Goal: Task Accomplishment & Management: Use online tool/utility

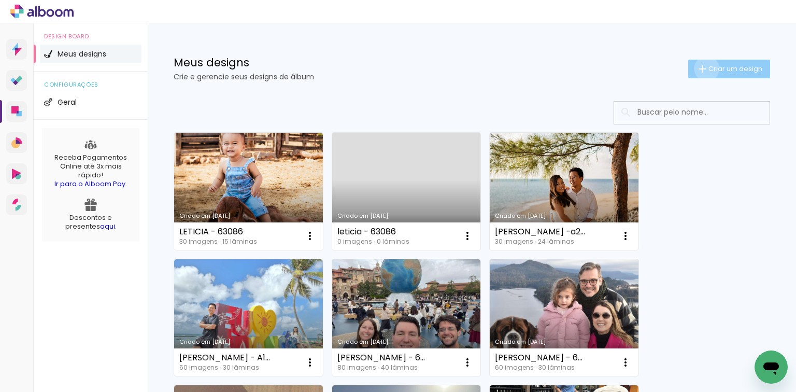
click at [699, 68] on iron-icon at bounding box center [702, 69] width 12 height 12
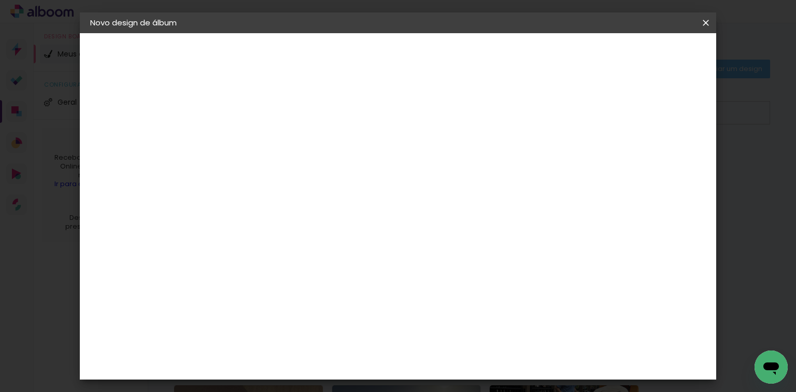
click at [260, 131] on input at bounding box center [260, 139] width 0 height 16
type input "vitoria - 63671"
type paper-input "vitoria - 63671"
click at [366, 50] on paper-button "Avançar" at bounding box center [340, 55] width 51 height 18
click at [454, 154] on paper-item "Tamanho Livre" at bounding box center [404, 157] width 100 height 23
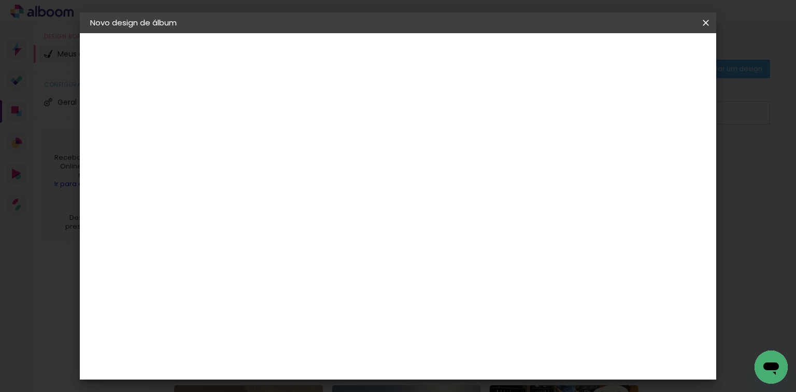
click at [0, 0] on slot "Avançar" at bounding box center [0, 0] width 0 height 0
click at [455, 313] on input "60" at bounding box center [456, 317] width 27 height 16
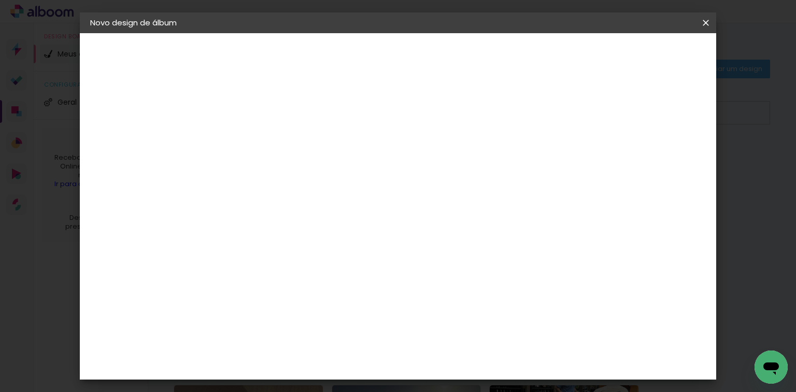
type input "40,6"
type paper-input "40,6"
click at [270, 300] on input "30" at bounding box center [262, 305] width 27 height 16
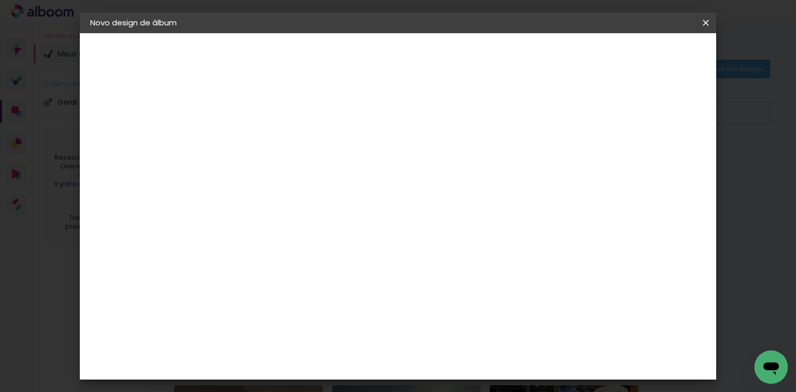
type input "20,3"
type paper-input "20,3"
type input "4"
type paper-input "4"
click at [657, 162] on input "4" at bounding box center [651, 157] width 19 height 16
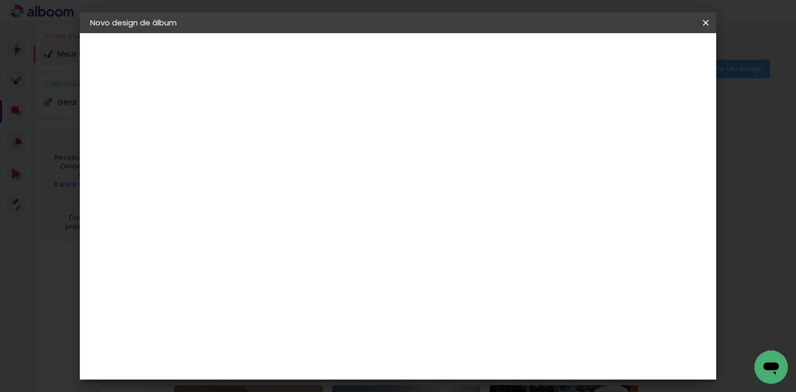
type input "3"
type paper-input "3"
click at [657, 162] on input "3" at bounding box center [655, 157] width 19 height 16
type input "2"
type paper-input "2"
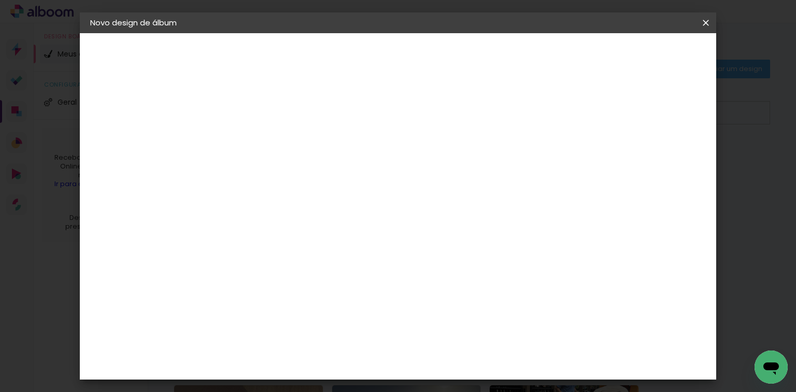
click at [657, 162] on input "2" at bounding box center [655, 157] width 19 height 16
click at [643, 59] on span "Iniciar design" at bounding box center [619, 54] width 47 height 7
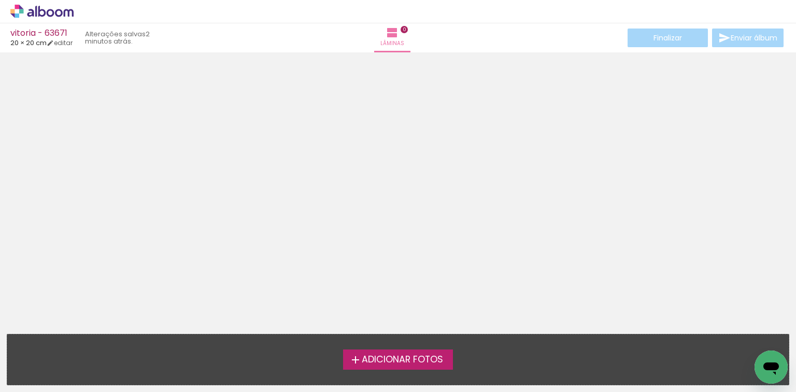
click at [722, 143] on div at bounding box center [398, 189] width 796 height 267
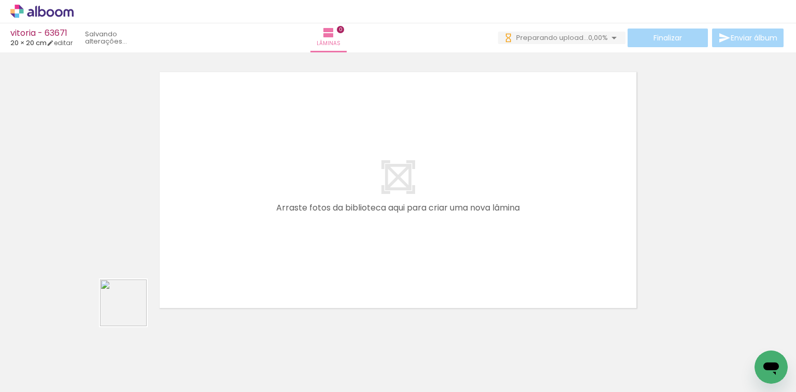
drag, startPoint x: 111, startPoint y: 340, endPoint x: 172, endPoint y: 375, distance: 70.6
click at [192, 258] on quentale-workspace at bounding box center [398, 196] width 796 height 392
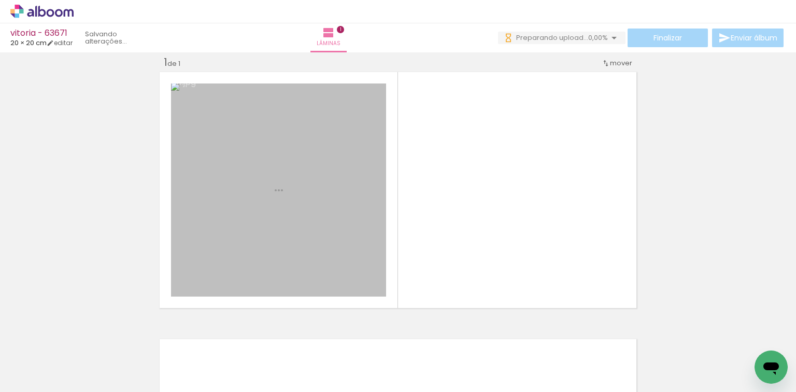
scroll to position [13, 0]
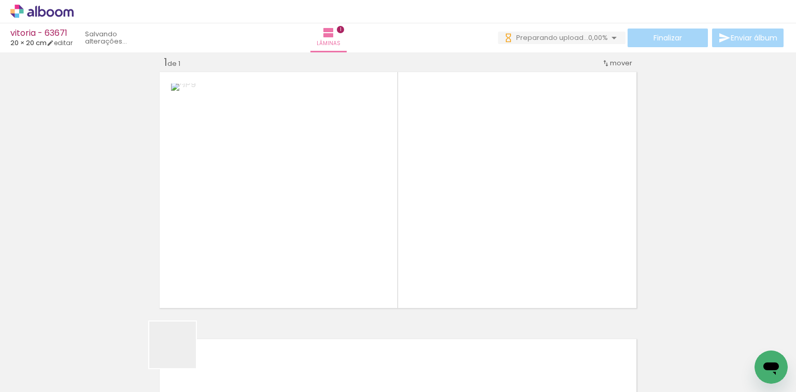
drag, startPoint x: 180, startPoint y: 352, endPoint x: 271, endPoint y: 269, distance: 123.2
click at [245, 270] on quentale-workspace at bounding box center [398, 196] width 796 height 392
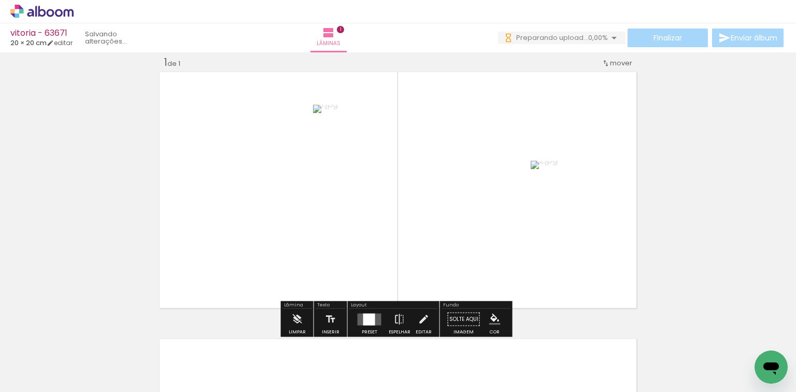
scroll to position [0, 0]
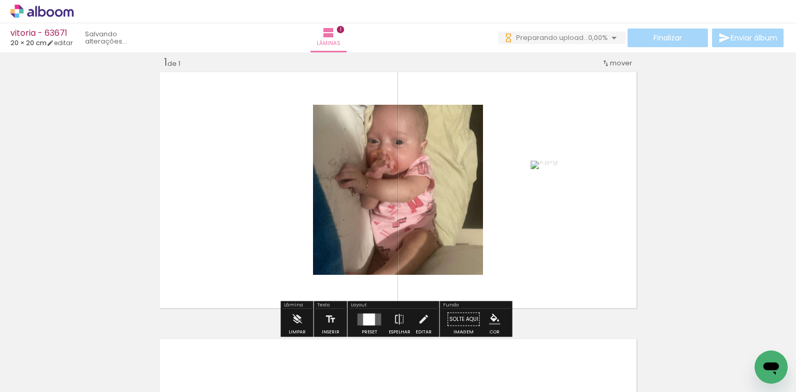
click at [368, 314] on div at bounding box center [369, 319] width 12 height 12
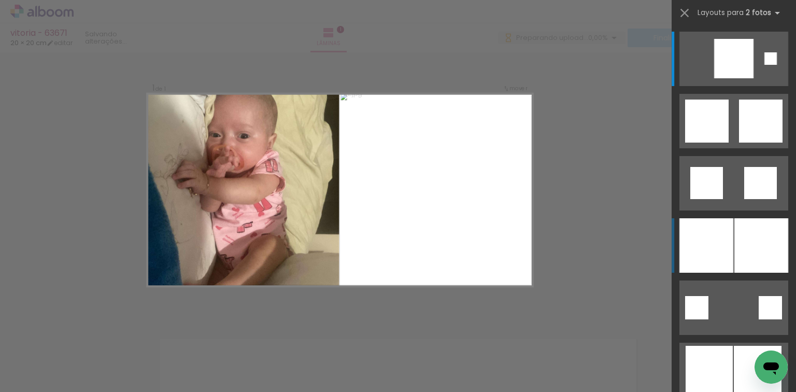
click at [700, 267] on div at bounding box center [707, 245] width 54 height 54
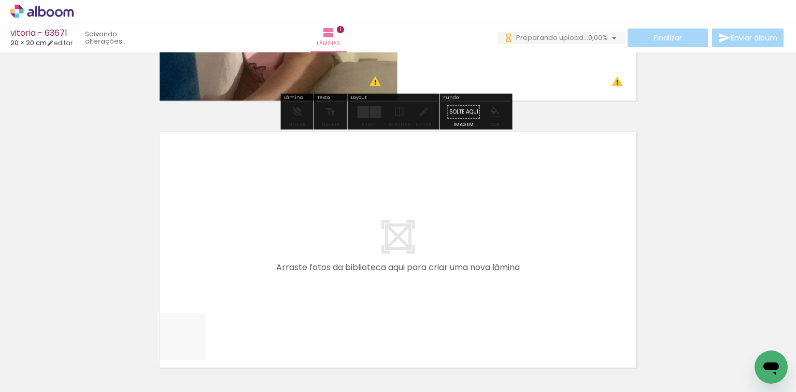
drag, startPoint x: 182, startPoint y: 359, endPoint x: 218, endPoint y: 332, distance: 44.4
click at [207, 322] on quentale-workspace at bounding box center [398, 196] width 796 height 392
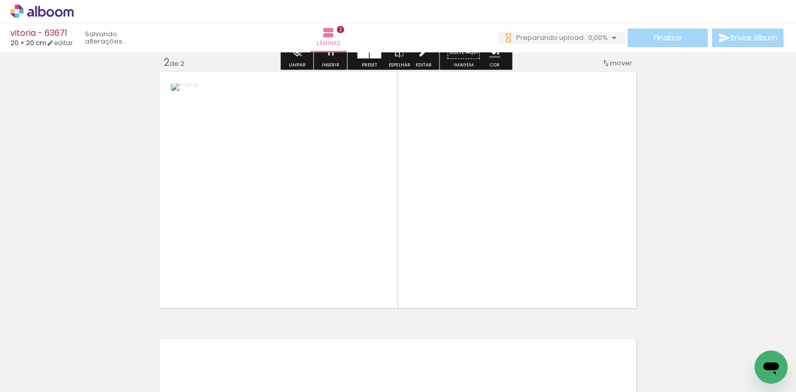
scroll to position [280, 0]
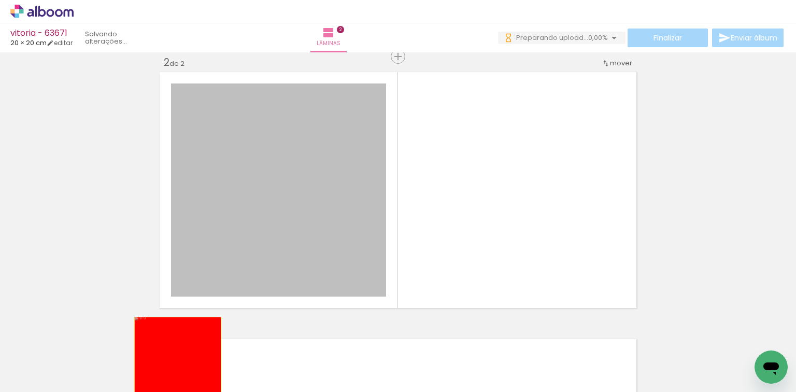
drag, startPoint x: 244, startPoint y: 259, endPoint x: 179, endPoint y: 360, distance: 119.4
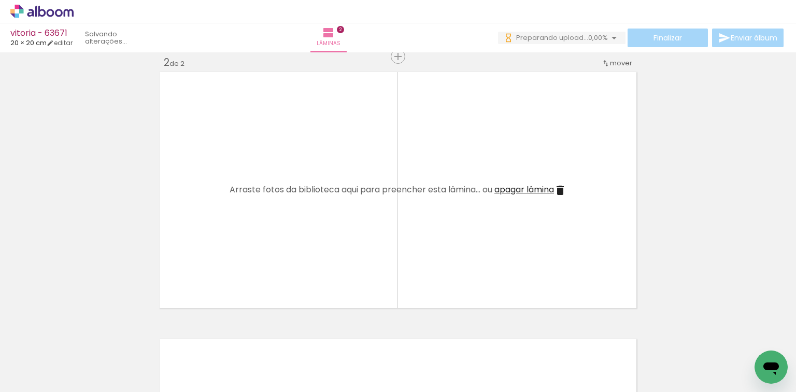
drag, startPoint x: 216, startPoint y: 326, endPoint x: 226, endPoint y: 313, distance: 16.6
click at [224, 314] on quentale-workspace at bounding box center [398, 196] width 796 height 392
click at [270, 363] on div at bounding box center [277, 356] width 51 height 51
drag, startPoint x: 241, startPoint y: 363, endPoint x: 276, endPoint y: 350, distance: 37.9
click at [258, 303] on quentale-workspace at bounding box center [398, 196] width 796 height 392
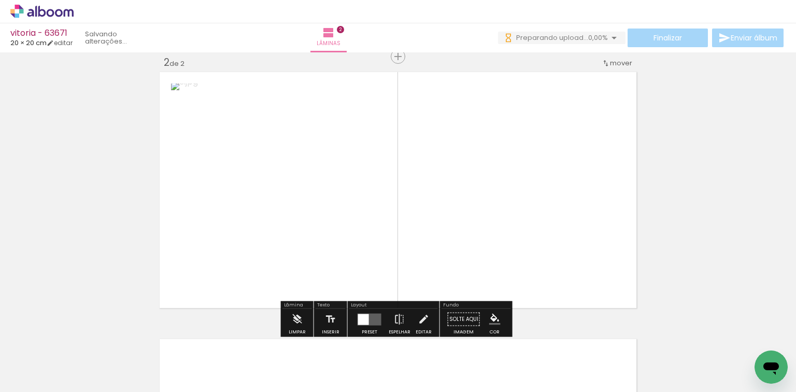
drag, startPoint x: 279, startPoint y: 355, endPoint x: 327, endPoint y: 292, distance: 78.8
click at [316, 270] on quentale-workspace at bounding box center [398, 196] width 796 height 392
click at [371, 311] on div at bounding box center [370, 319] width 28 height 21
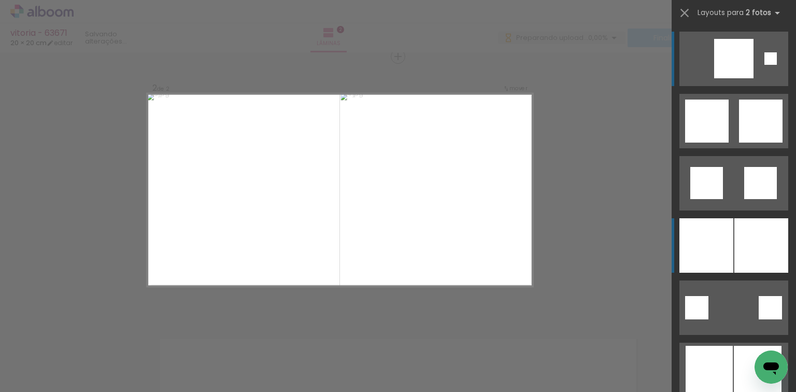
click at [756, 255] on div at bounding box center [762, 245] width 54 height 54
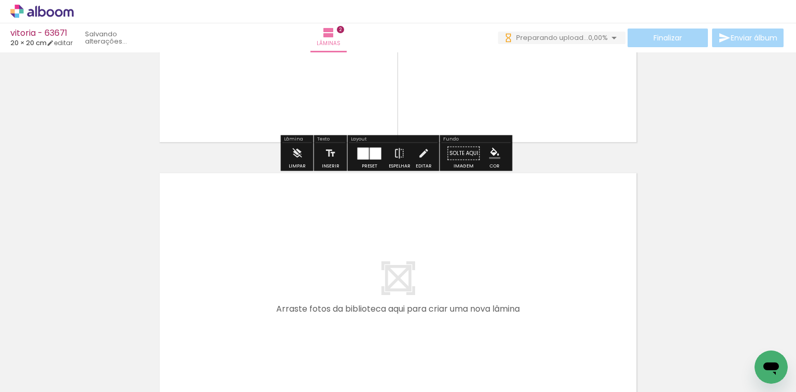
drag, startPoint x: 346, startPoint y: 338, endPoint x: 391, endPoint y: 351, distance: 46.9
click at [355, 306] on quentale-workspace at bounding box center [398, 196] width 796 height 392
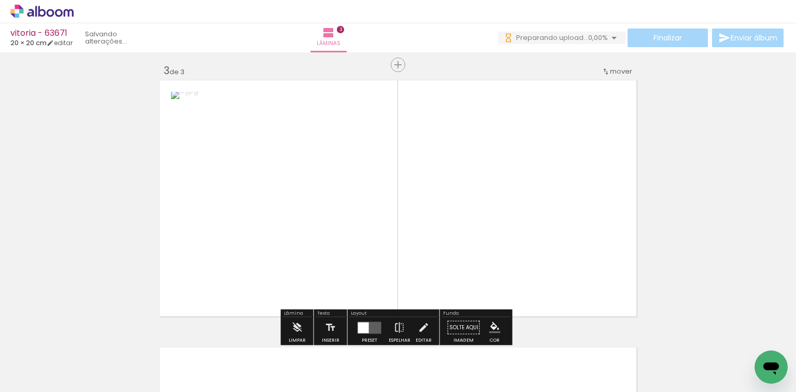
scroll to position [547, 0]
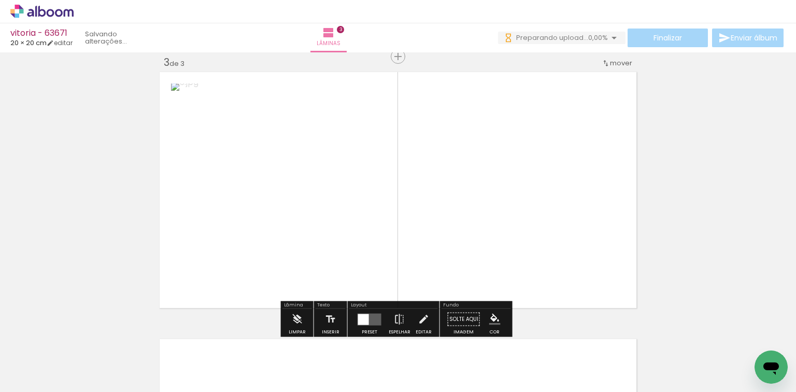
click at [395, 297] on quentale-workspace at bounding box center [398, 196] width 796 height 392
click at [366, 317] on div at bounding box center [369, 319] width 12 height 12
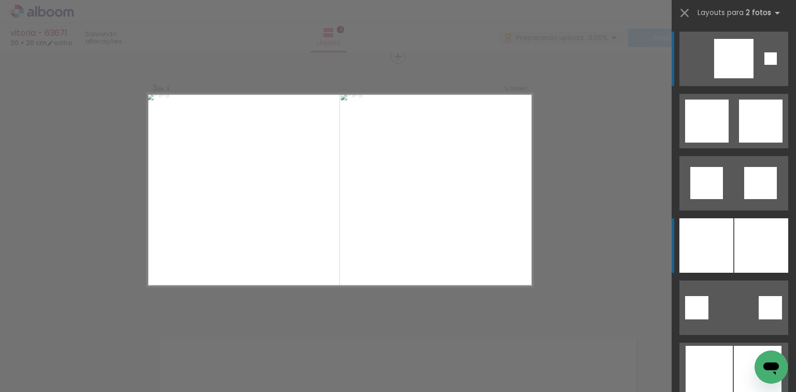
click at [749, 238] on div at bounding box center [762, 245] width 54 height 54
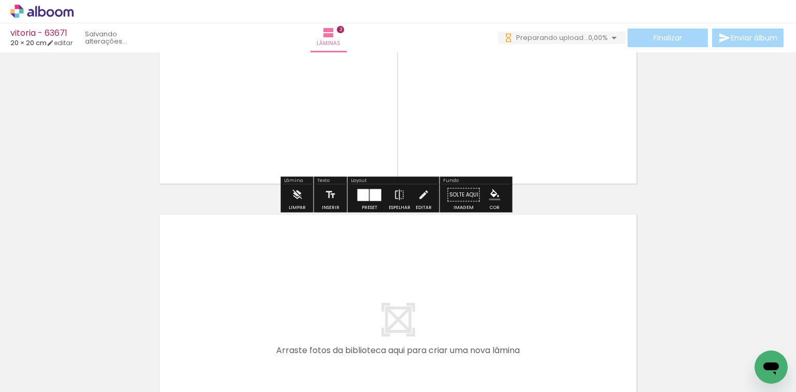
drag, startPoint x: 476, startPoint y: 351, endPoint x: 500, endPoint y: 359, distance: 25.1
click at [479, 319] on quentale-workspace at bounding box center [398, 196] width 796 height 392
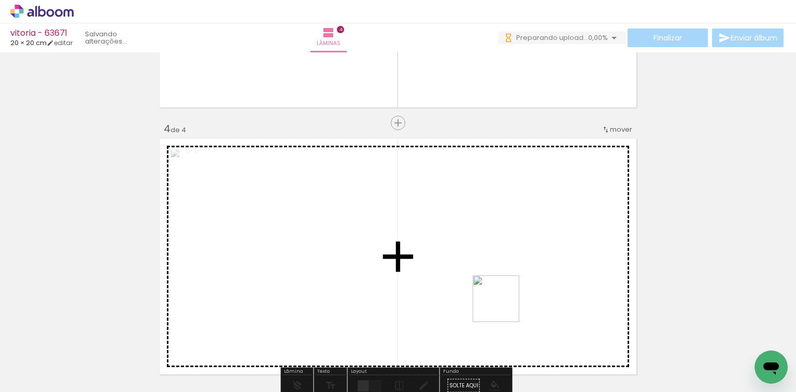
drag, startPoint x: 504, startPoint y: 306, endPoint x: 428, endPoint y: 297, distance: 76.3
click at [504, 292] on quentale-workspace at bounding box center [398, 196] width 796 height 392
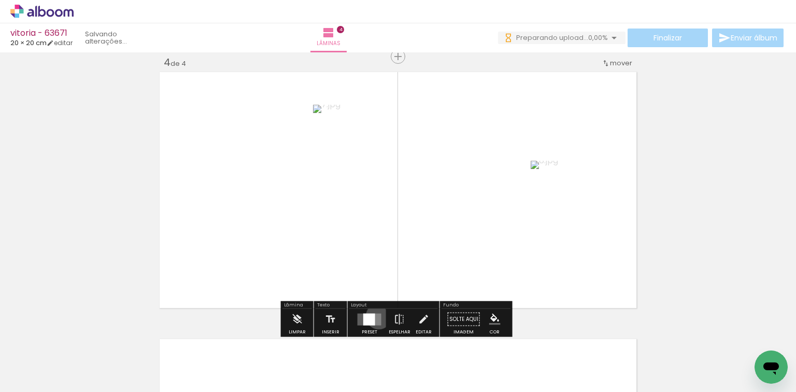
click at [376, 316] on quentale-layouter at bounding box center [370, 319] width 24 height 12
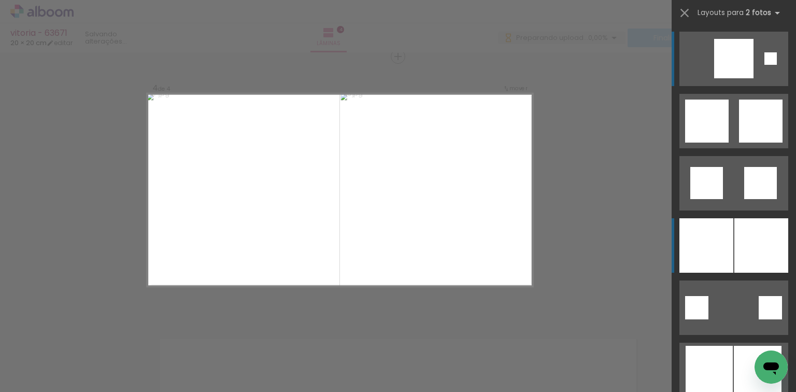
click at [719, 231] on div at bounding box center [707, 245] width 54 height 54
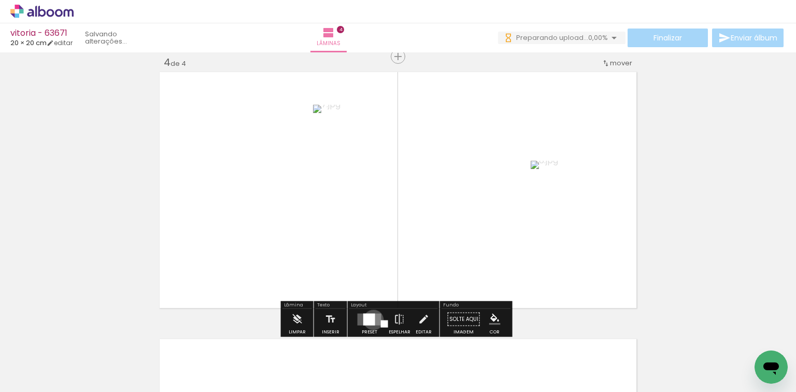
click at [371, 319] on div at bounding box center [369, 319] width 12 height 12
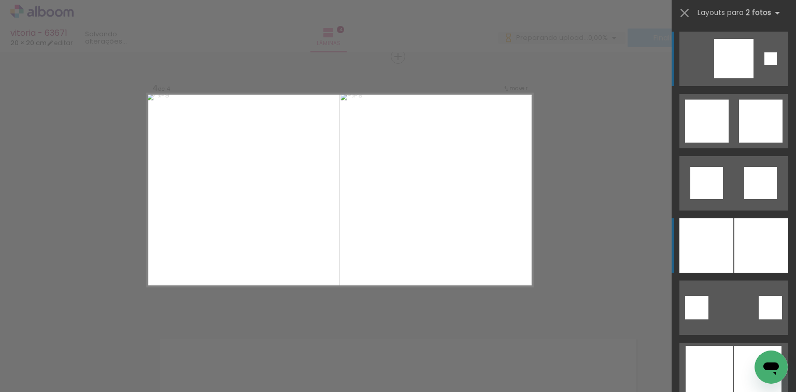
click at [695, 247] on div at bounding box center [707, 245] width 54 height 54
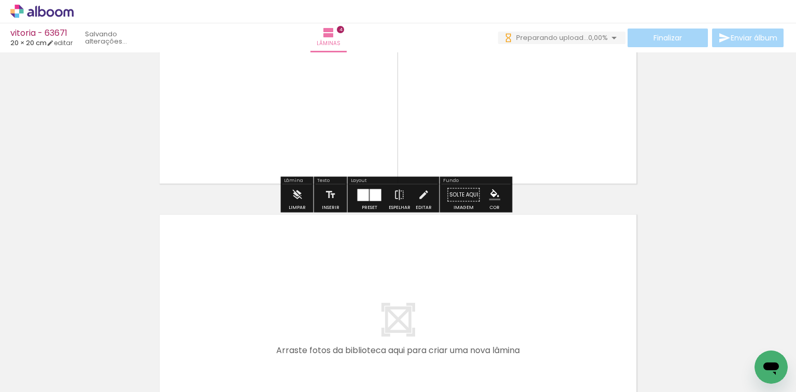
drag, startPoint x: 568, startPoint y: 360, endPoint x: 548, endPoint y: 314, distance: 49.9
click at [548, 314] on quentale-workspace at bounding box center [398, 196] width 796 height 392
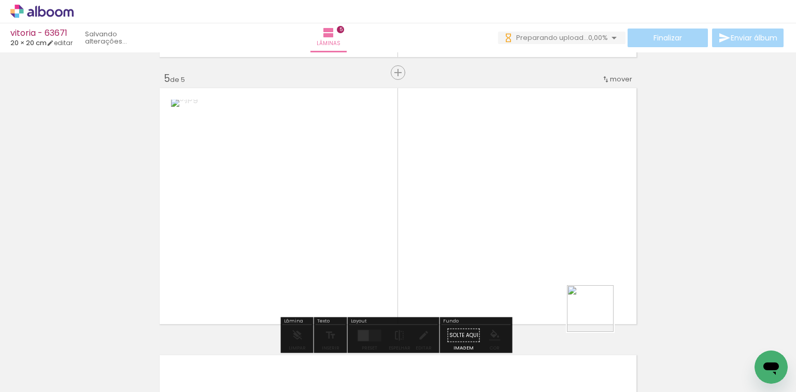
drag, startPoint x: 598, startPoint y: 316, endPoint x: 479, endPoint y: 280, distance: 124.5
click at [533, 253] on quentale-workspace at bounding box center [398, 196] width 796 height 392
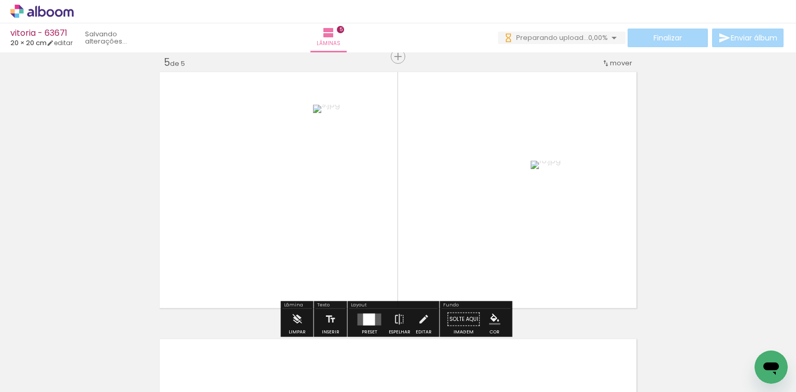
click at [371, 317] on div at bounding box center [369, 319] width 12 height 12
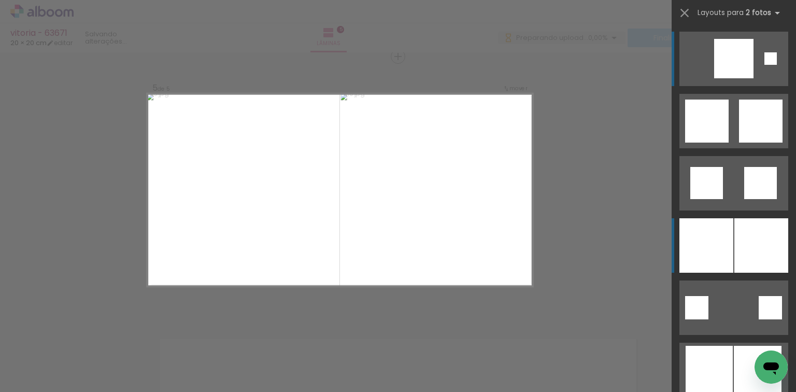
click at [726, 234] on div at bounding box center [707, 245] width 54 height 54
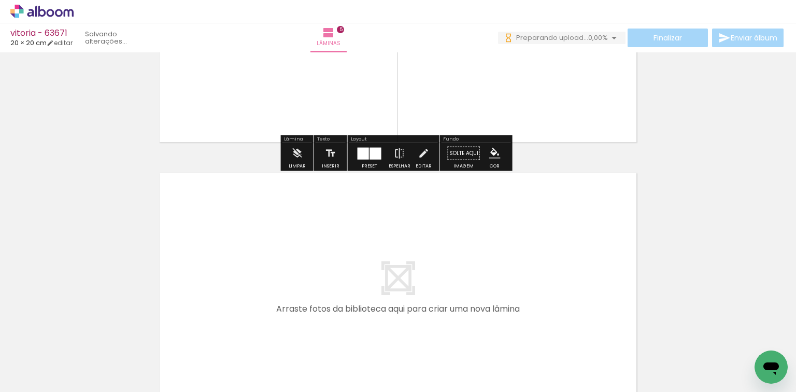
drag, startPoint x: 692, startPoint y: 345, endPoint x: 651, endPoint y: 318, distance: 49.7
click at [614, 302] on quentale-workspace at bounding box center [398, 196] width 796 height 392
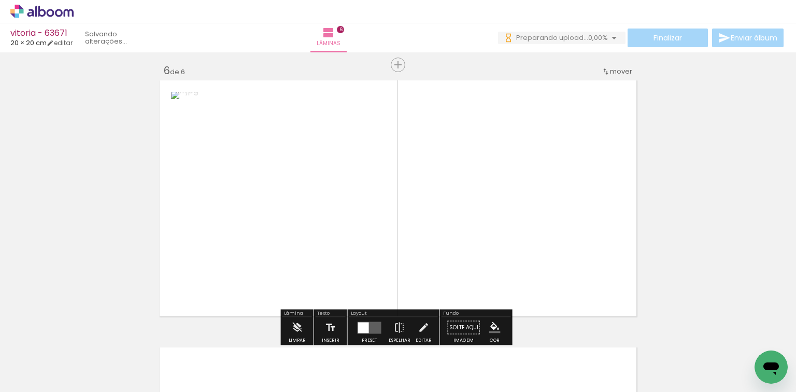
scroll to position [1348, 0]
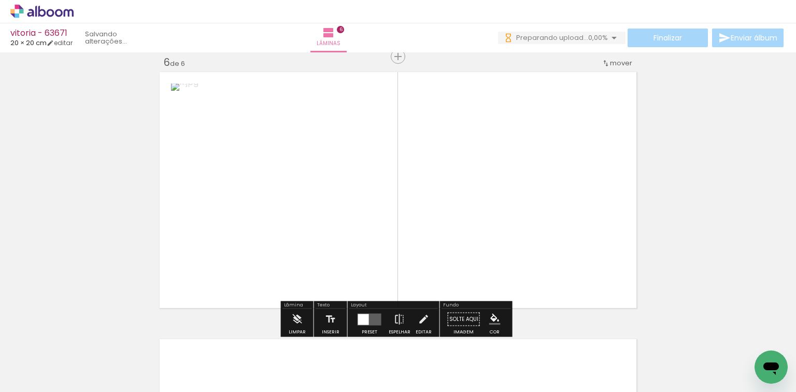
drag, startPoint x: 748, startPoint y: 341, endPoint x: 411, endPoint y: 340, distance: 337.5
click at [545, 240] on quentale-workspace at bounding box center [398, 196] width 796 height 392
click at [356, 319] on div at bounding box center [370, 319] width 28 height 21
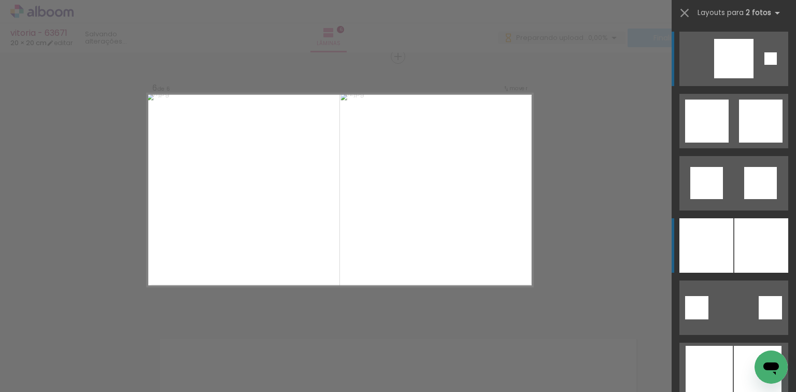
click at [726, 222] on div at bounding box center [707, 245] width 54 height 54
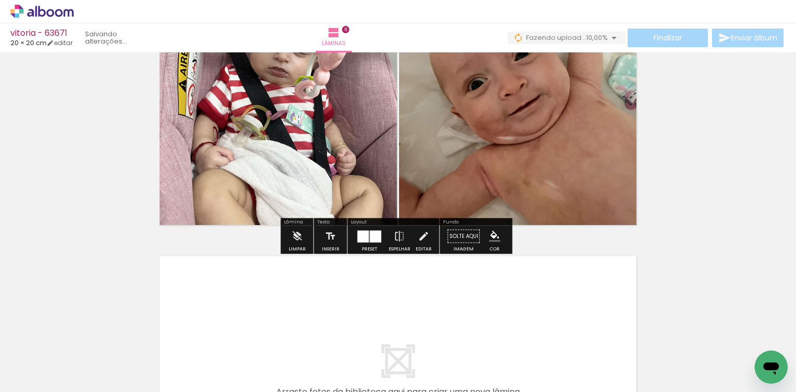
drag, startPoint x: 380, startPoint y: 336, endPoint x: 402, endPoint y: 349, distance: 25.1
click at [382, 305] on quentale-workspace at bounding box center [398, 196] width 796 height 392
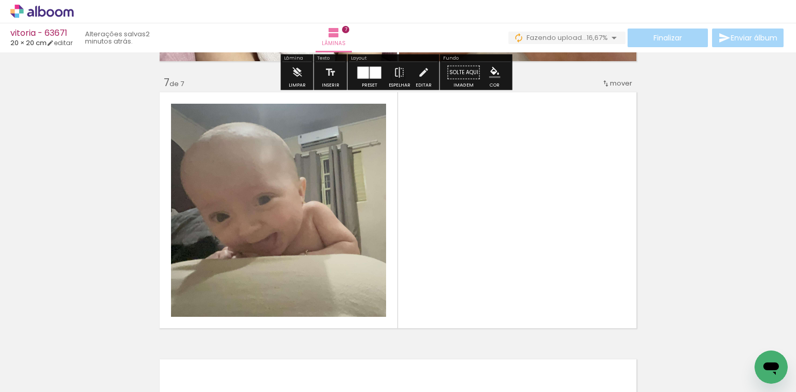
click at [427, 272] on quentale-workspace at bounding box center [398, 196] width 796 height 392
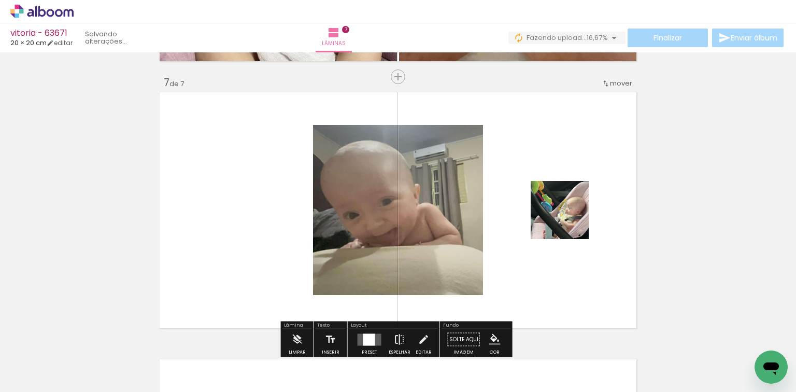
scroll to position [1615, 0]
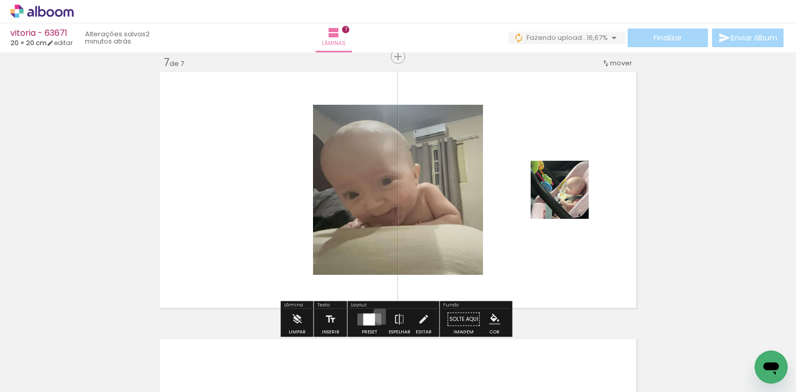
click at [380, 314] on div at bounding box center [370, 319] width 28 height 21
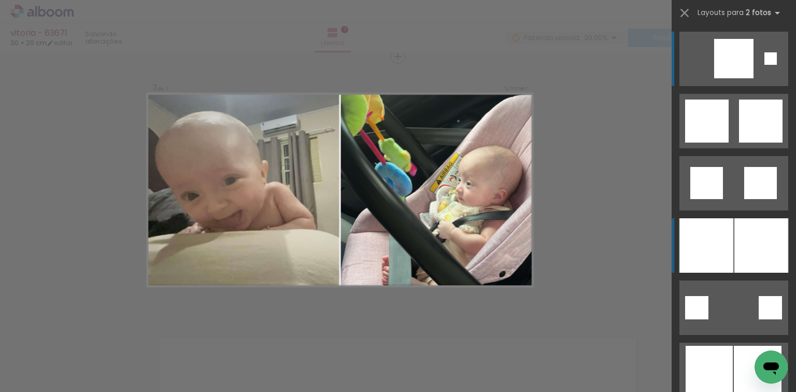
click at [721, 229] on div at bounding box center [707, 245] width 54 height 54
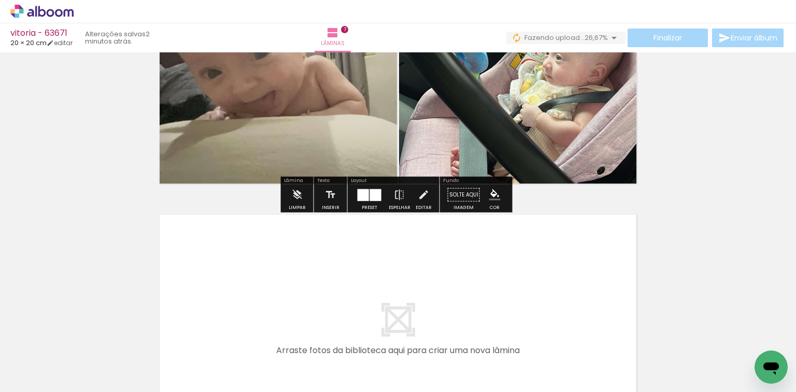
drag, startPoint x: 506, startPoint y: 336, endPoint x: 531, endPoint y: 337, distance: 24.9
click at [507, 320] on quentale-workspace at bounding box center [398, 196] width 796 height 392
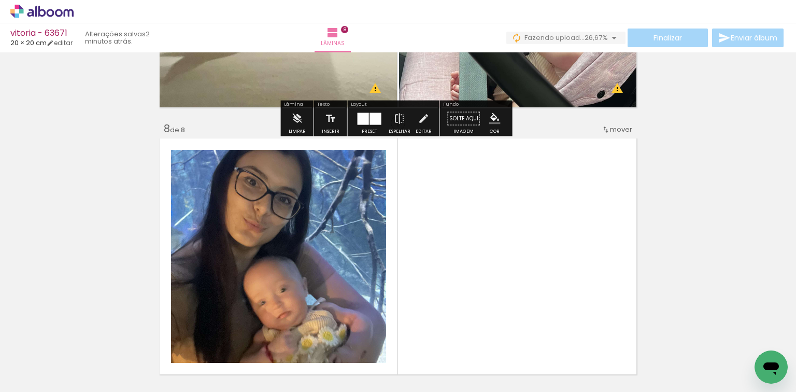
drag, startPoint x: 545, startPoint y: 356, endPoint x: 446, endPoint y: 321, distance: 104.8
click at [542, 307] on quentale-workspace at bounding box center [398, 196] width 796 height 392
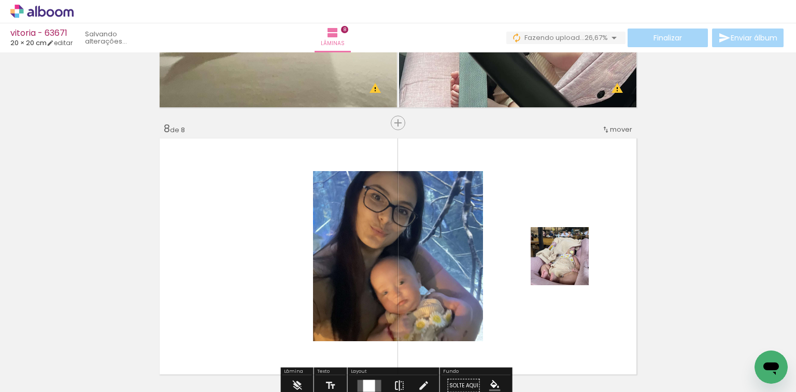
scroll to position [1882, 0]
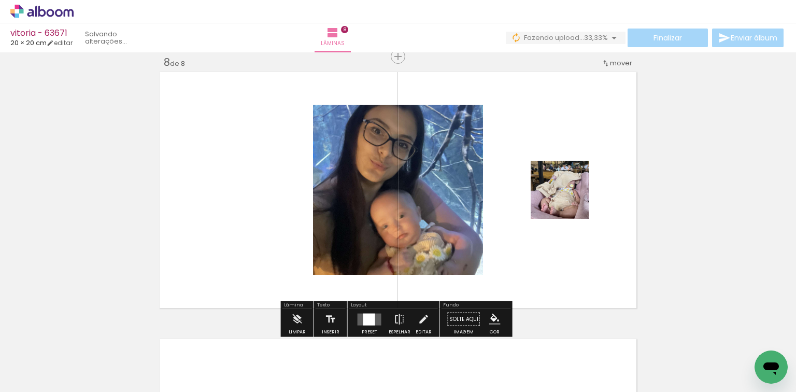
click at [369, 319] on div at bounding box center [369, 319] width 12 height 12
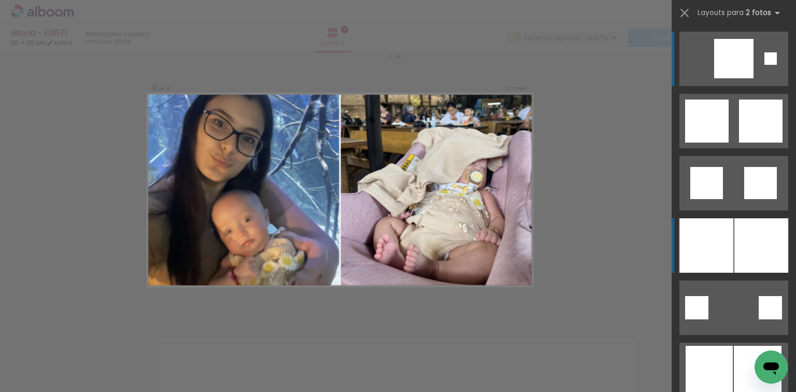
click at [688, 232] on div at bounding box center [707, 245] width 54 height 54
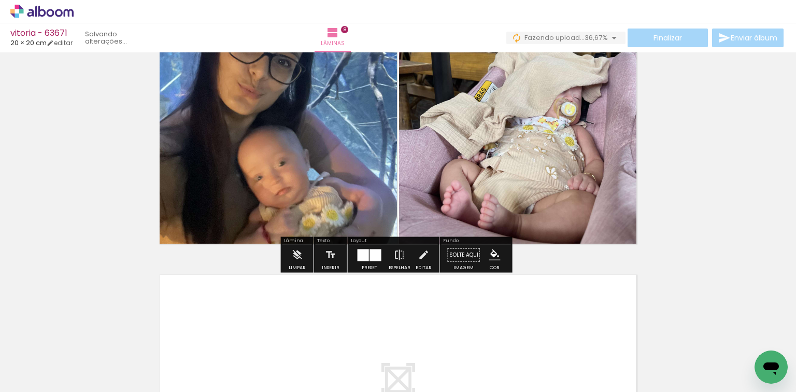
scroll to position [2006, 0]
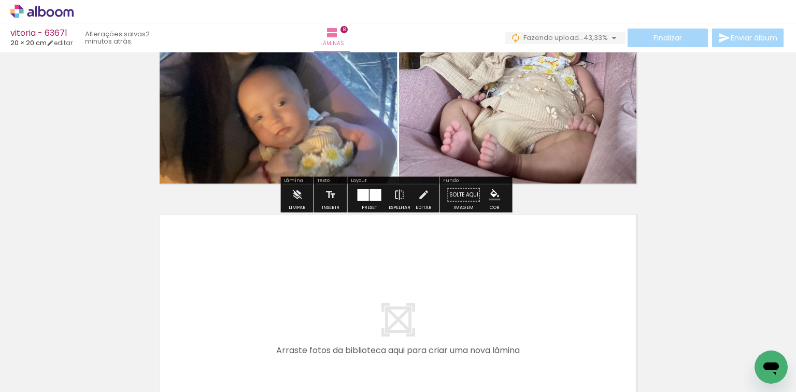
click at [583, 312] on quentale-workspace at bounding box center [398, 196] width 796 height 392
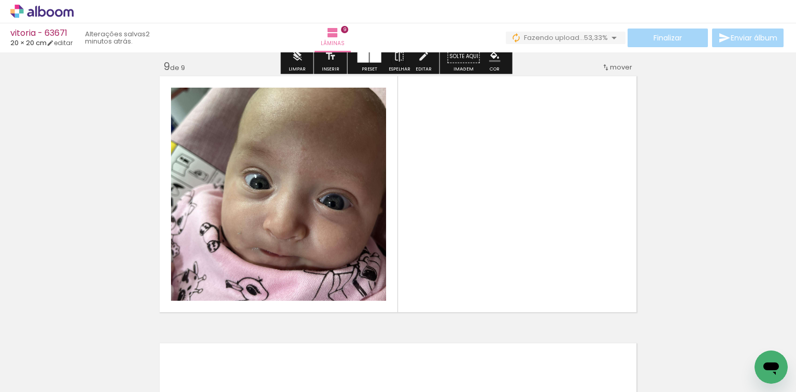
scroll to position [2149, 0]
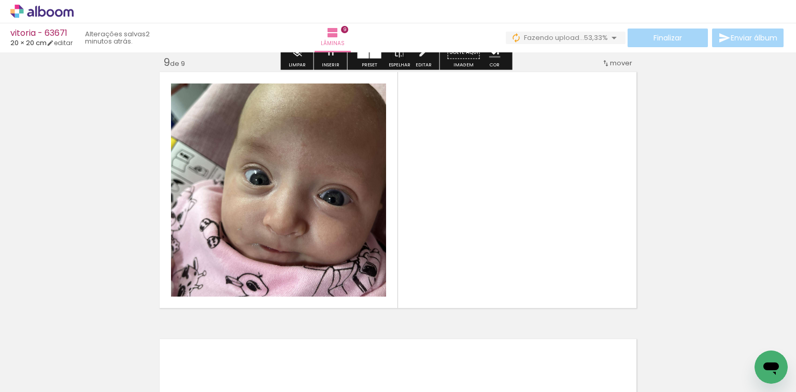
drag, startPoint x: 647, startPoint y: 358, endPoint x: 440, endPoint y: 295, distance: 217.3
click at [554, 265] on quentale-workspace at bounding box center [398, 196] width 796 height 392
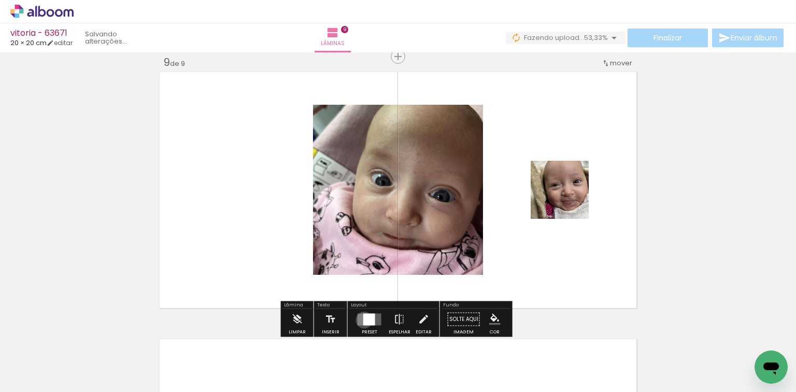
click at [363, 319] on div at bounding box center [369, 319] width 12 height 12
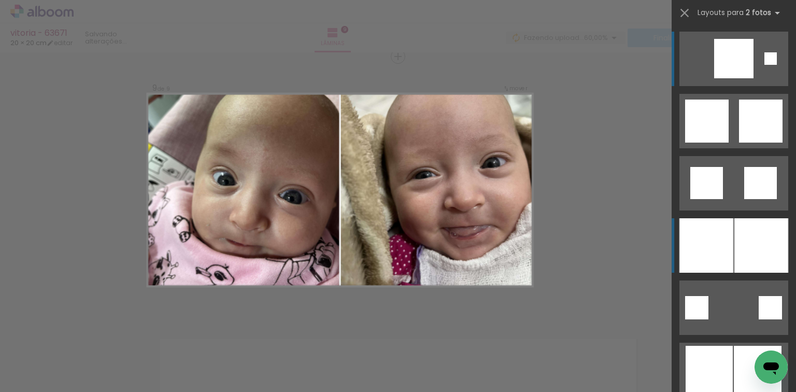
click at [727, 231] on div at bounding box center [707, 245] width 54 height 54
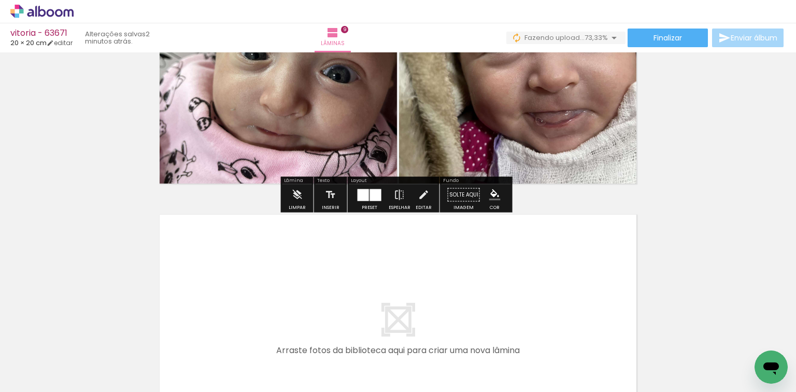
scroll to position [0, 712]
click at [436, 288] on quentale-workspace at bounding box center [398, 196] width 796 height 392
drag, startPoint x: 457, startPoint y: 358, endPoint x: 502, endPoint y: 365, distance: 45.2
click at [473, 321] on quentale-workspace at bounding box center [398, 196] width 796 height 392
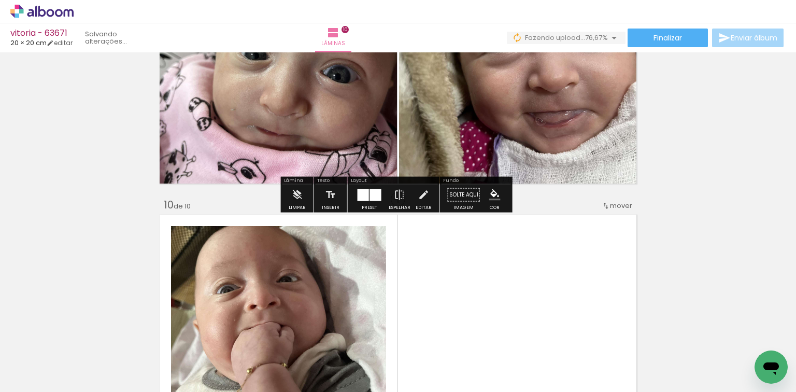
drag, startPoint x: 502, startPoint y: 365, endPoint x: 432, endPoint y: 317, distance: 84.3
click at [490, 311] on quentale-workspace at bounding box center [398, 196] width 796 height 392
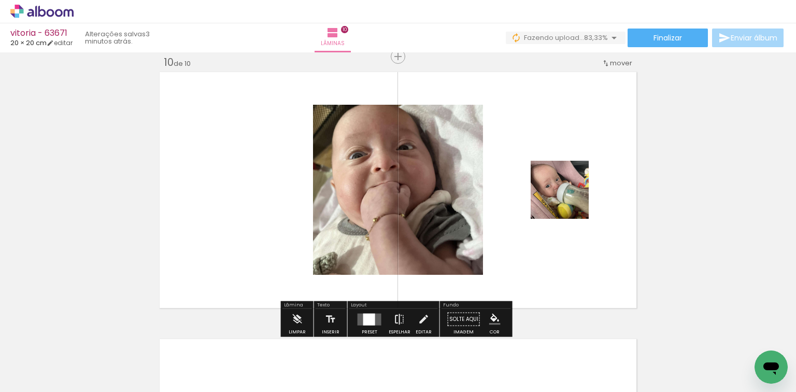
scroll to position [2416, 0]
click at [382, 322] on paper-button "Preset" at bounding box center [369, 322] width 33 height 26
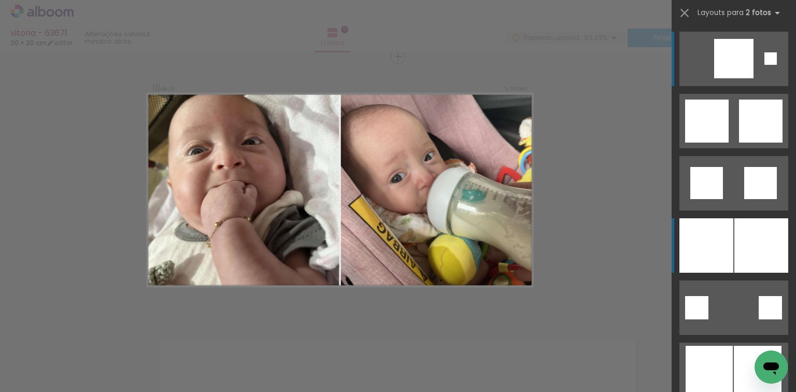
click at [706, 239] on div at bounding box center [707, 245] width 54 height 54
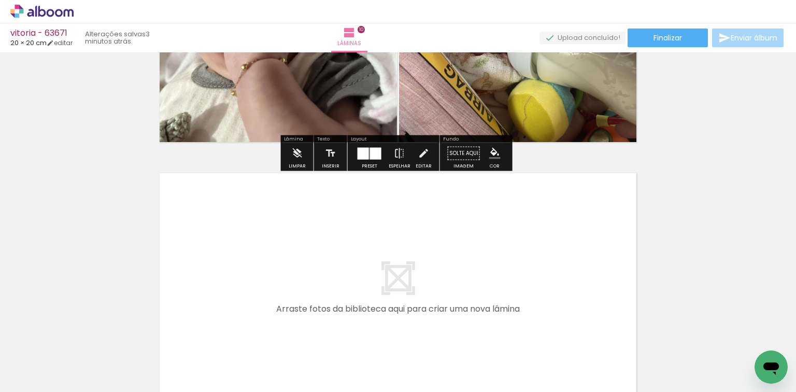
drag, startPoint x: 566, startPoint y: 346, endPoint x: 596, endPoint y: 337, distance: 31.5
click at [556, 301] on quentale-workspace at bounding box center [398, 196] width 796 height 392
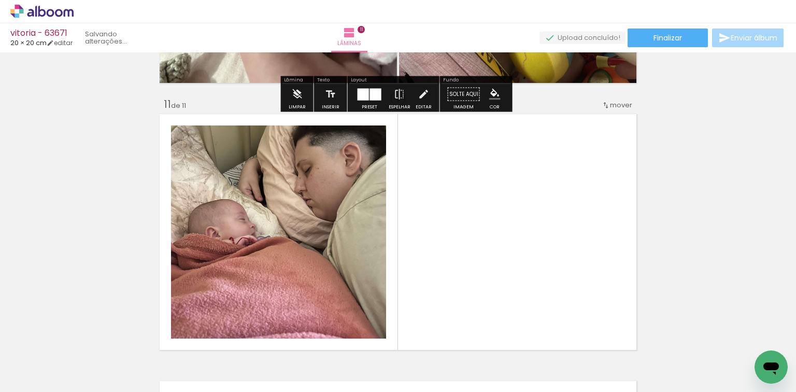
click at [594, 331] on iron-icon at bounding box center [588, 336] width 11 height 11
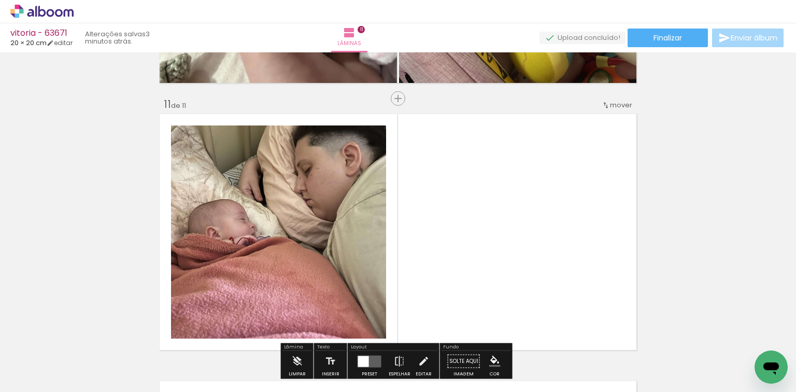
scroll to position [2683, 0]
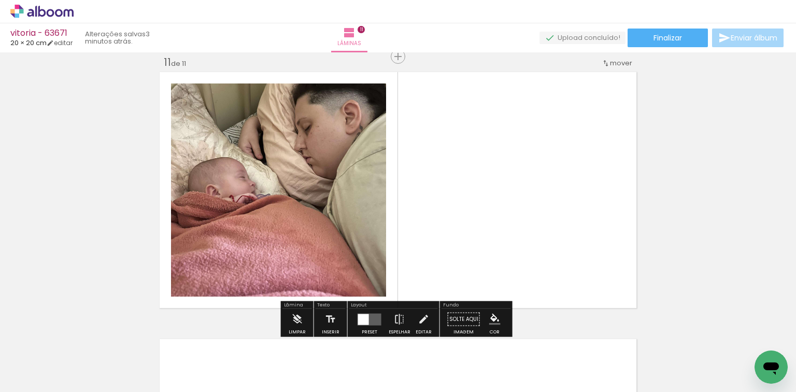
drag, startPoint x: 624, startPoint y: 355, endPoint x: 412, endPoint y: 289, distance: 222.6
click at [537, 295] on quentale-workspace at bounding box center [398, 196] width 796 height 392
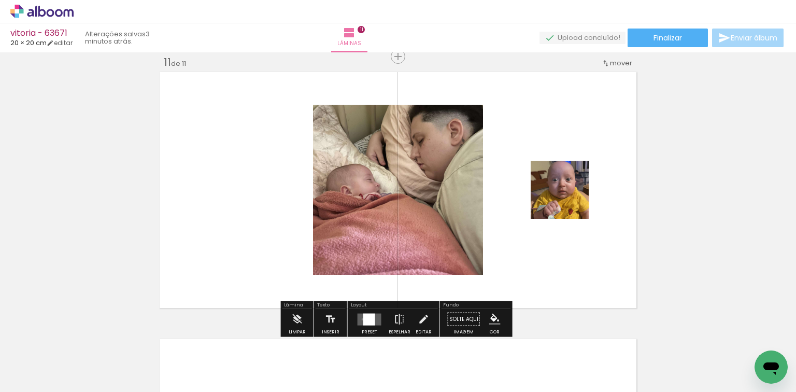
click at [363, 319] on div at bounding box center [369, 319] width 12 height 12
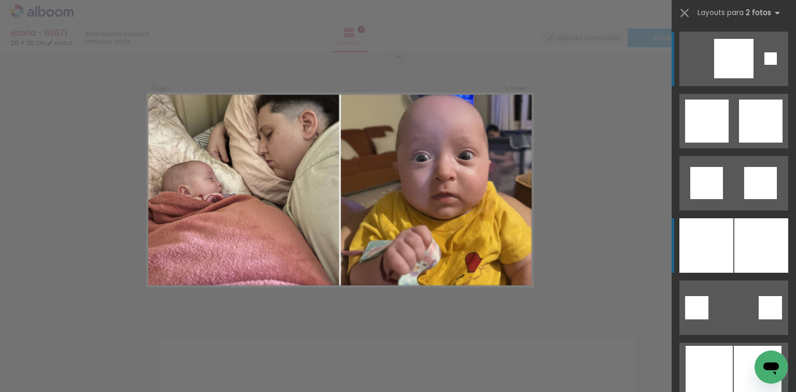
click at [724, 247] on div at bounding box center [707, 245] width 54 height 54
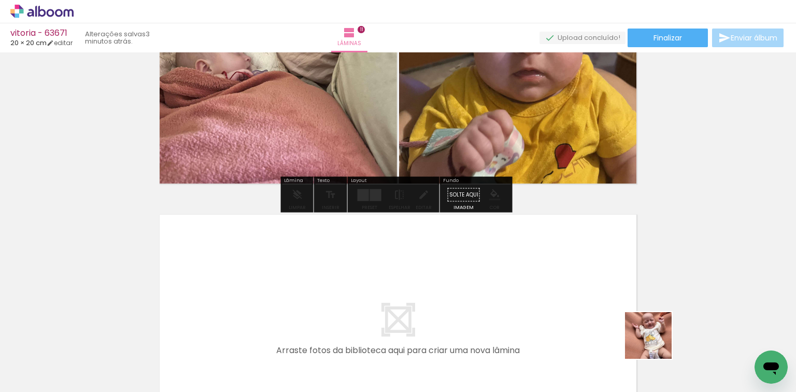
drag, startPoint x: 675, startPoint y: 350, endPoint x: 608, endPoint y: 343, distance: 68.4
click at [477, 291] on quentale-workspace at bounding box center [398, 196] width 796 height 392
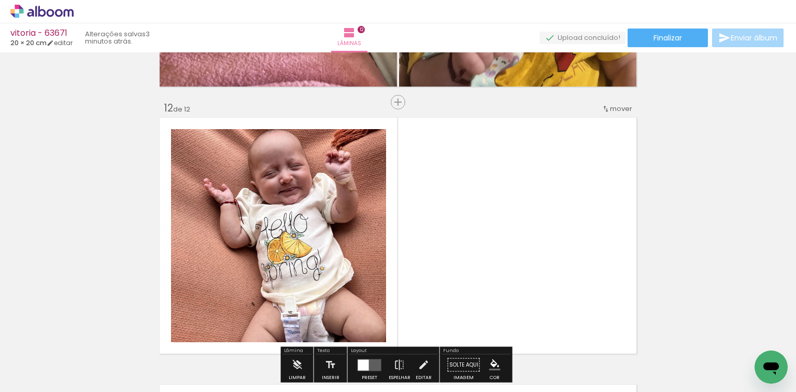
scroll to position [2950, 0]
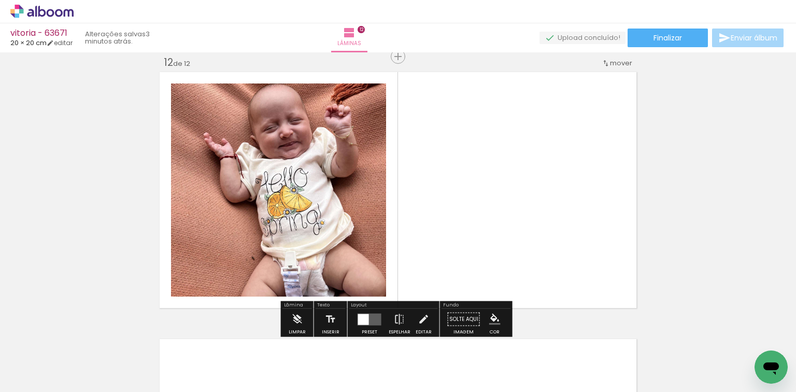
click at [562, 279] on quentale-workspace at bounding box center [398, 196] width 796 height 392
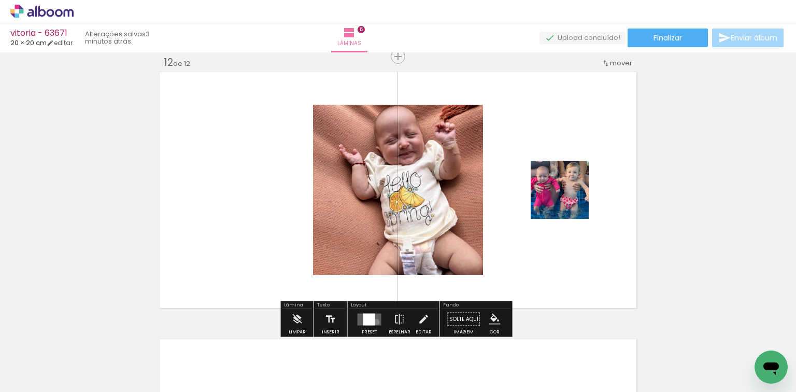
click at [374, 321] on quentale-layouter at bounding box center [370, 319] width 24 height 12
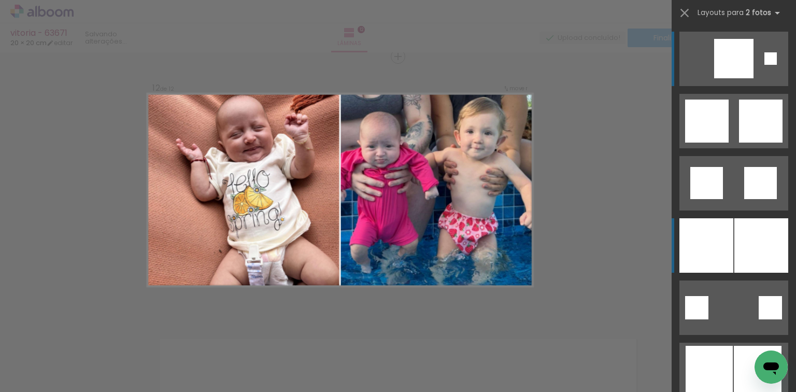
click at [699, 233] on div at bounding box center [707, 245] width 54 height 54
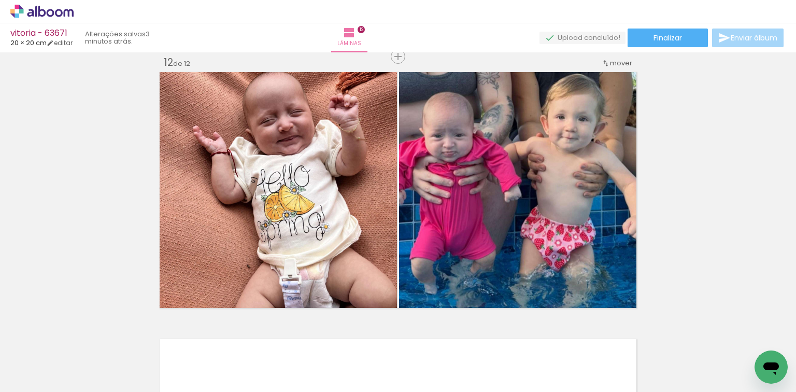
scroll to position [0, 1033]
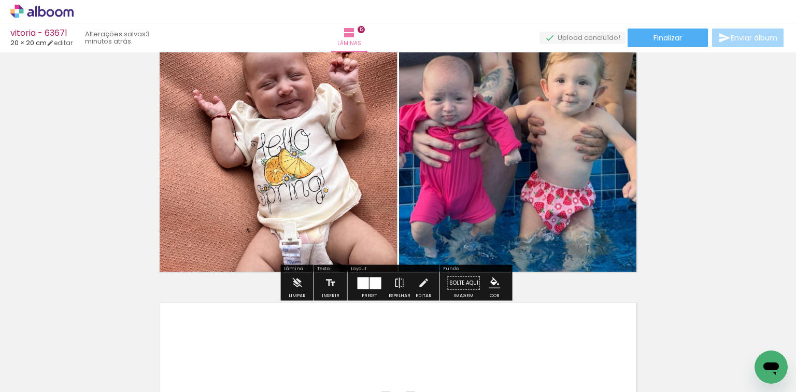
click at [486, 323] on quentale-workspace at bounding box center [398, 196] width 796 height 392
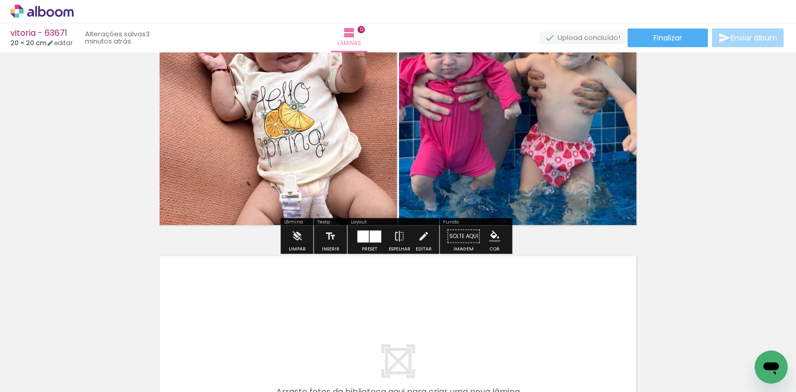
drag, startPoint x: 482, startPoint y: 357, endPoint x: 521, endPoint y: 347, distance: 41.0
click at [488, 319] on quentale-workspace at bounding box center [398, 196] width 796 height 392
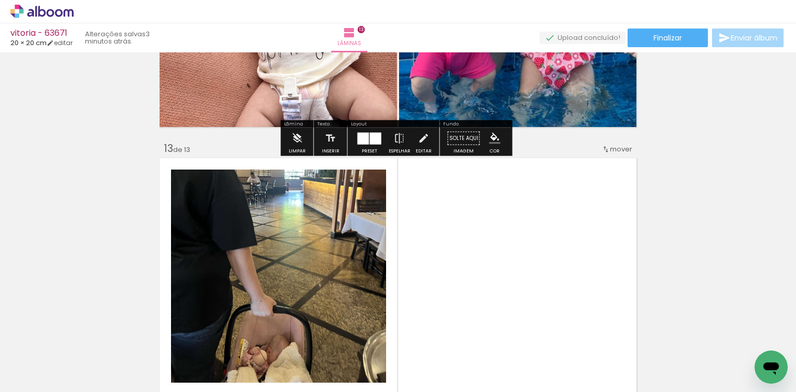
drag, startPoint x: 523, startPoint y: 349, endPoint x: 458, endPoint y: 284, distance: 91.6
click at [512, 299] on quentale-workspace at bounding box center [398, 196] width 796 height 392
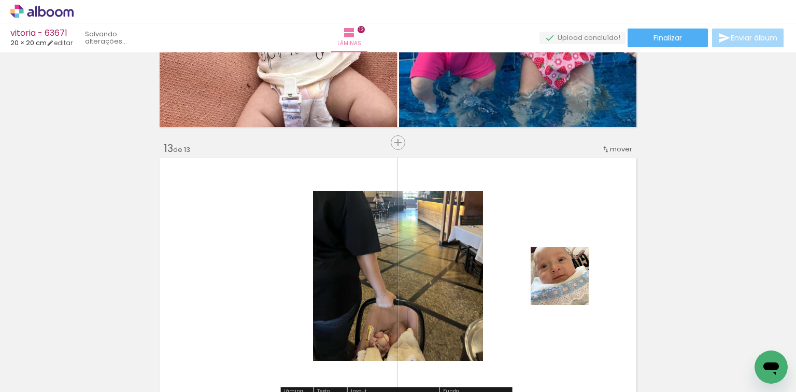
scroll to position [3216, 0]
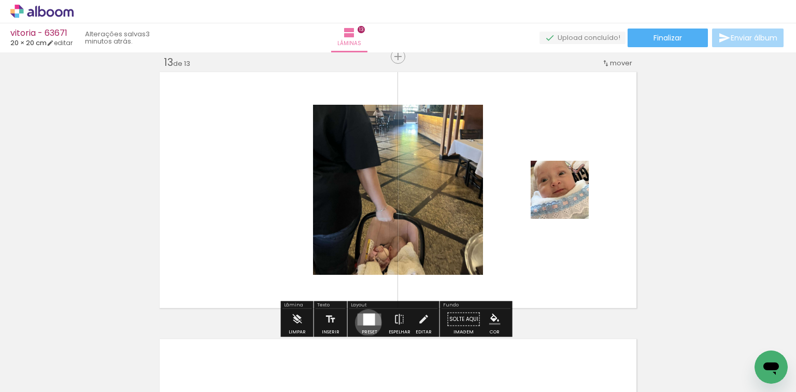
click at [366, 322] on div at bounding box center [369, 319] width 12 height 12
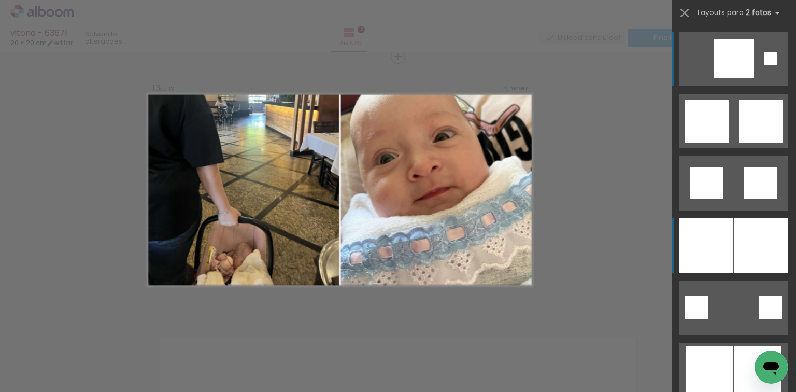
click at [729, 241] on div at bounding box center [707, 245] width 54 height 54
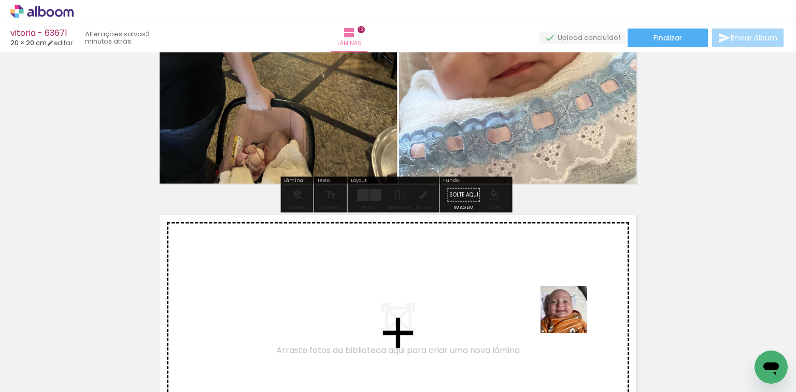
drag, startPoint x: 572, startPoint y: 317, endPoint x: 572, endPoint y: 298, distance: 19.7
click at [572, 298] on quentale-workspace at bounding box center [398, 196] width 796 height 392
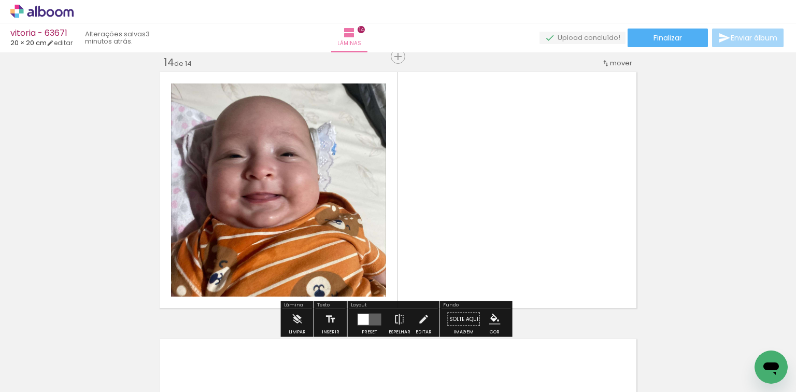
scroll to position [3483, 0]
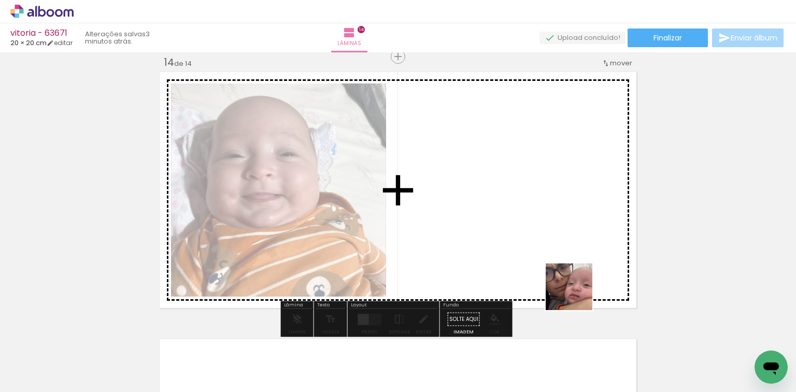
drag, startPoint x: 649, startPoint y: 350, endPoint x: 393, endPoint y: 278, distance: 265.5
click at [526, 271] on quentale-workspace at bounding box center [398, 196] width 796 height 392
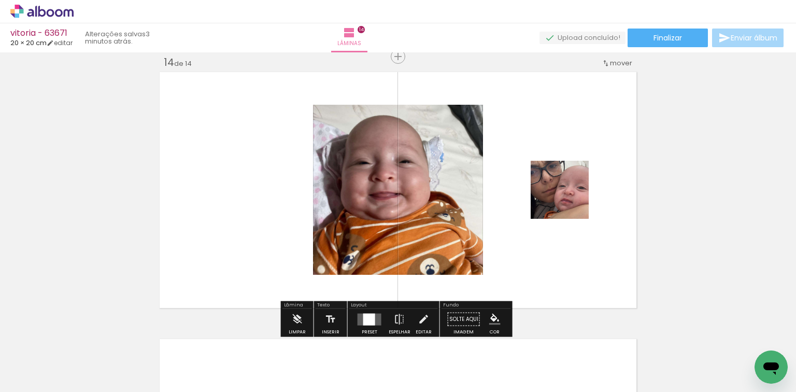
click at [365, 313] on div at bounding box center [369, 319] width 12 height 12
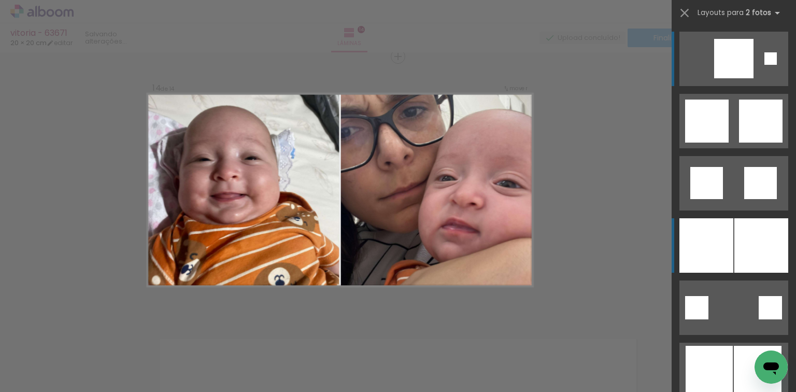
click at [743, 234] on div at bounding box center [762, 245] width 54 height 54
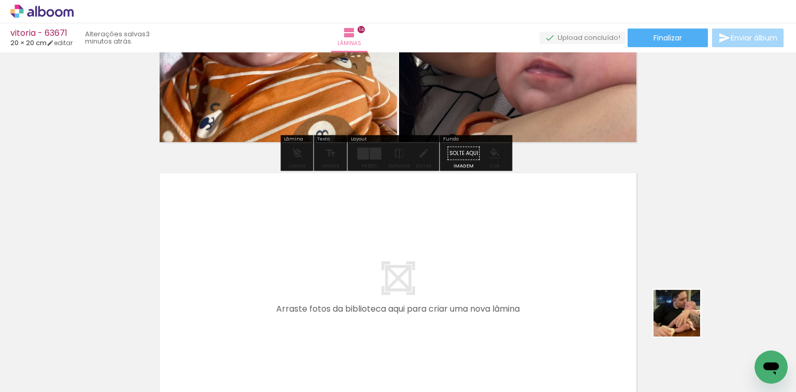
drag, startPoint x: 715, startPoint y: 334, endPoint x: 693, endPoint y: 328, distance: 23.6
click at [498, 253] on quentale-workspace at bounding box center [398, 196] width 796 height 392
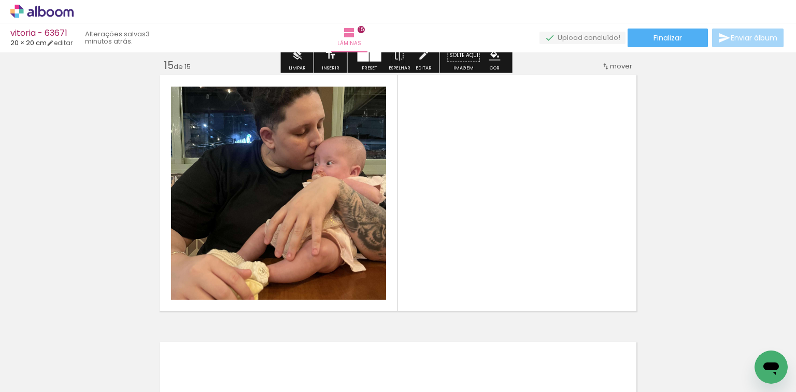
scroll to position [3750, 0]
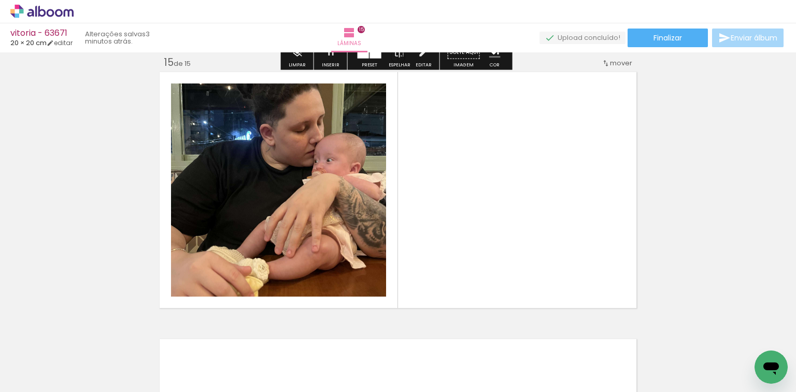
drag, startPoint x: 750, startPoint y: 344, endPoint x: 445, endPoint y: 280, distance: 311.9
click at [568, 244] on quentale-workspace at bounding box center [398, 196] width 796 height 392
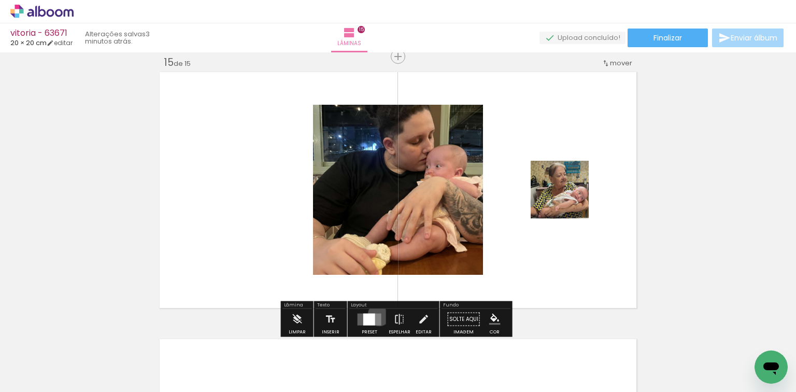
click at [377, 314] on quentale-layouter at bounding box center [370, 319] width 24 height 12
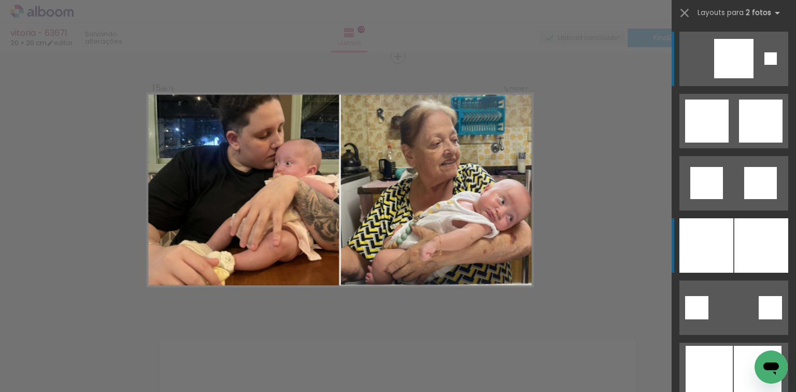
click at [696, 241] on div at bounding box center [707, 245] width 54 height 54
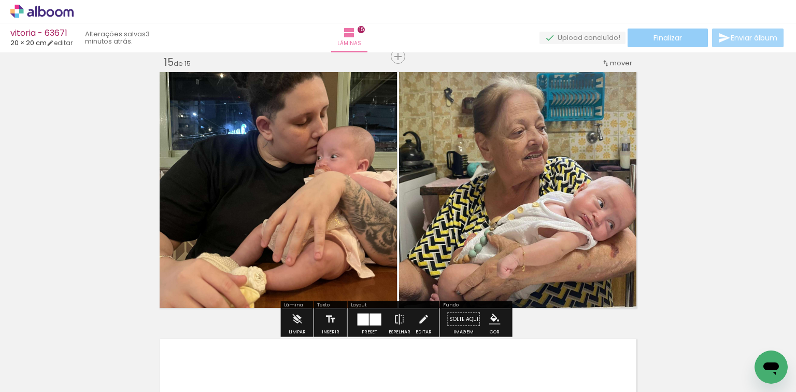
click at [694, 35] on paper-button "Finalizar" at bounding box center [668, 38] width 80 height 19
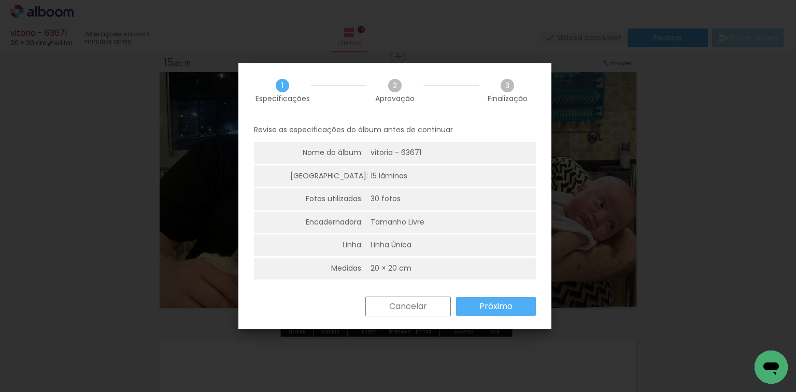
click at [474, 303] on paper-button "Próximo" at bounding box center [496, 306] width 80 height 19
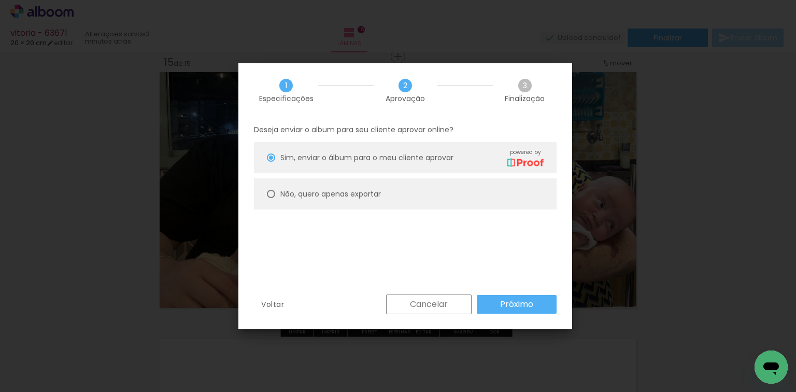
drag, startPoint x: 394, startPoint y: 195, endPoint x: 403, endPoint y: 203, distance: 12.1
click at [394, 196] on paper-radio-button "Não, quero apenas exportar" at bounding box center [405, 193] width 303 height 31
type paper-radio-button "on"
click at [497, 311] on paper-button "Próximo" at bounding box center [517, 304] width 80 height 19
type input "Alta, 300 DPI"
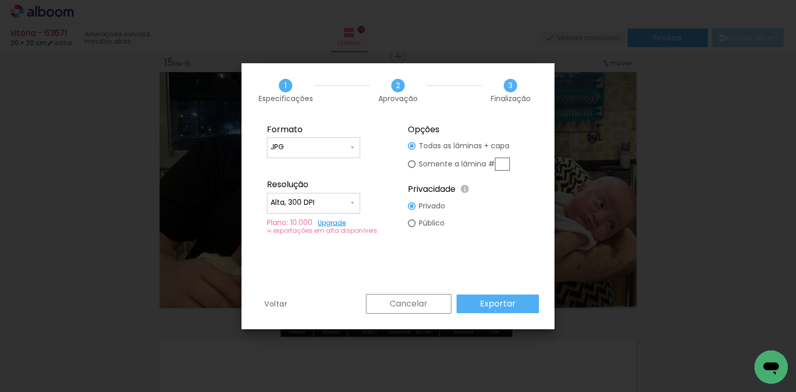
click at [497, 311] on paper-button "Exportar" at bounding box center [498, 303] width 82 height 19
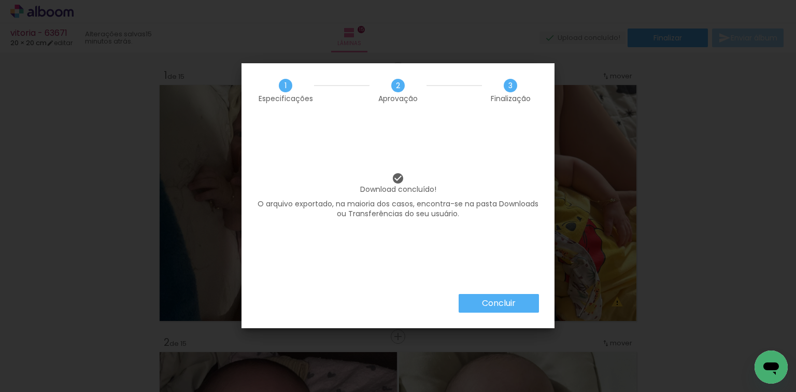
scroll to position [0, 1033]
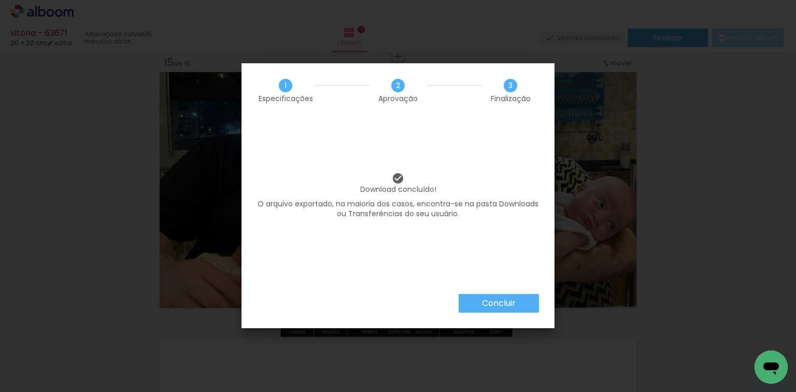
click paper-button "Concluir"
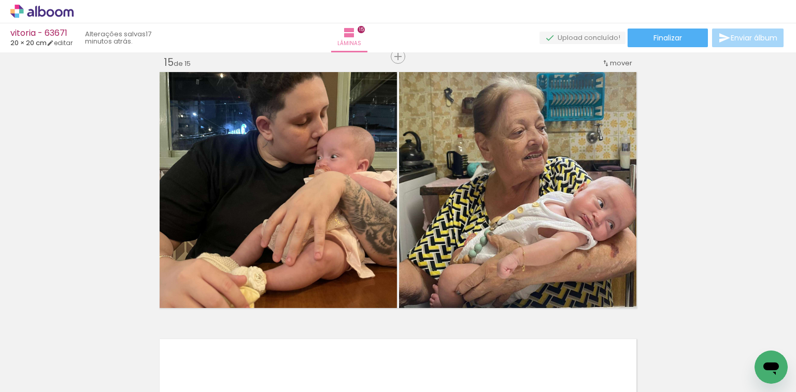
click div "Inserir lâmina 1 de 15 Inserir lâmina 2 de 15 Inserir lâmina 3 de 15 Inserir lâ…"
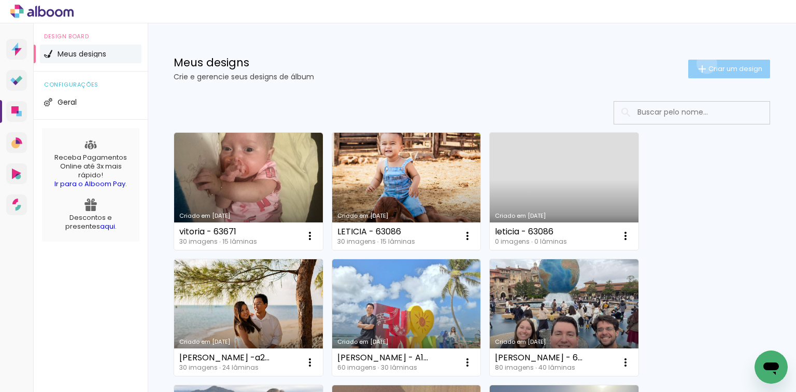
click at [699, 63] on iron-icon at bounding box center [702, 69] width 12 height 12
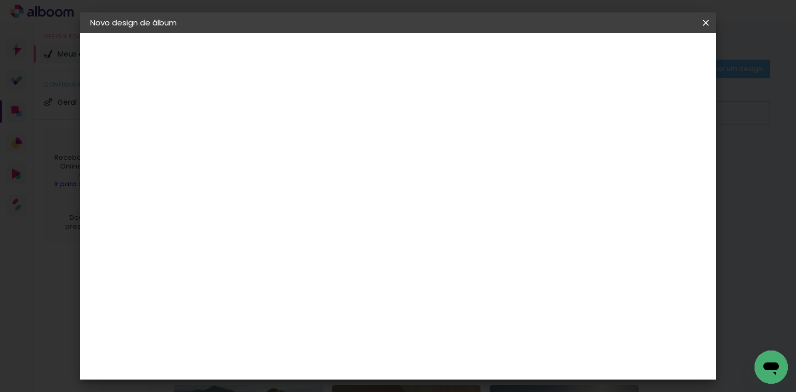
click at [289, 154] on div at bounding box center [259, 140] width 59 height 78
click at [263, 148] on paper-input-container "Título do álbum" at bounding box center [259, 139] width 7 height 26
type input "[PERSON_NAME] - 63670"
type paper-input "[PERSON_NAME] - 63670"
click at [305, 46] on header "Informações Dê um título ao seu álbum. Avançar" at bounding box center [260, 64] width 90 height 62
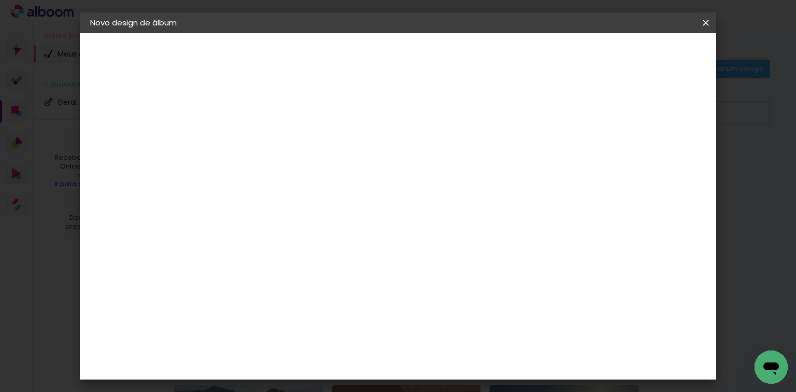
click at [0, 0] on slot "Avançar" at bounding box center [0, 0] width 0 height 0
click at [454, 153] on paper-item "Tamanho Livre" at bounding box center [404, 157] width 100 height 23
click at [454, 63] on paper-button "Avançar" at bounding box center [428, 55] width 51 height 18
click at [460, 316] on input "60" at bounding box center [456, 317] width 27 height 16
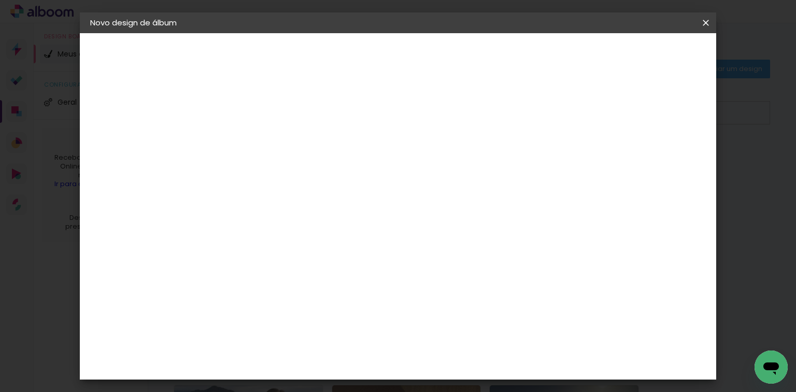
click at [460, 316] on input "60" at bounding box center [456, 317] width 27 height 16
type input "50,6"
type paper-input "50,6"
drag, startPoint x: 267, startPoint y: 267, endPoint x: 266, endPoint y: 295, distance: 28.5
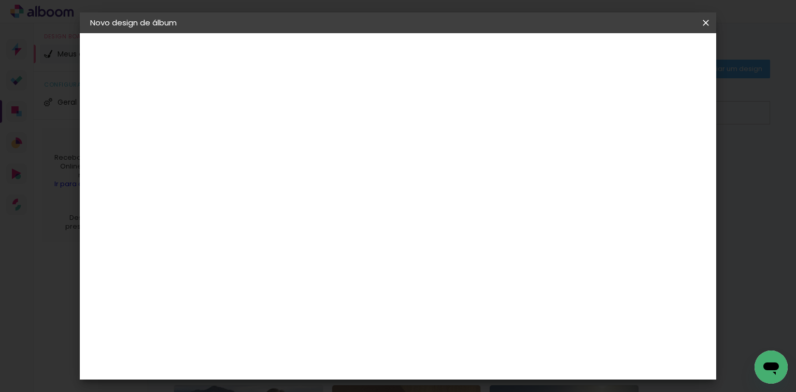
click at [270, 33] on div "mm Mostrar sangria 25.3 cm cm cm mm A maioria das encadernadoras sugere 5mm de …" at bounding box center [442, 33] width 454 height 0
click at [231, 308] on input "30" at bounding box center [227, 303] width 27 height 16
type input "25,4"
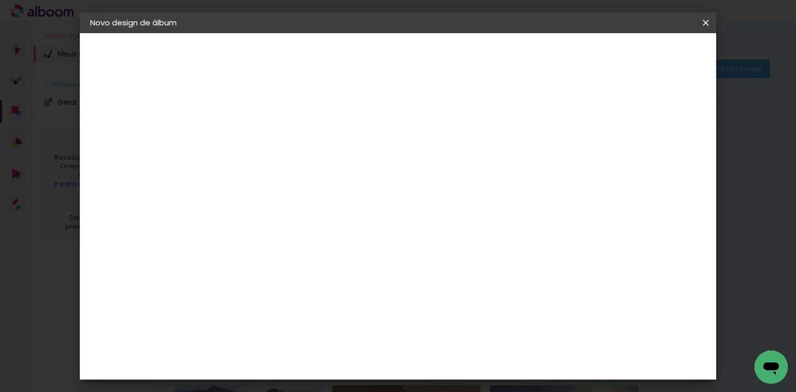
type paper-input "25,4"
type input "4"
type paper-input "4"
click at [658, 160] on input "4" at bounding box center [653, 157] width 19 height 16
type input "3"
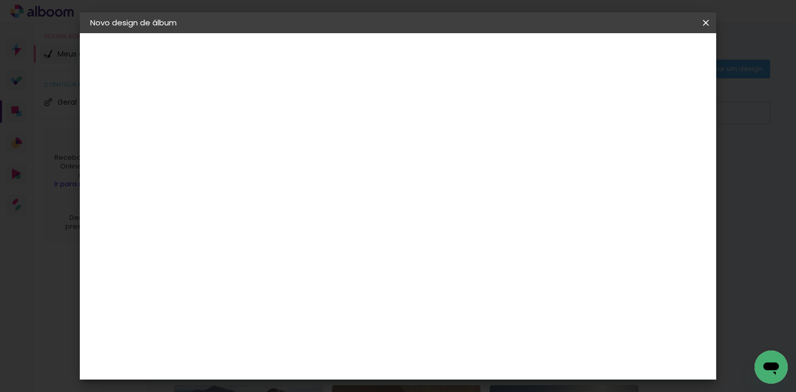
type paper-input "3"
click at [658, 160] on input "3" at bounding box center [656, 157] width 19 height 16
type input "2"
type paper-input "2"
click at [659, 160] on input "2" at bounding box center [656, 157] width 19 height 16
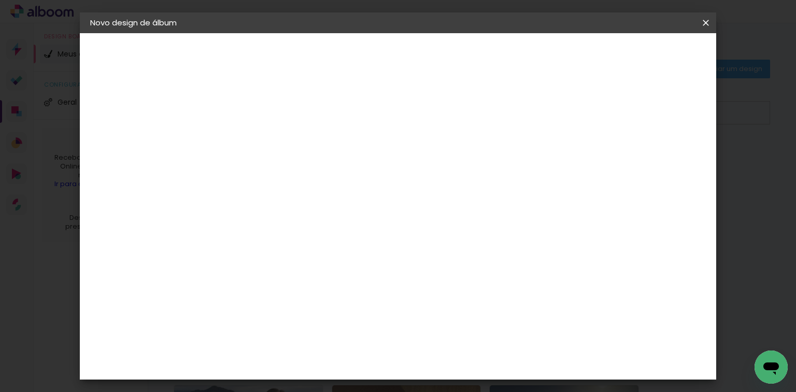
click at [669, 45] on header "Tamanho livre Defina a largura, altura e sangria das lâminas. Voltar Iniciar de…" at bounding box center [442, 59] width 454 height 53
click at [643, 52] on span "Iniciar design" at bounding box center [619, 54] width 47 height 7
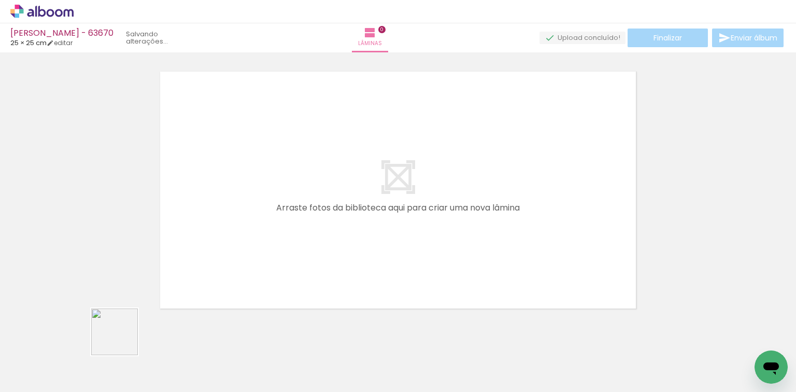
drag, startPoint x: 112, startPoint y: 352, endPoint x: 152, endPoint y: 305, distance: 62.2
click at [146, 307] on quentale-workspace at bounding box center [398, 196] width 796 height 392
drag, startPoint x: 104, startPoint y: 358, endPoint x: 181, endPoint y: 335, distance: 79.9
click at [243, 267] on quentale-workspace at bounding box center [398, 196] width 796 height 392
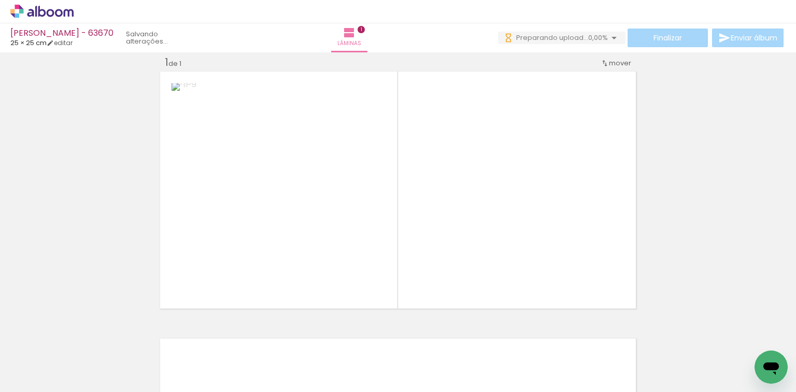
drag, startPoint x: 181, startPoint y: 336, endPoint x: 311, endPoint y: 288, distance: 138.8
click at [278, 242] on quentale-workspace at bounding box center [398, 196] width 796 height 392
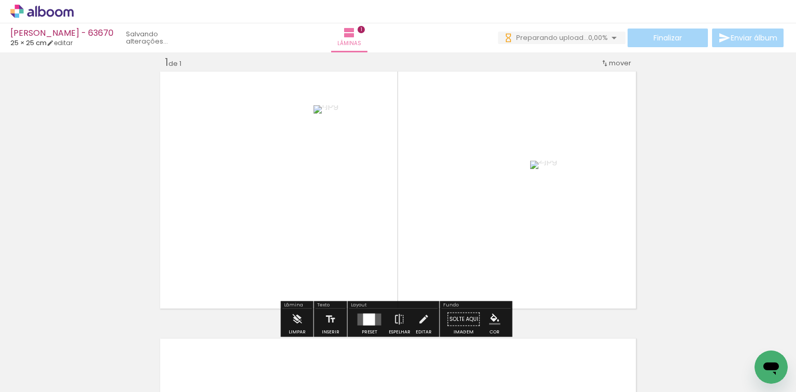
click at [369, 317] on div at bounding box center [369, 319] width 12 height 12
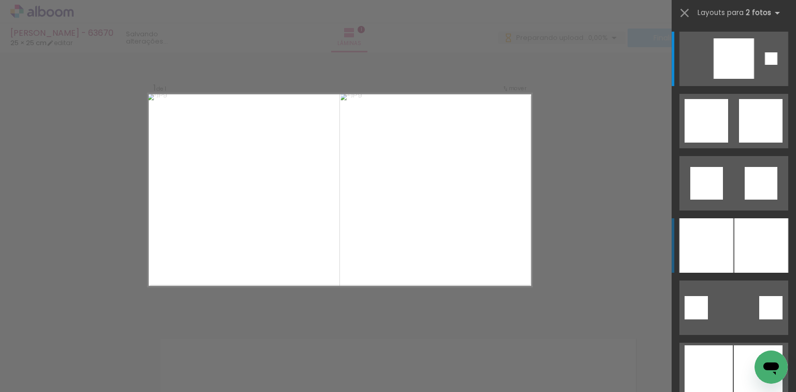
click at [730, 255] on div at bounding box center [707, 245] width 54 height 54
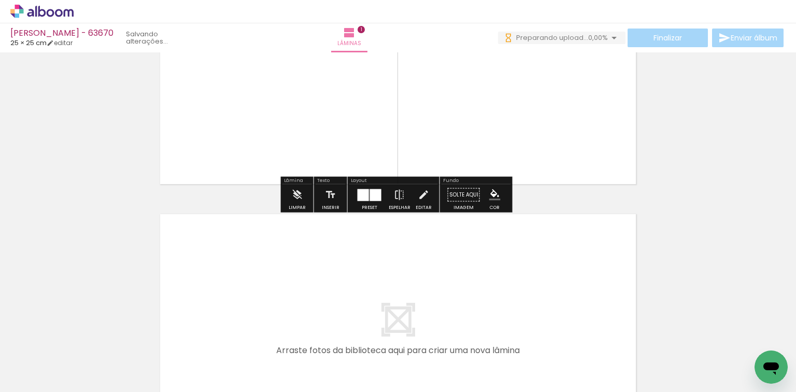
drag, startPoint x: 241, startPoint y: 364, endPoint x: 262, endPoint y: 313, distance: 55.3
click at [262, 313] on quentale-workspace at bounding box center [398, 196] width 796 height 392
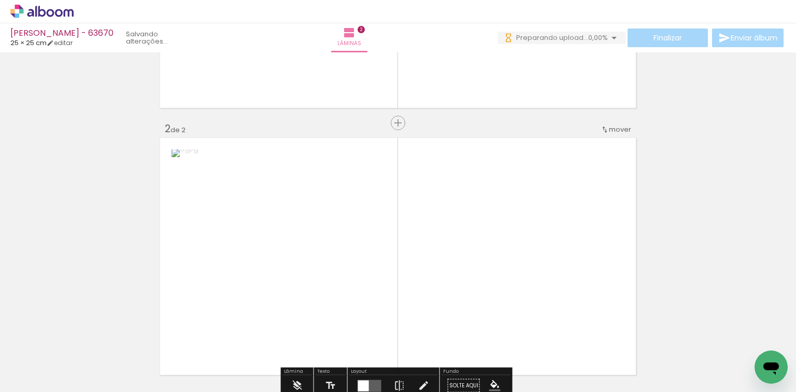
drag, startPoint x: 297, startPoint y: 355, endPoint x: 348, endPoint y: 316, distance: 64.5
click at [320, 283] on quentale-workspace at bounding box center [398, 196] width 796 height 392
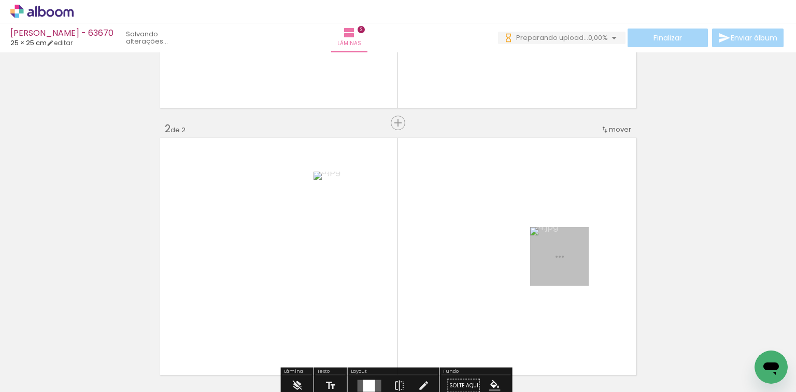
scroll to position [280, 0]
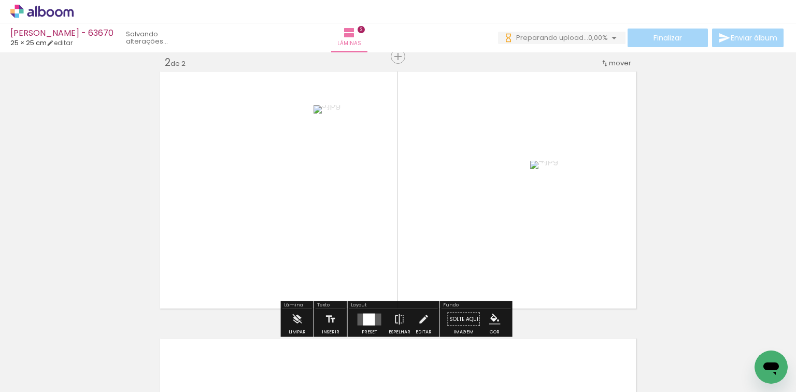
click at [358, 321] on quentale-layouter at bounding box center [370, 319] width 24 height 12
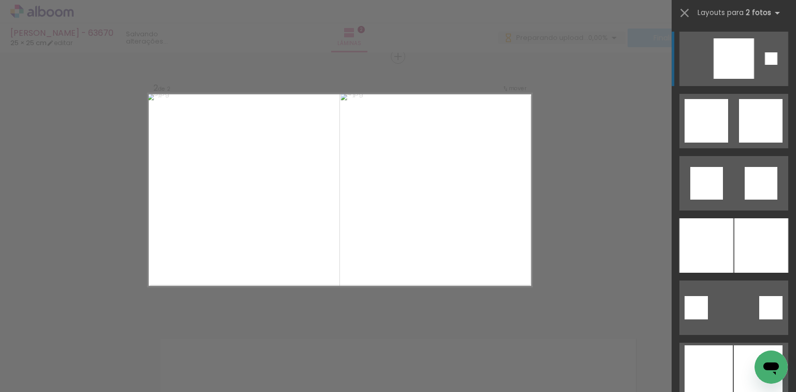
click at [692, 265] on div at bounding box center [707, 245] width 54 height 54
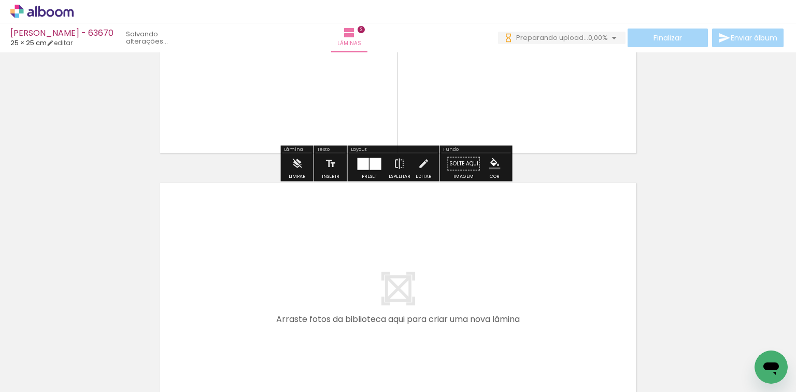
scroll to position [446, 0]
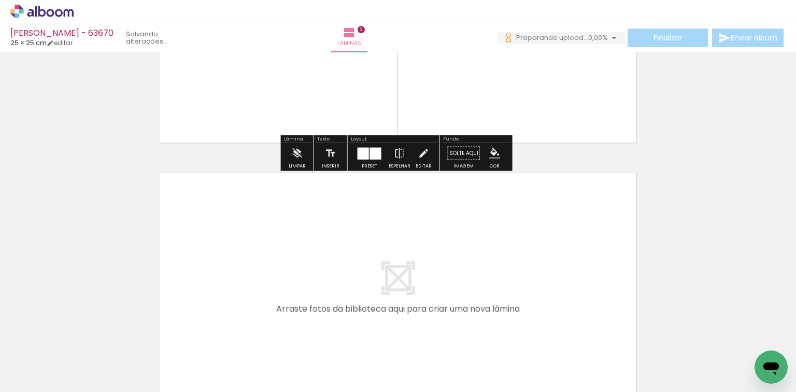
drag, startPoint x: 342, startPoint y: 348, endPoint x: 406, endPoint y: 358, distance: 64.6
click at [352, 334] on div at bounding box center [336, 357] width 47 height 47
click at [357, 302] on quentale-workspace at bounding box center [398, 196] width 796 height 392
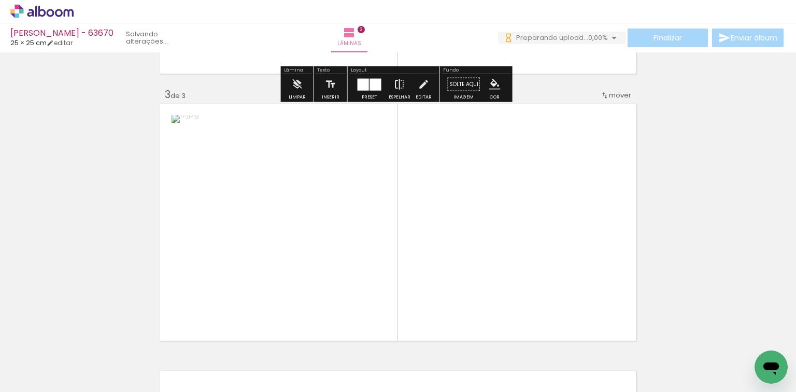
drag, startPoint x: 388, startPoint y: 358, endPoint x: 400, endPoint y: 323, distance: 36.6
click at [400, 276] on quentale-workspace at bounding box center [398, 196] width 796 height 392
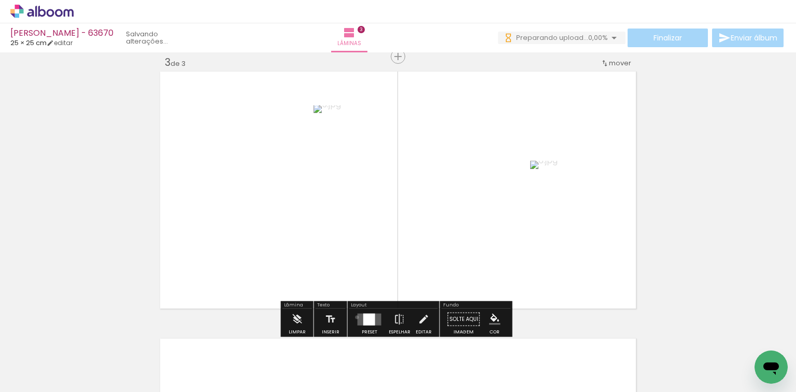
click at [358, 317] on quentale-layouter at bounding box center [370, 319] width 24 height 12
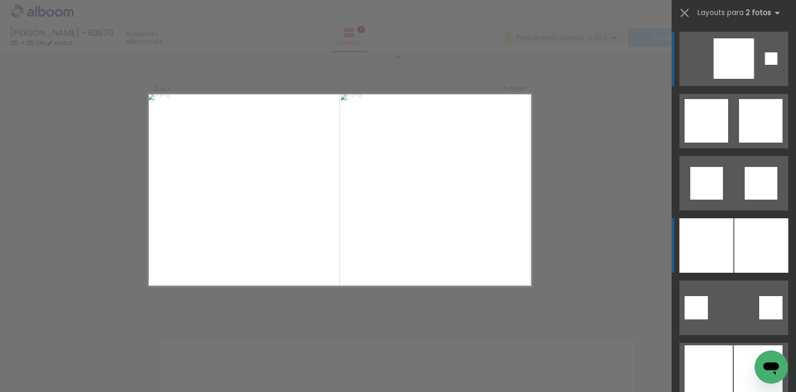
click at [690, 257] on div at bounding box center [707, 245] width 54 height 54
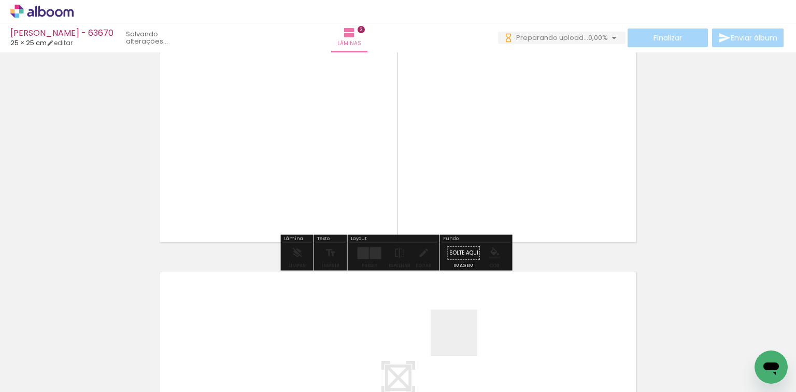
drag, startPoint x: 462, startPoint y: 341, endPoint x: 535, endPoint y: 344, distance: 73.7
click at [472, 320] on quentale-workspace at bounding box center [398, 196] width 796 height 392
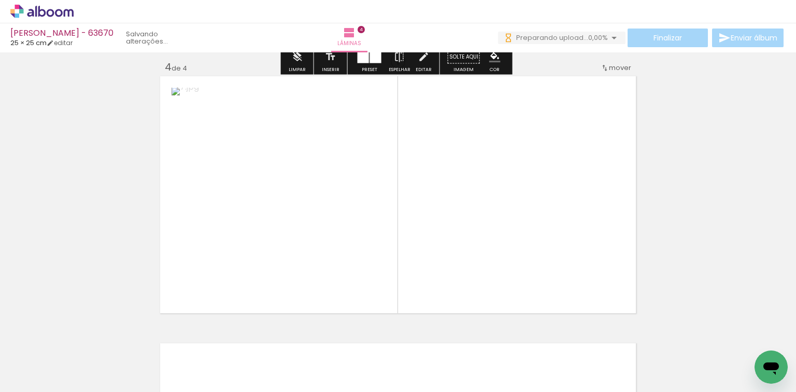
drag, startPoint x: 522, startPoint y: 347, endPoint x: 430, endPoint y: 283, distance: 112.0
click at [500, 293] on quentale-workspace at bounding box center [398, 196] width 796 height 392
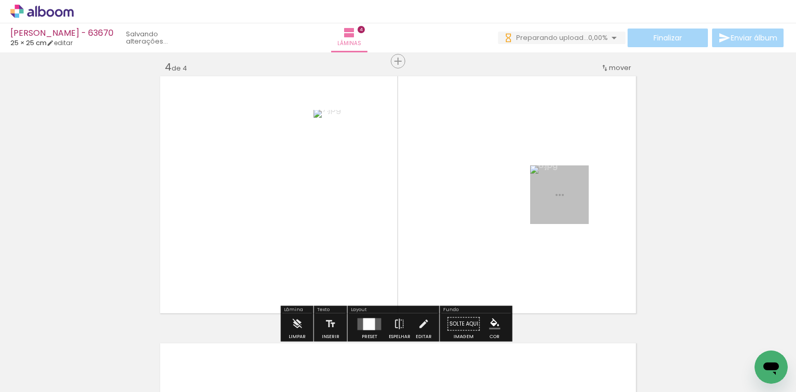
scroll to position [814, 0]
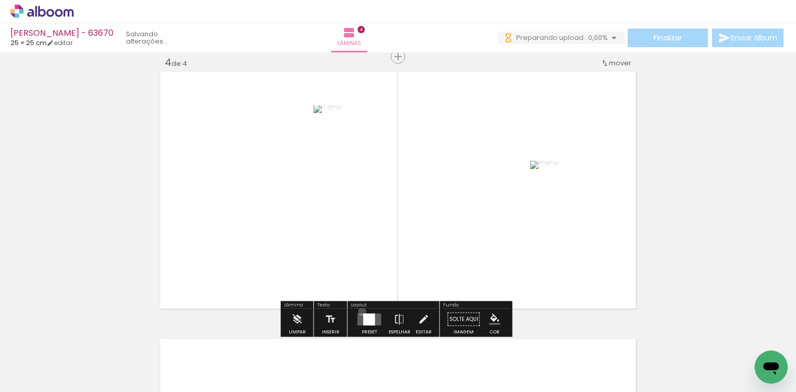
click at [360, 311] on div at bounding box center [370, 319] width 28 height 21
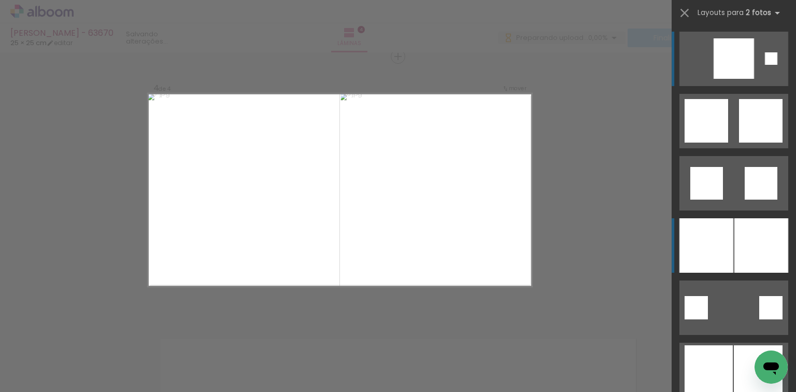
click at [741, 245] on div at bounding box center [762, 245] width 54 height 54
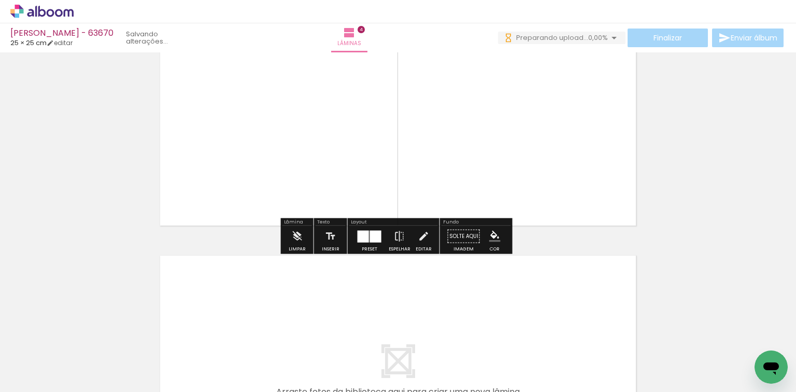
drag, startPoint x: 556, startPoint y: 363, endPoint x: 592, endPoint y: 350, distance: 38.5
click at [556, 323] on quentale-workspace at bounding box center [398, 196] width 796 height 392
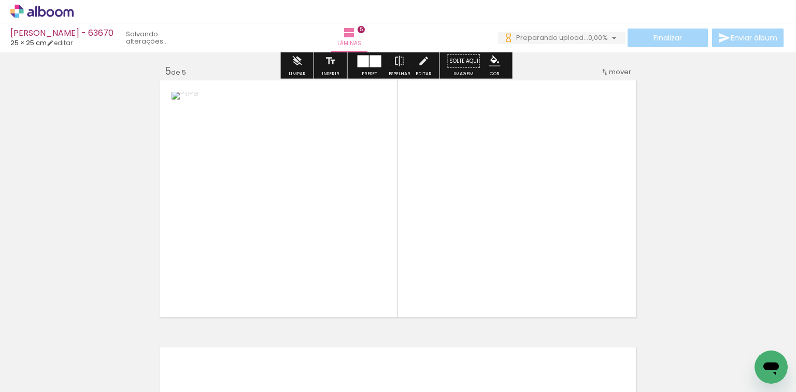
scroll to position [1081, 0]
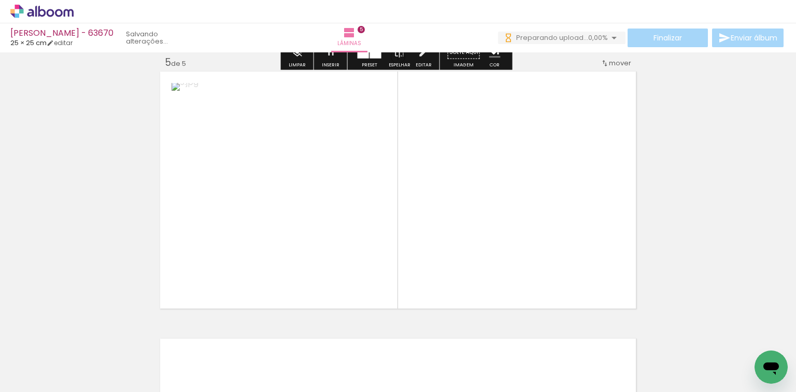
click at [560, 263] on quentale-workspace at bounding box center [398, 196] width 796 height 392
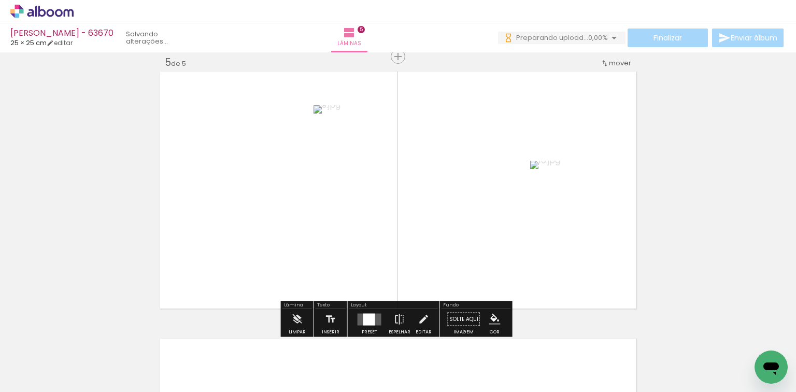
click at [363, 319] on div at bounding box center [369, 319] width 12 height 12
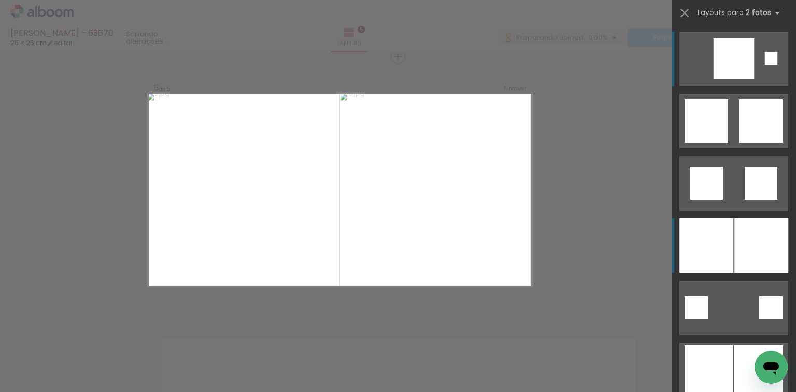
click at [728, 230] on div at bounding box center [707, 245] width 54 height 54
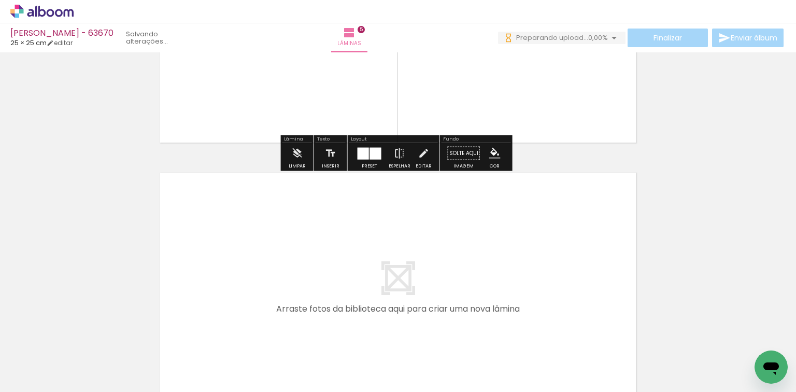
scroll to position [0, 340]
drag, startPoint x: 347, startPoint y: 322, endPoint x: 406, endPoint y: 358, distance: 69.1
click at [352, 317] on quentale-workspace at bounding box center [398, 196] width 796 height 392
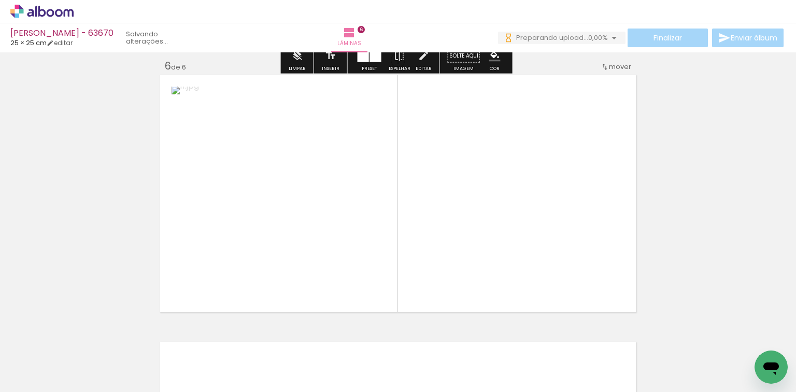
scroll to position [1348, 0]
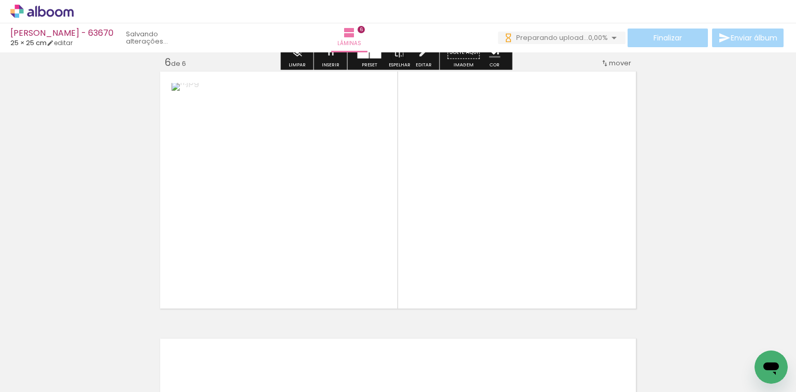
drag, startPoint x: 357, startPoint y: 361, endPoint x: 393, endPoint y: 303, distance: 68.0
click at [387, 305] on quentale-workspace at bounding box center [398, 196] width 796 height 392
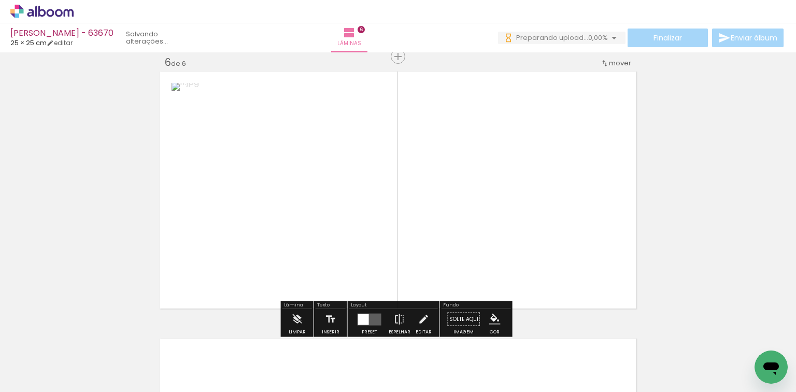
click at [419, 352] on div at bounding box center [402, 356] width 51 height 51
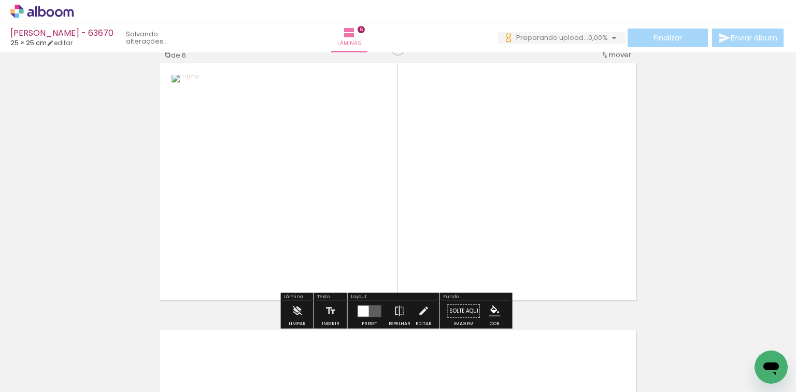
scroll to position [1302, 0]
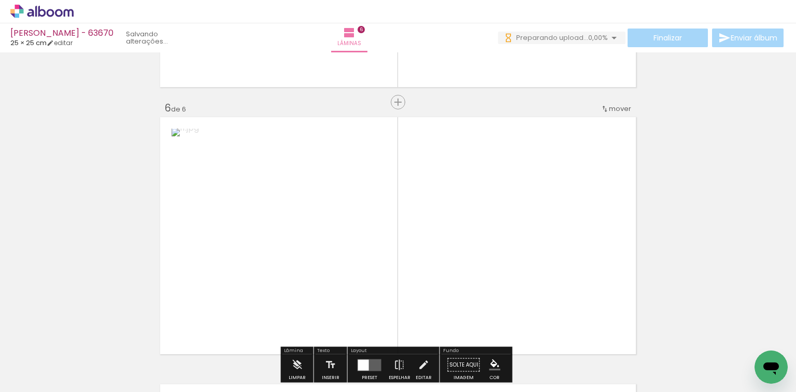
click at [430, 270] on quentale-workspace at bounding box center [398, 196] width 796 height 392
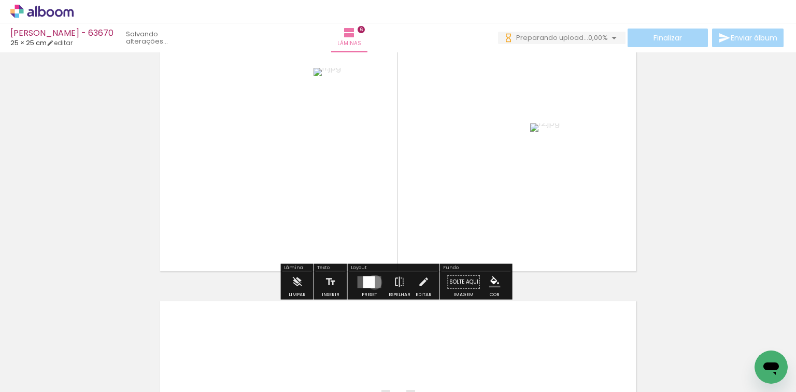
click at [372, 281] on div at bounding box center [369, 282] width 12 height 12
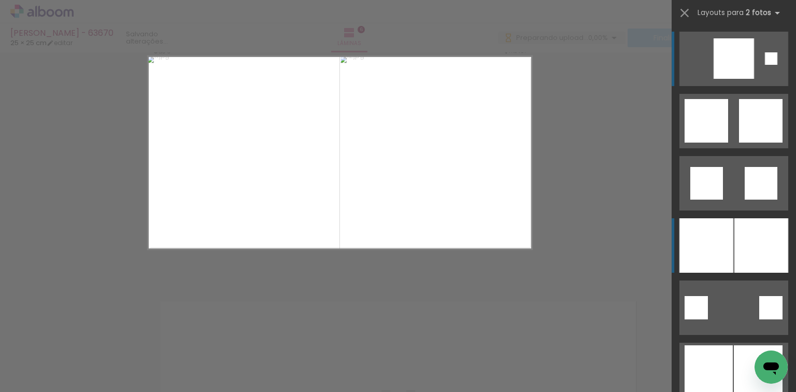
click at [699, 243] on div at bounding box center [707, 245] width 54 height 54
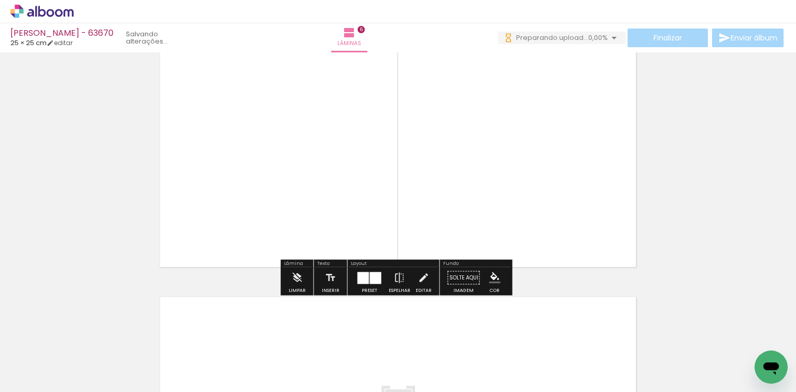
scroll to position [1555, 0]
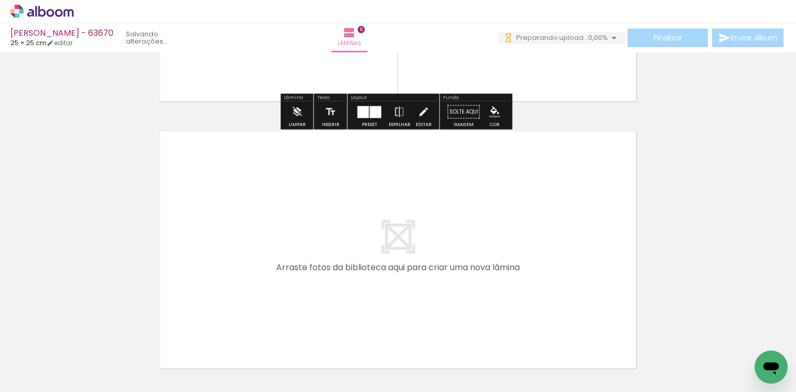
drag, startPoint x: 470, startPoint y: 340, endPoint x: 515, endPoint y: 355, distance: 47.9
click at [475, 294] on quentale-workspace at bounding box center [398, 196] width 796 height 392
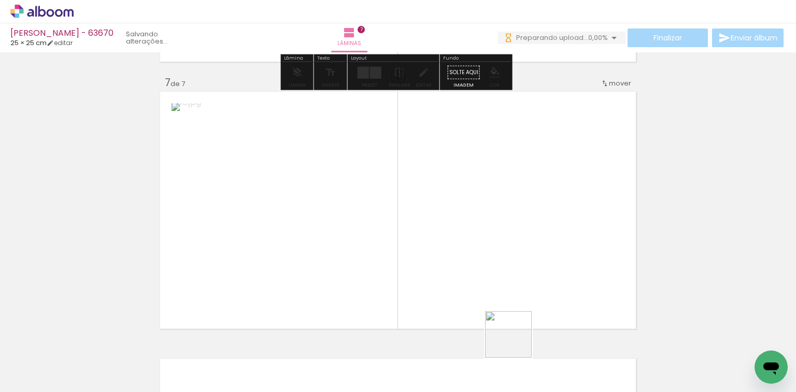
drag, startPoint x: 515, startPoint y: 355, endPoint x: 407, endPoint y: 270, distance: 137.3
click at [481, 241] on quentale-workspace at bounding box center [398, 196] width 796 height 392
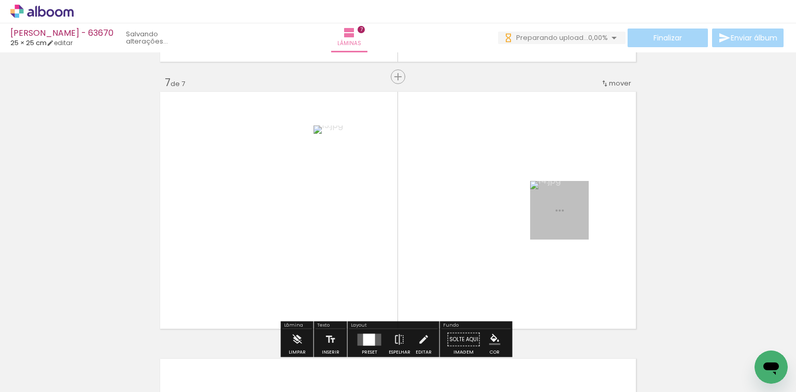
scroll to position [1615, 0]
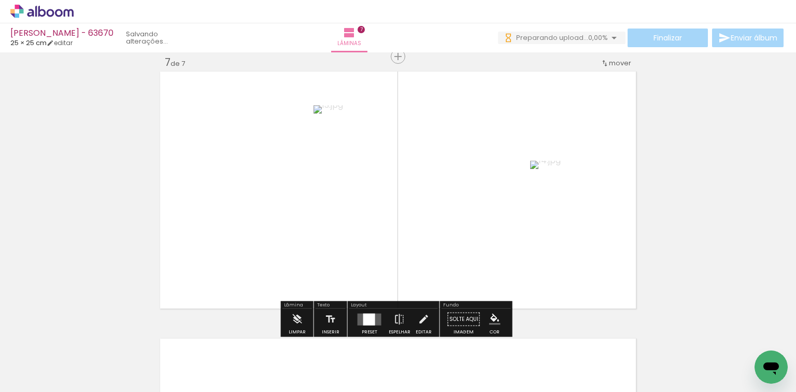
click at [364, 316] on div at bounding box center [369, 319] width 12 height 12
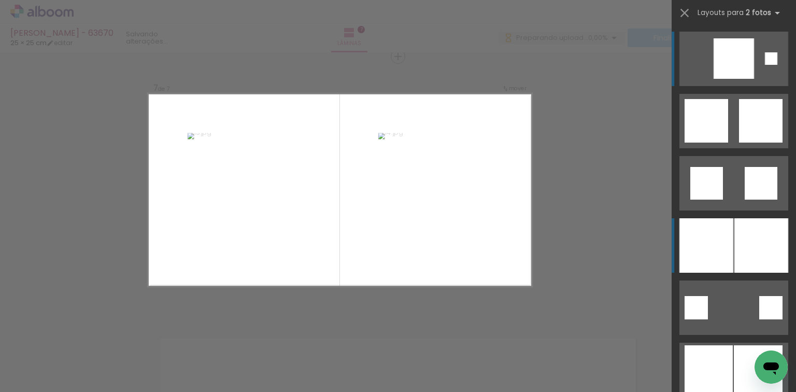
click at [735, 247] on div at bounding box center [762, 245] width 54 height 54
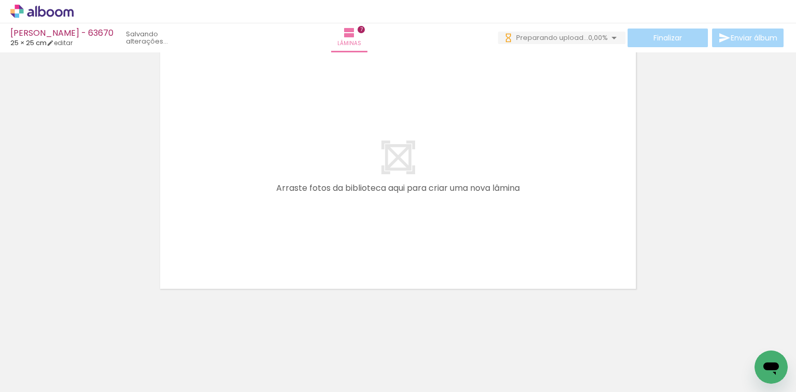
drag, startPoint x: 589, startPoint y: 339, endPoint x: 606, endPoint y: 332, distance: 18.1
click at [555, 284] on quentale-workspace at bounding box center [398, 196] width 796 height 392
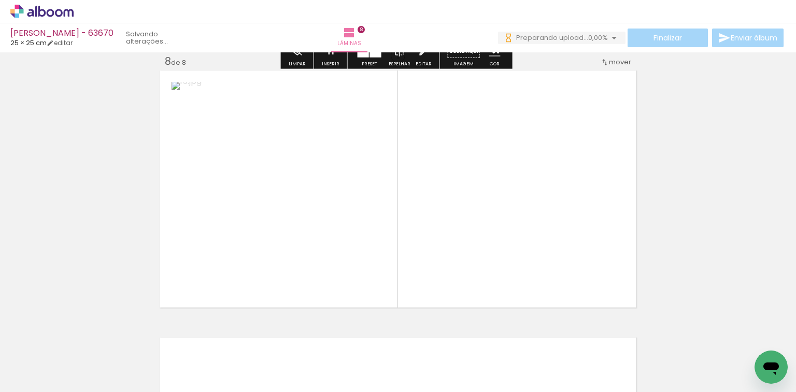
drag, startPoint x: 637, startPoint y: 360, endPoint x: 373, endPoint y: 279, distance: 275.5
click at [523, 249] on quentale-workspace at bounding box center [398, 196] width 796 height 392
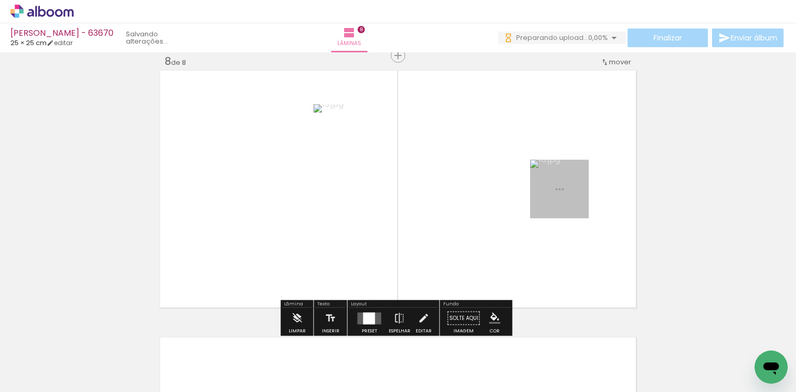
scroll to position [1882, 0]
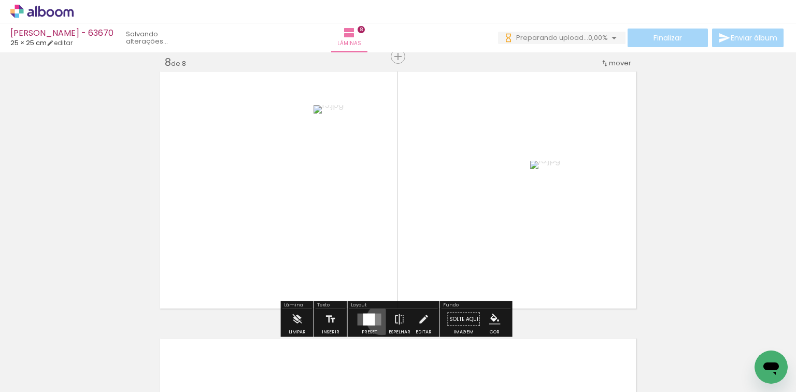
click at [377, 318] on div at bounding box center [370, 319] width 28 height 21
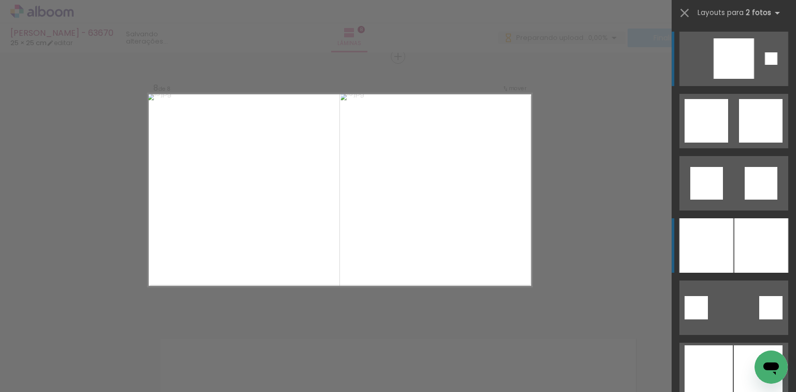
click at [735, 221] on div at bounding box center [762, 245] width 54 height 54
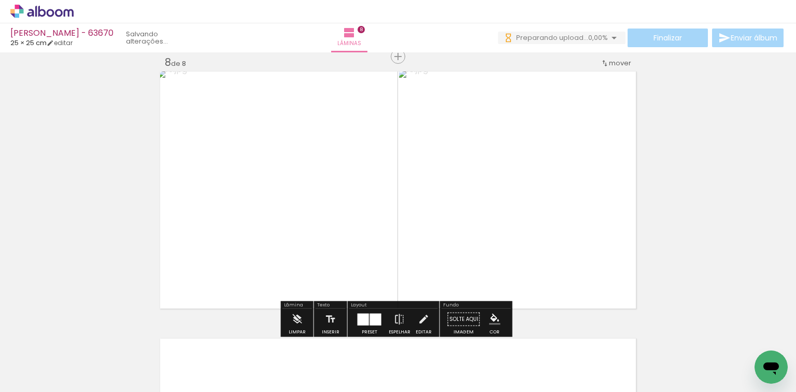
scroll to position [0, 674]
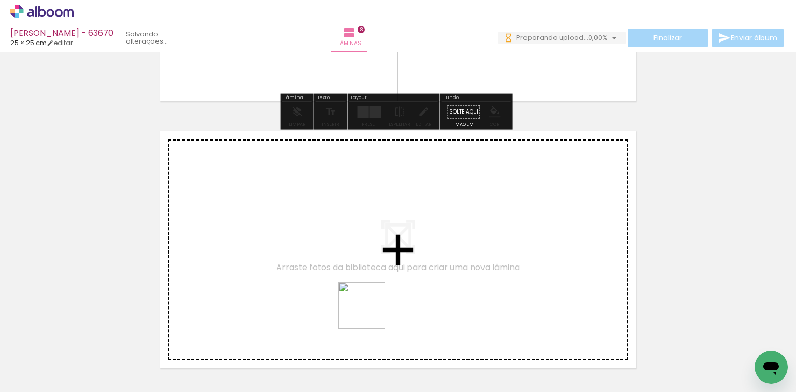
drag, startPoint x: 370, startPoint y: 313, endPoint x: 423, endPoint y: 359, distance: 70.2
click at [382, 311] on quentale-workspace at bounding box center [398, 196] width 796 height 392
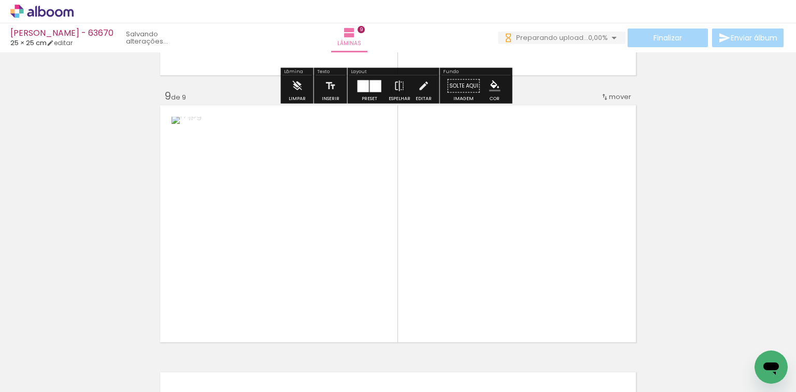
drag, startPoint x: 421, startPoint y: 314, endPoint x: 374, endPoint y: 292, distance: 52.0
click at [400, 240] on quentale-workspace at bounding box center [398, 196] width 796 height 392
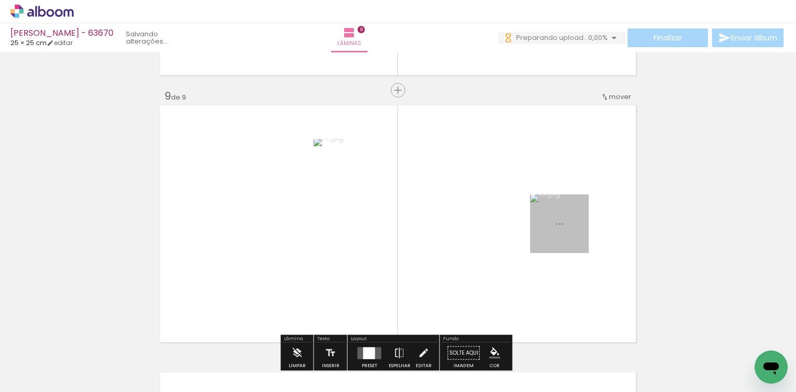
scroll to position [2149, 0]
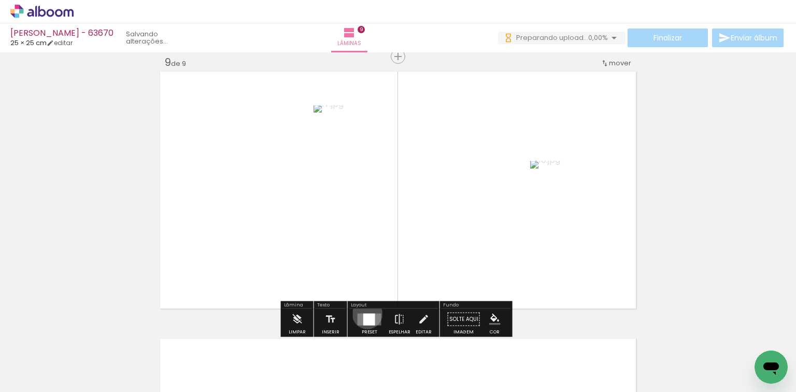
click at [365, 313] on div at bounding box center [369, 319] width 12 height 12
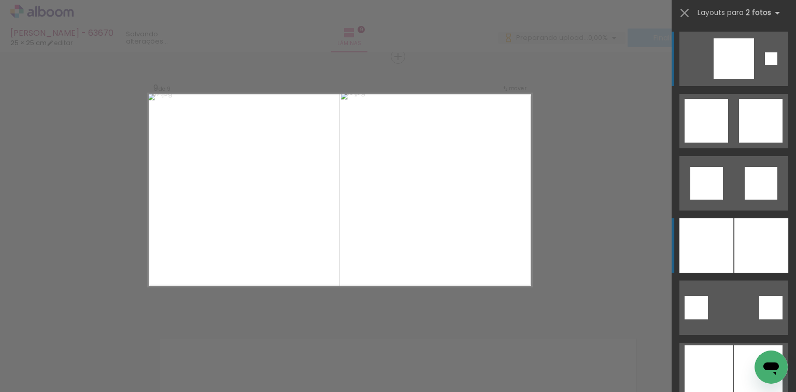
click at [684, 234] on div at bounding box center [707, 245] width 54 height 54
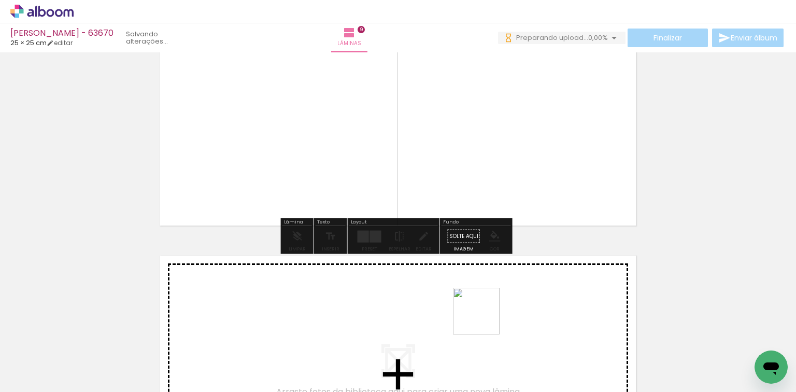
drag, startPoint x: 484, startPoint y: 319, endPoint x: 529, endPoint y: 331, distance: 46.1
click at [497, 288] on quentale-workspace at bounding box center [398, 196] width 796 height 392
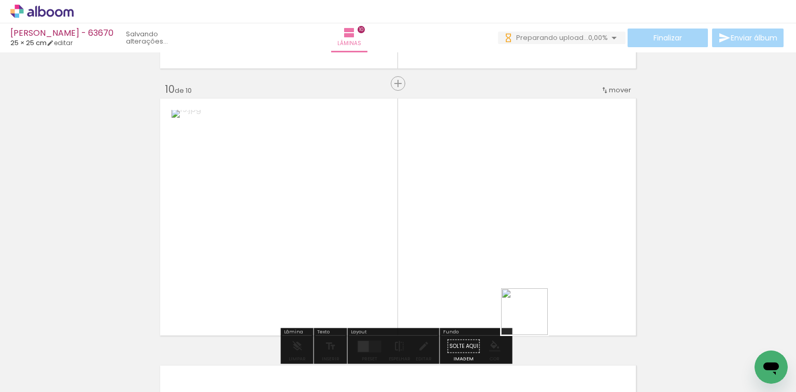
drag, startPoint x: 532, startPoint y: 341, endPoint x: 398, endPoint y: 276, distance: 148.8
click at [520, 256] on quentale-workspace at bounding box center [398, 196] width 796 height 392
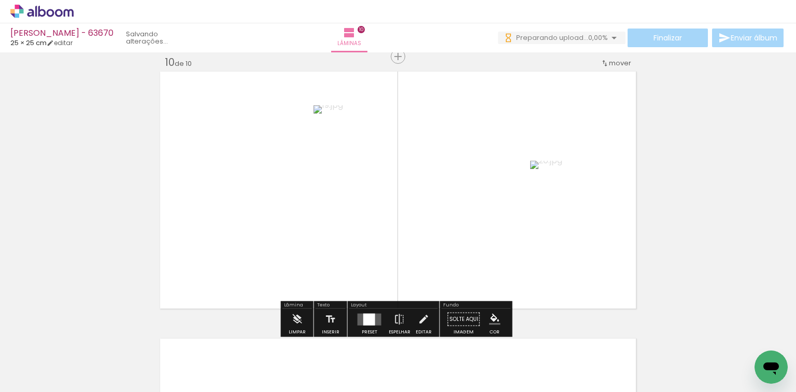
click at [364, 316] on div at bounding box center [369, 319] width 12 height 12
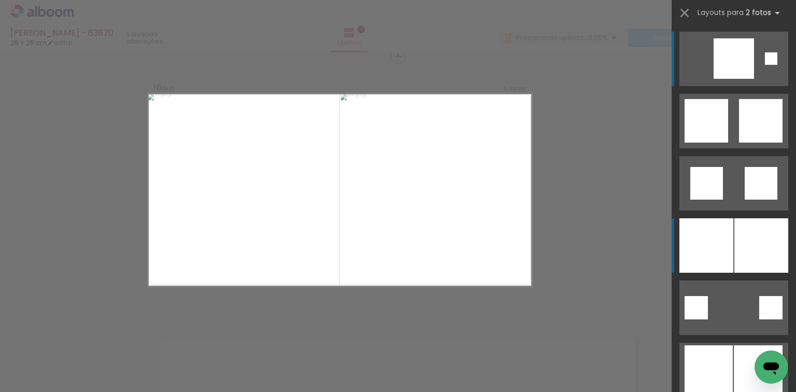
click at [724, 227] on div at bounding box center [707, 245] width 54 height 54
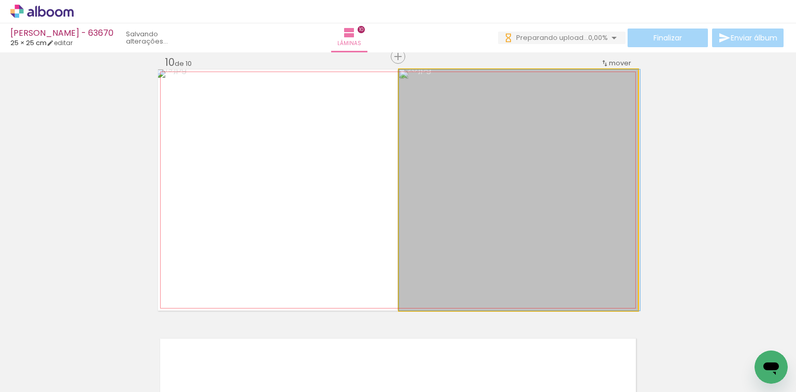
drag, startPoint x: 543, startPoint y: 180, endPoint x: 556, endPoint y: 212, distance: 34.2
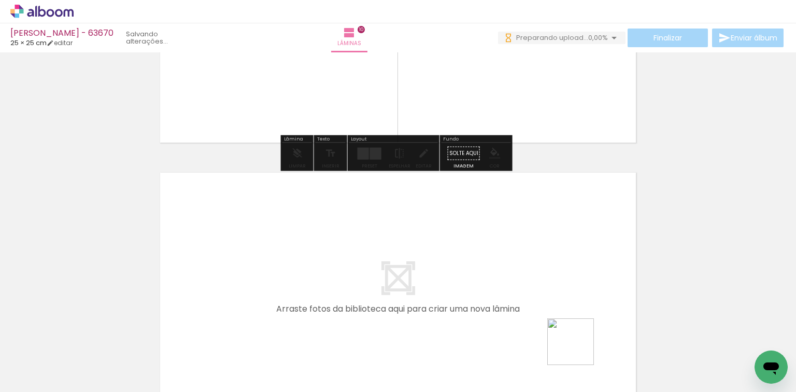
drag, startPoint x: 579, startPoint y: 349, endPoint x: 657, endPoint y: 348, distance: 78.3
click at [575, 295] on quentale-workspace at bounding box center [398, 196] width 796 height 392
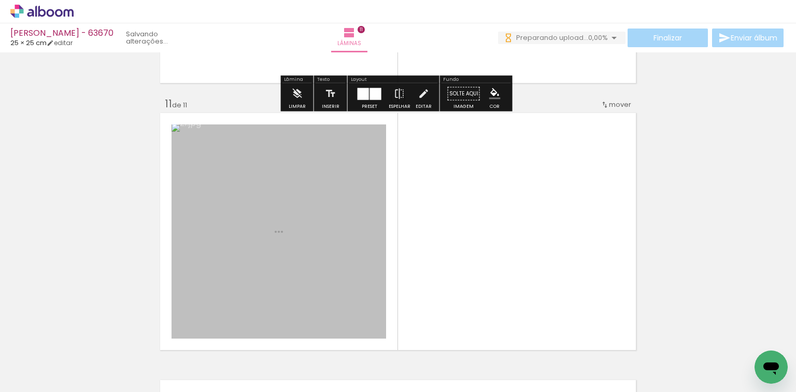
drag, startPoint x: 654, startPoint y: 340, endPoint x: 328, endPoint y: 306, distance: 327.7
click at [563, 251] on quentale-workspace at bounding box center [398, 196] width 796 height 392
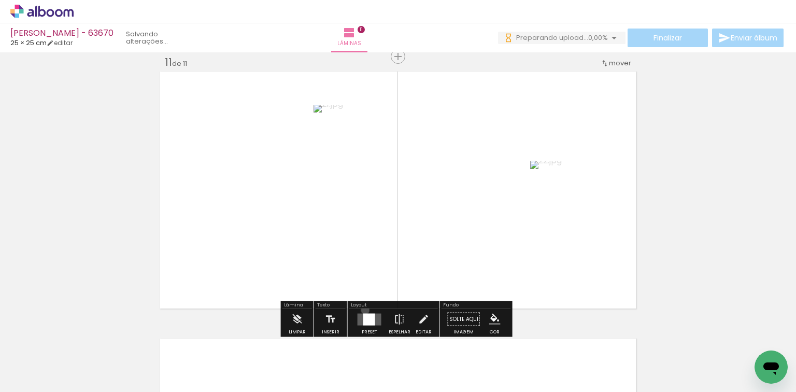
click at [363, 309] on div at bounding box center [370, 319] width 28 height 21
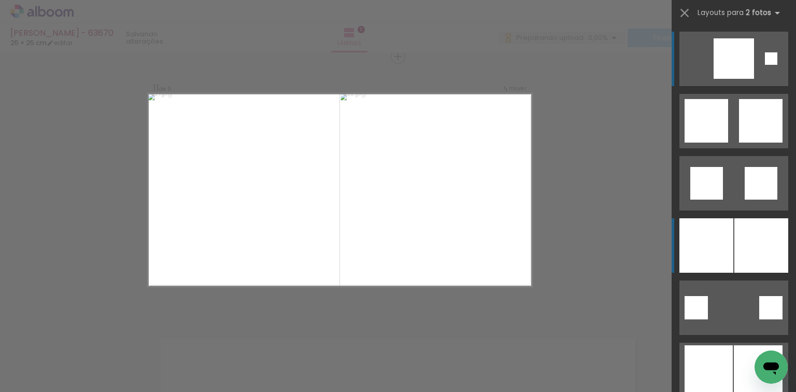
click at [735, 236] on div at bounding box center [762, 245] width 54 height 54
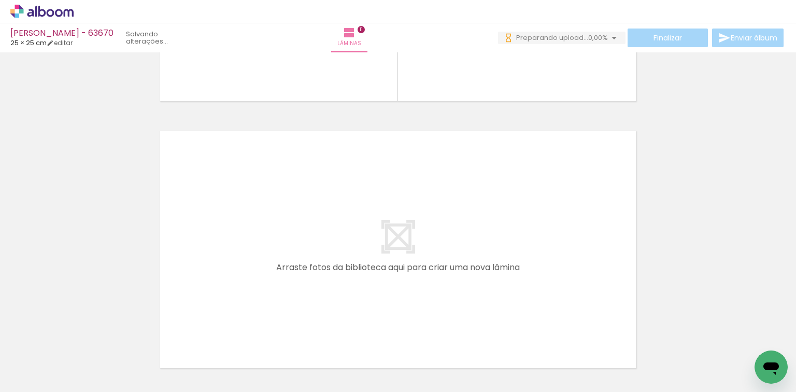
drag, startPoint x: 362, startPoint y: 357, endPoint x: 404, endPoint y: 365, distance: 42.8
click at [374, 297] on quentale-workspace at bounding box center [398, 196] width 796 height 392
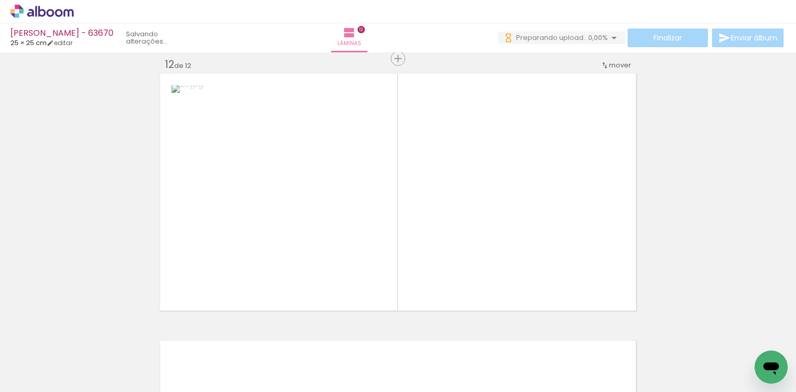
drag, startPoint x: 432, startPoint y: 280, endPoint x: 405, endPoint y: 298, distance: 32.6
click at [432, 258] on quentale-workspace at bounding box center [398, 196] width 796 height 392
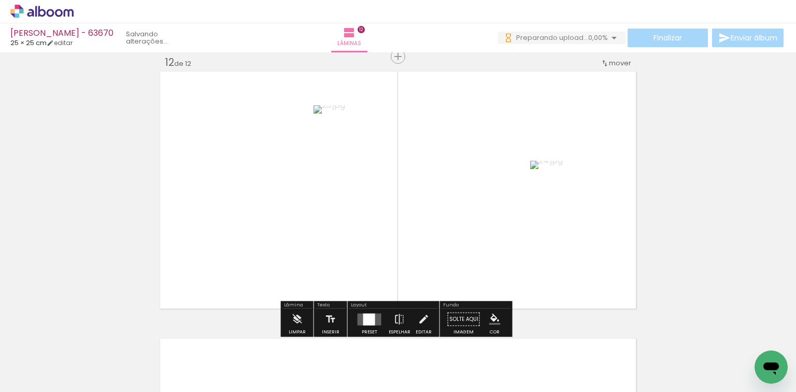
click at [359, 321] on quentale-layouter at bounding box center [370, 319] width 24 height 12
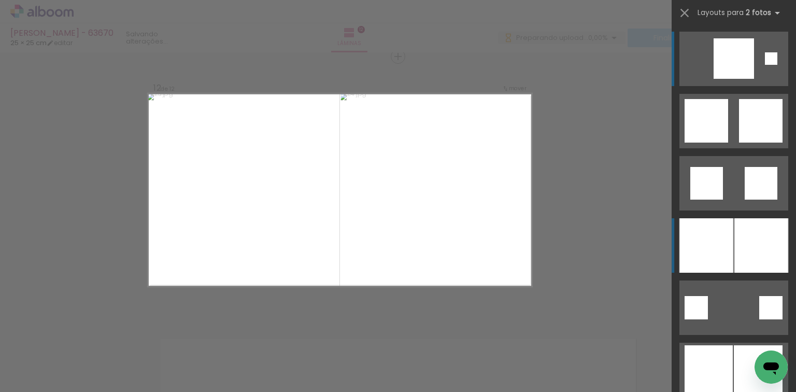
click at [715, 235] on div at bounding box center [707, 245] width 54 height 54
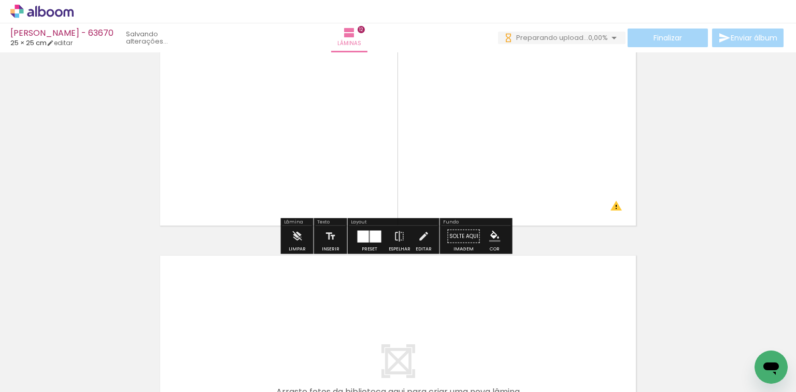
drag, startPoint x: 459, startPoint y: 367, endPoint x: 512, endPoint y: 357, distance: 54.4
click at [465, 320] on quentale-workspace at bounding box center [398, 196] width 796 height 392
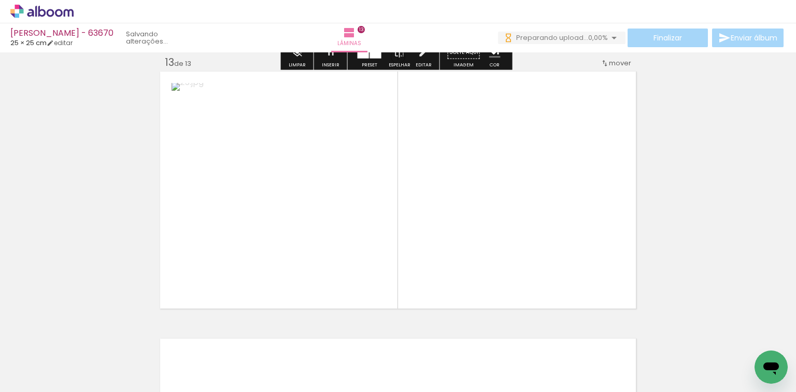
drag, startPoint x: 539, startPoint y: 346, endPoint x: 367, endPoint y: 278, distance: 185.2
click at [508, 203] on quentale-workspace at bounding box center [398, 196] width 796 height 392
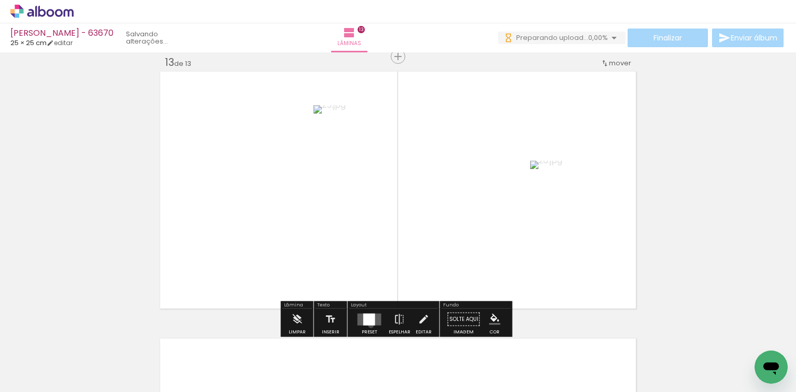
click at [369, 325] on div at bounding box center [370, 319] width 28 height 21
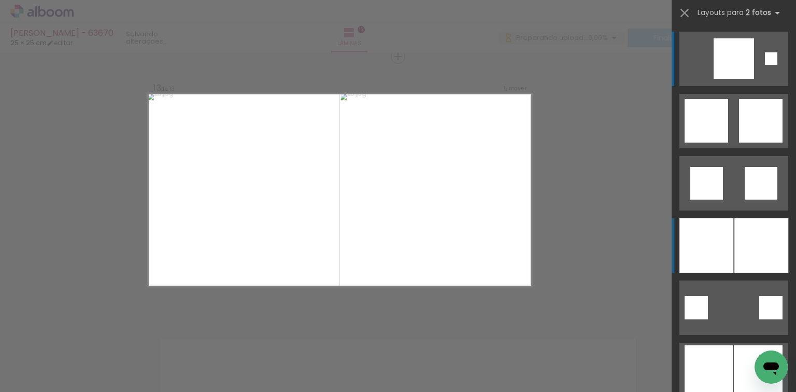
click at [735, 238] on div at bounding box center [762, 245] width 54 height 54
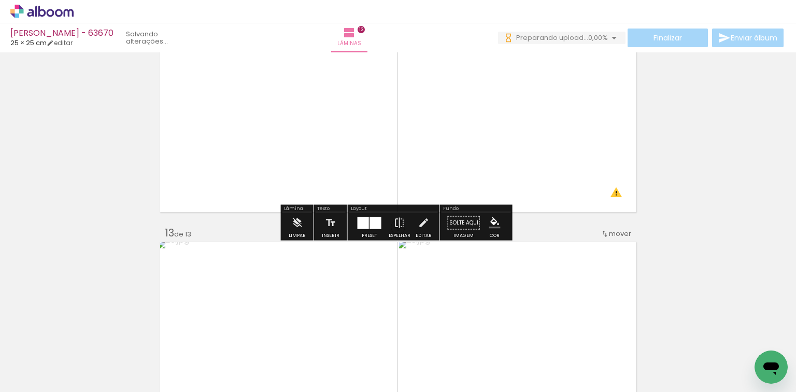
scroll to position [3175, 0]
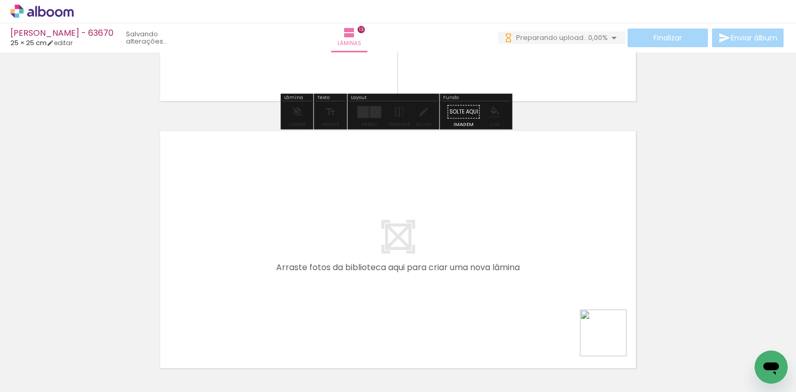
drag, startPoint x: 622, startPoint y: 352, endPoint x: 636, endPoint y: 346, distance: 15.6
click at [586, 317] on quentale-workspace at bounding box center [398, 196] width 796 height 392
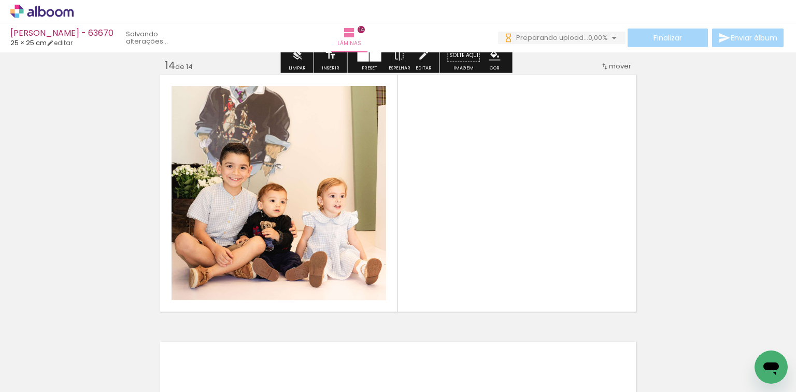
scroll to position [3483, 0]
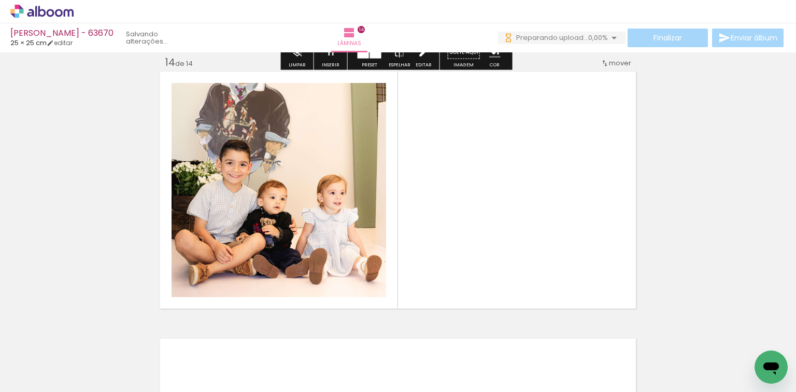
drag, startPoint x: 637, startPoint y: 346, endPoint x: 429, endPoint y: 323, distance: 209.1
click at [576, 285] on quentale-workspace at bounding box center [398, 196] width 796 height 392
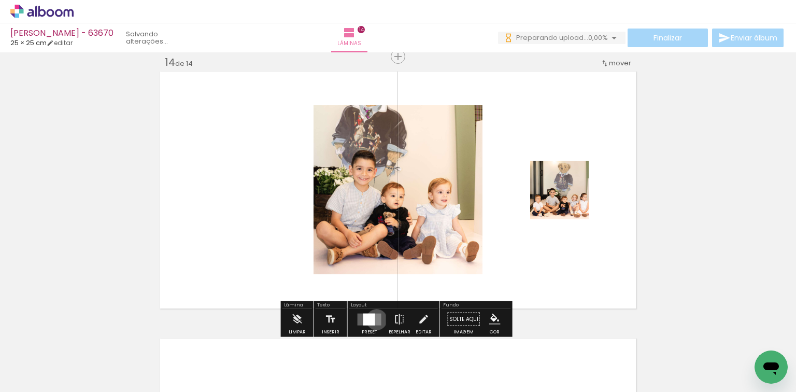
click at [374, 319] on quentale-layouter at bounding box center [370, 319] width 24 height 12
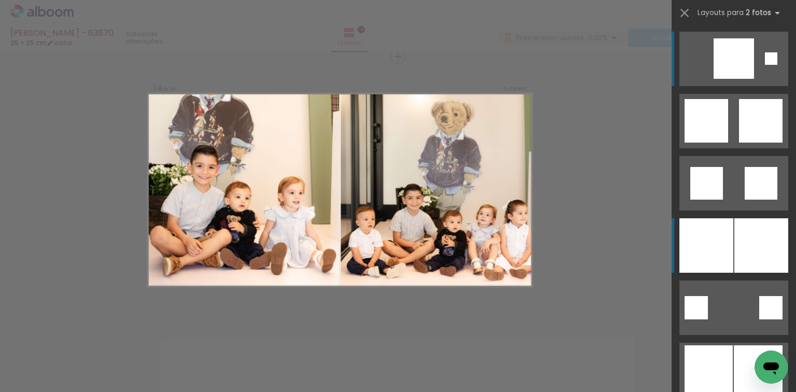
click at [728, 238] on div at bounding box center [707, 245] width 54 height 54
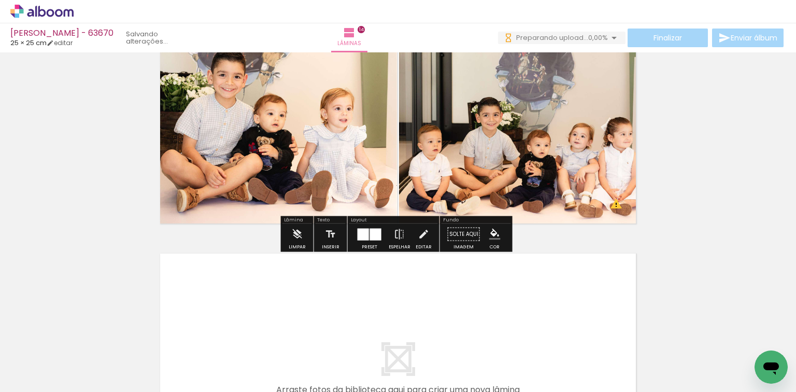
scroll to position [3608, 0]
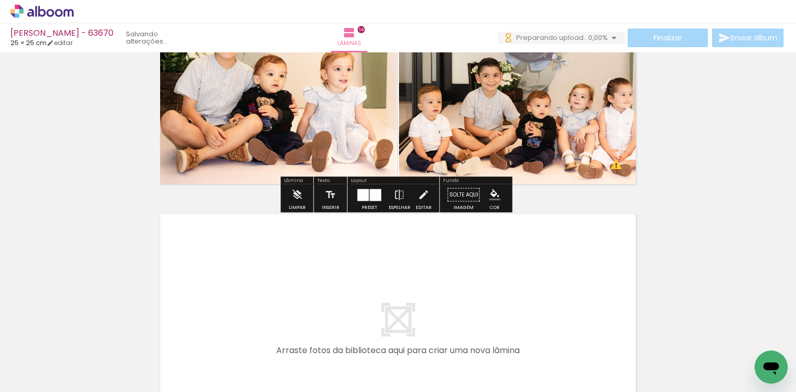
drag, startPoint x: 309, startPoint y: 326, endPoint x: 319, endPoint y: 305, distance: 22.7
click at [311, 314] on quentale-workspace at bounding box center [398, 196] width 796 height 392
drag, startPoint x: 323, startPoint y: 342, endPoint x: 362, endPoint y: 354, distance: 40.0
click at [332, 303] on quentale-workspace at bounding box center [398, 196] width 796 height 392
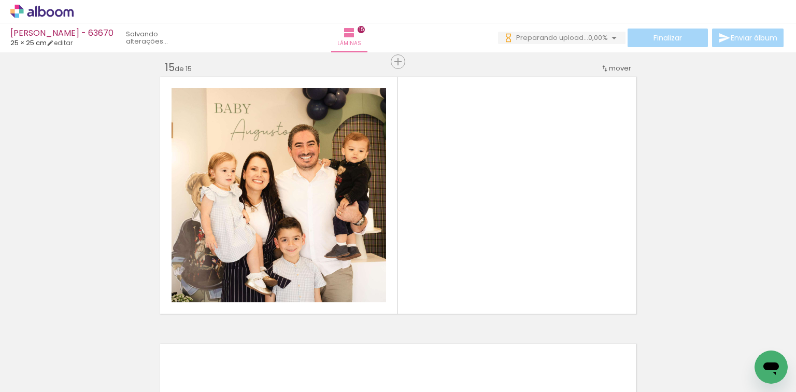
scroll to position [3750, 0]
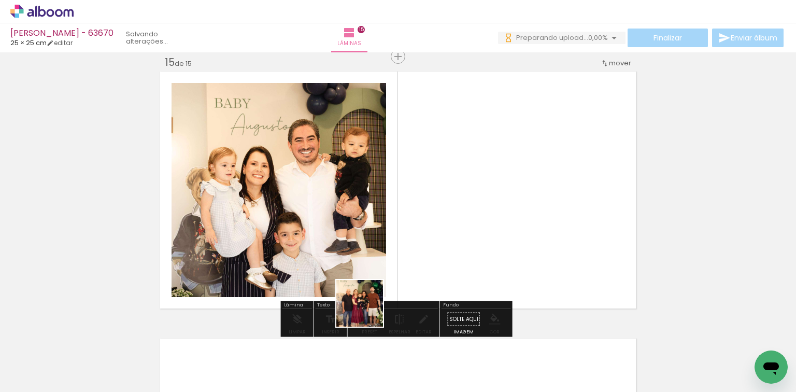
drag, startPoint x: 360, startPoint y: 357, endPoint x: 369, endPoint y: 307, distance: 50.5
click at [369, 308] on quentale-workspace at bounding box center [398, 196] width 796 height 392
drag, startPoint x: 364, startPoint y: 349, endPoint x: 369, endPoint y: 297, distance: 52.5
click at [384, 266] on quentale-workspace at bounding box center [398, 196] width 796 height 392
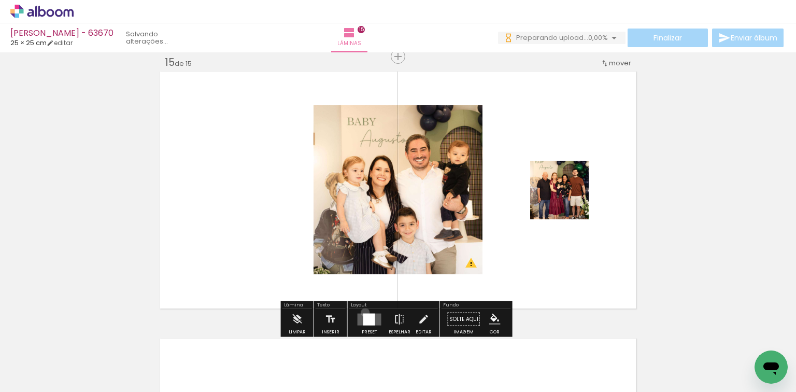
click at [363, 312] on div at bounding box center [370, 319] width 28 height 21
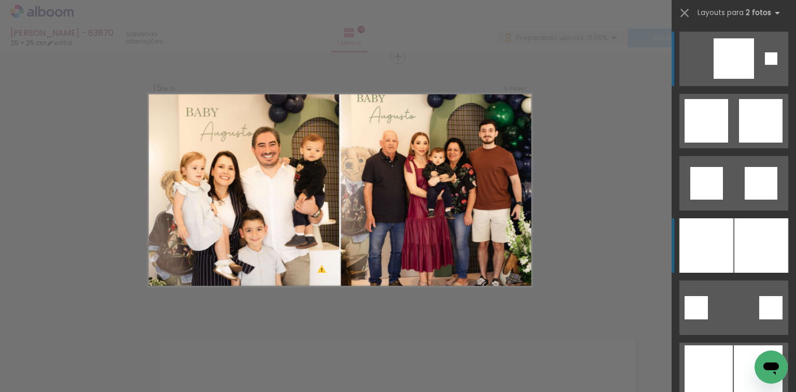
click at [756, 241] on div at bounding box center [762, 245] width 54 height 54
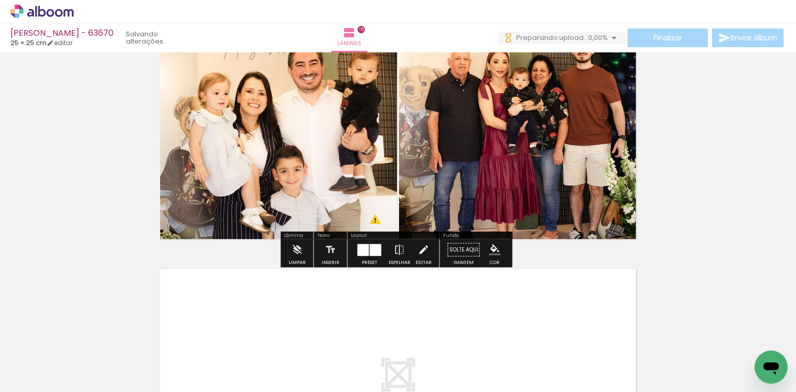
scroll to position [3916, 0]
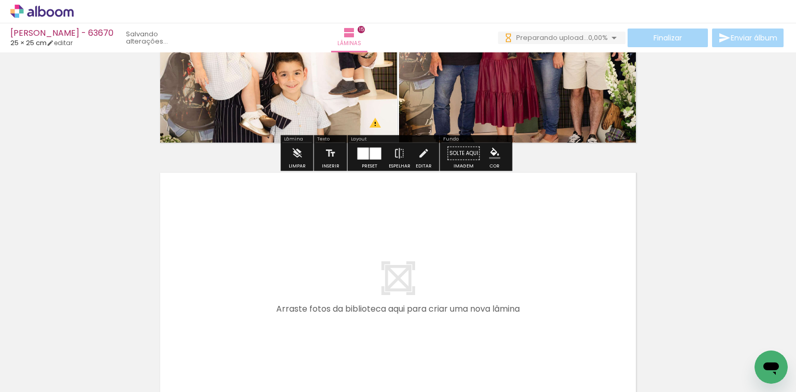
drag, startPoint x: 438, startPoint y: 369, endPoint x: 479, endPoint y: 356, distance: 43.6
click at [446, 308] on quentale-workspace at bounding box center [398, 196] width 796 height 392
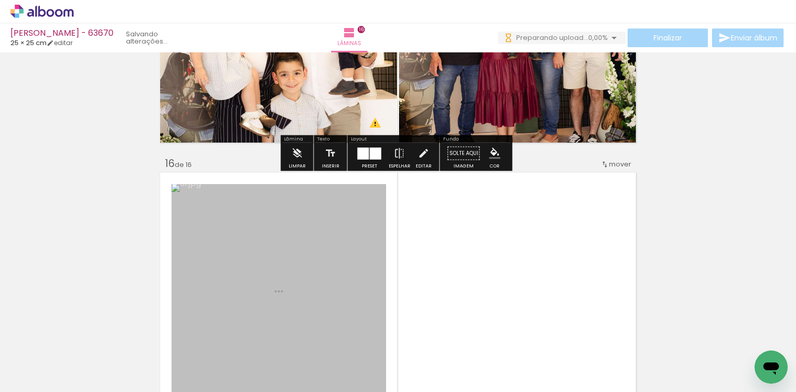
click at [465, 278] on quentale-workspace at bounding box center [398, 196] width 796 height 392
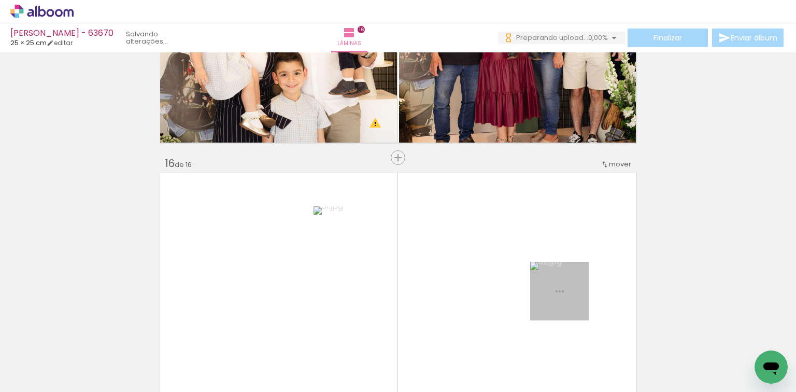
scroll to position [4017, 0]
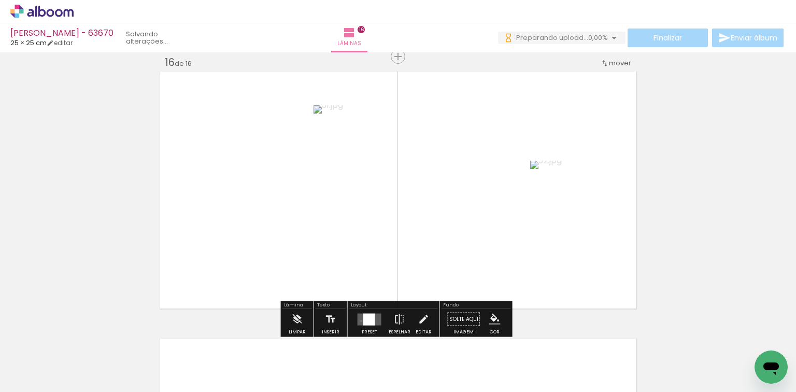
click at [359, 320] on quentale-layouter at bounding box center [370, 319] width 24 height 12
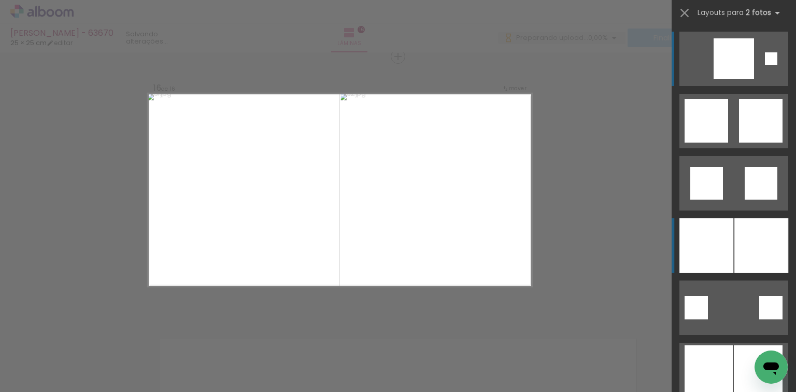
click at [729, 247] on div at bounding box center [707, 245] width 54 height 54
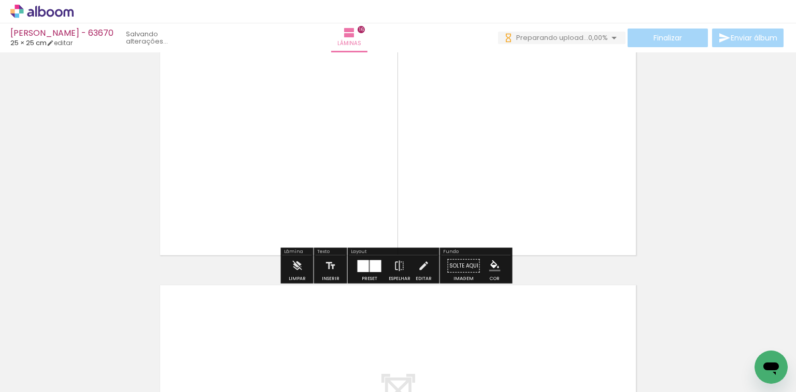
scroll to position [4142, 0]
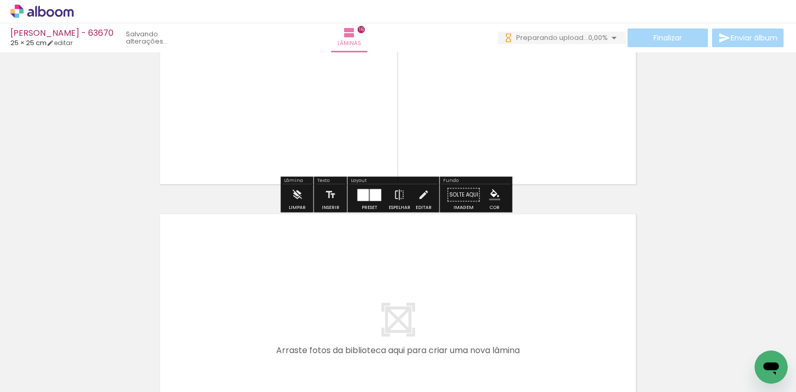
drag, startPoint x: 555, startPoint y: 351, endPoint x: 553, endPoint y: 327, distance: 24.5
click at [552, 331] on div at bounding box center [535, 356] width 51 height 51
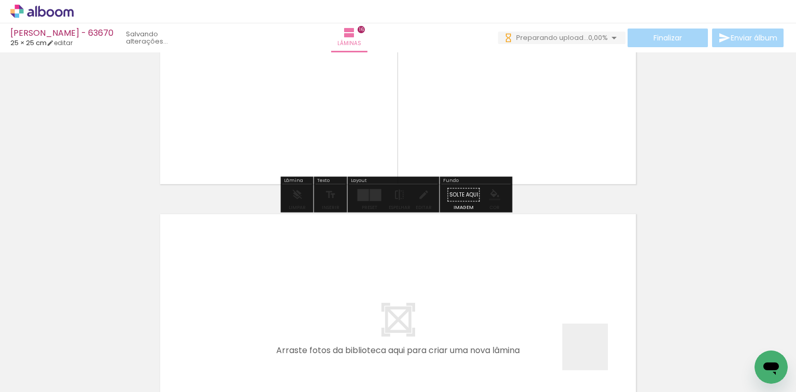
drag, startPoint x: 594, startPoint y: 355, endPoint x: 542, endPoint y: 337, distance: 54.1
click at [566, 300] on quentale-workspace at bounding box center [398, 196] width 796 height 392
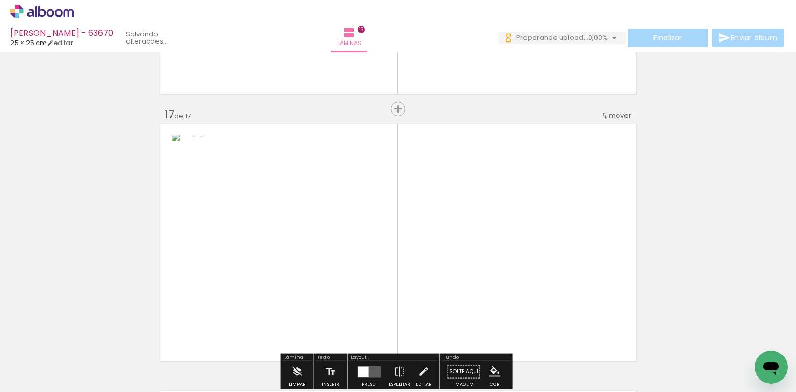
scroll to position [4284, 0]
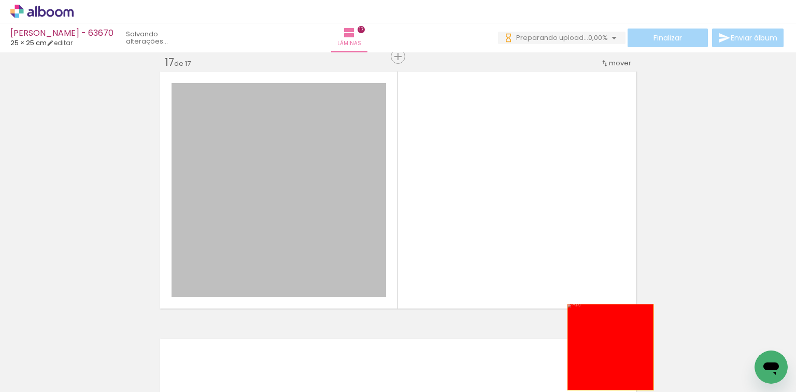
drag, startPoint x: 280, startPoint y: 235, endPoint x: 587, endPoint y: 359, distance: 331.2
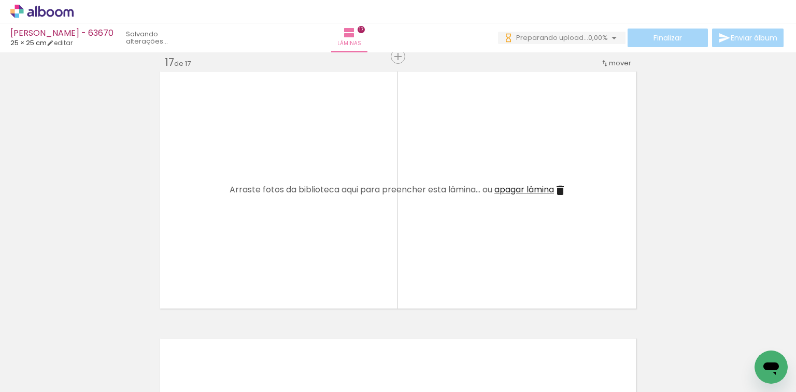
drag, startPoint x: 547, startPoint y: 361, endPoint x: 592, endPoint y: 357, distance: 45.8
click at [541, 302] on quentale-workspace at bounding box center [398, 196] width 796 height 392
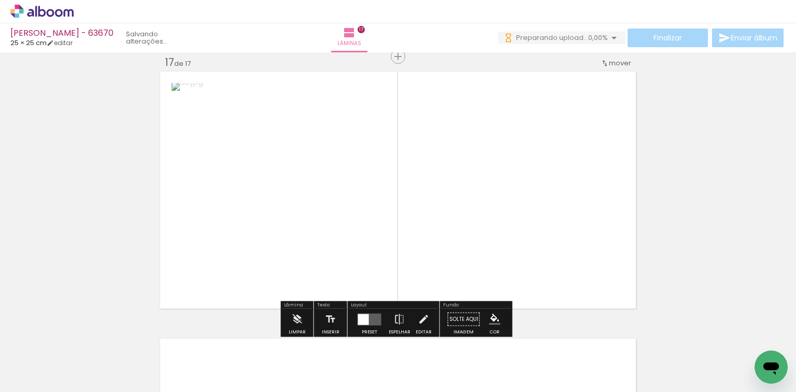
click at [521, 268] on quentale-workspace at bounding box center [398, 196] width 796 height 392
click at [363, 315] on div at bounding box center [369, 319] width 12 height 12
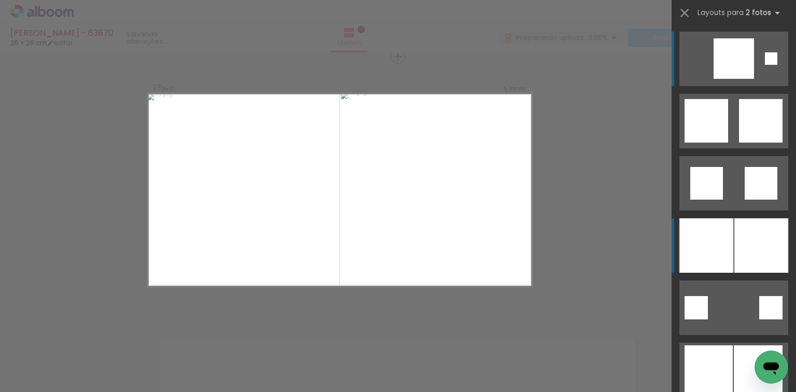
click at [756, 230] on div at bounding box center [762, 245] width 54 height 54
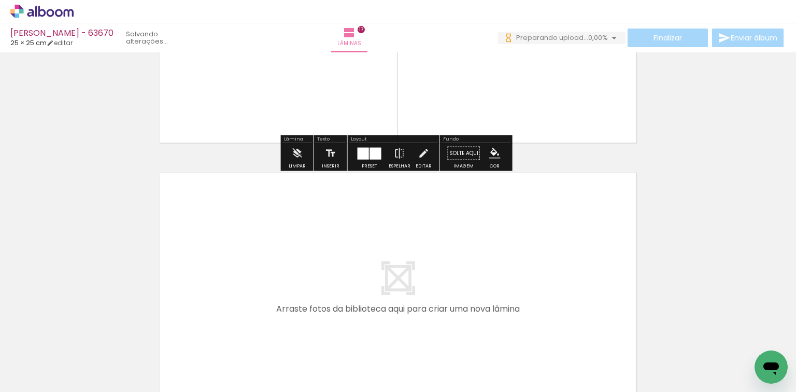
scroll to position [0, 1651]
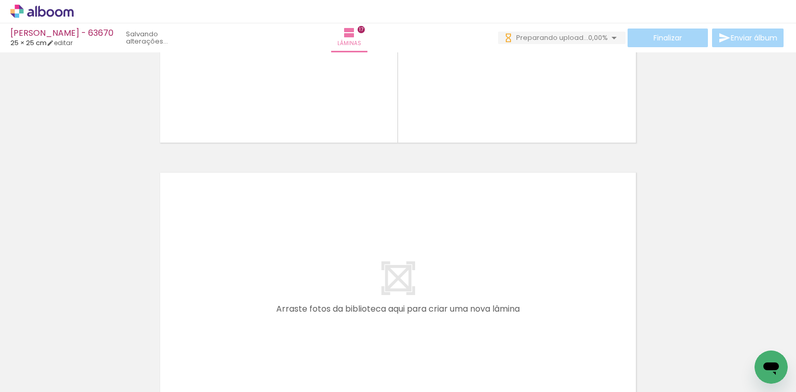
drag, startPoint x: 436, startPoint y: 362, endPoint x: 458, endPoint y: 346, distance: 27.1
click at [438, 304] on quentale-workspace at bounding box center [398, 196] width 796 height 392
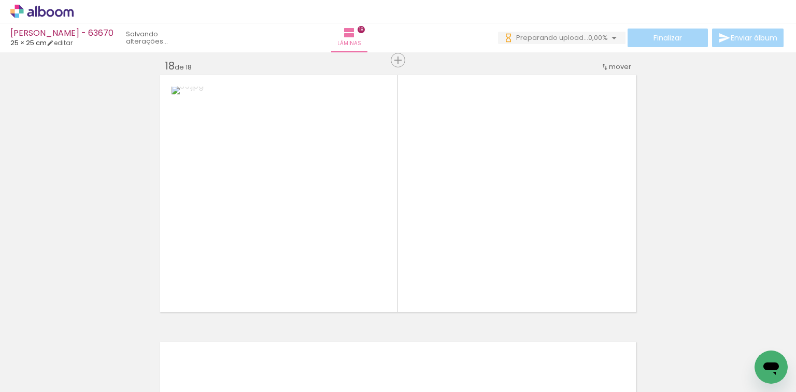
drag, startPoint x: 483, startPoint y: 321, endPoint x: 373, endPoint y: 297, distance: 111.9
click at [449, 245] on quentale-workspace at bounding box center [398, 196] width 796 height 392
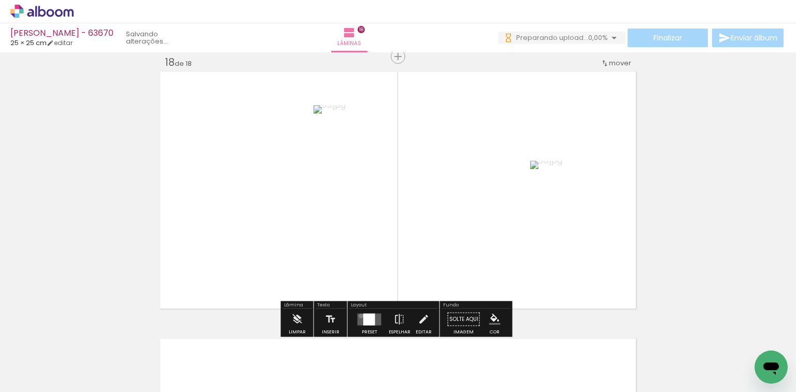
drag, startPoint x: 359, startPoint y: 315, endPoint x: 378, endPoint y: 307, distance: 20.9
click at [359, 316] on quentale-layouter at bounding box center [370, 319] width 24 height 12
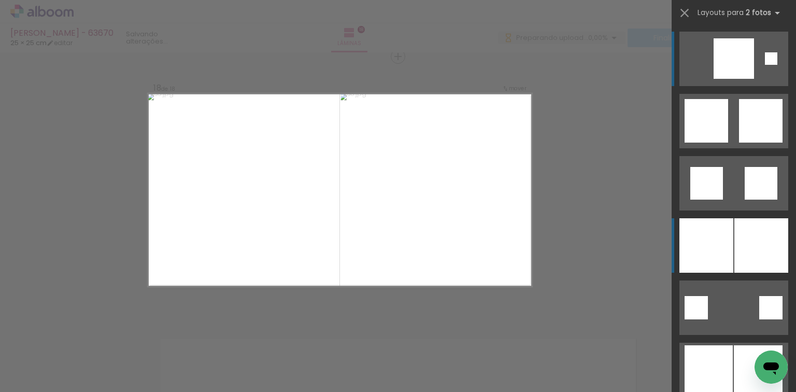
click at [716, 241] on div at bounding box center [707, 245] width 54 height 54
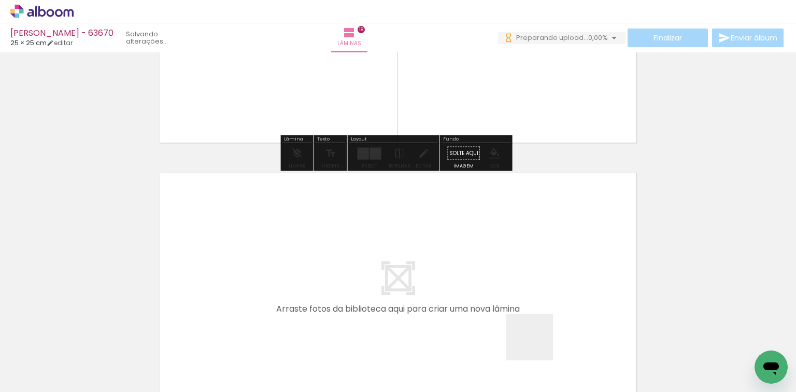
drag, startPoint x: 538, startPoint y: 345, endPoint x: 596, endPoint y: 348, distance: 58.7
click at [533, 309] on quentale-workspace at bounding box center [398, 196] width 796 height 392
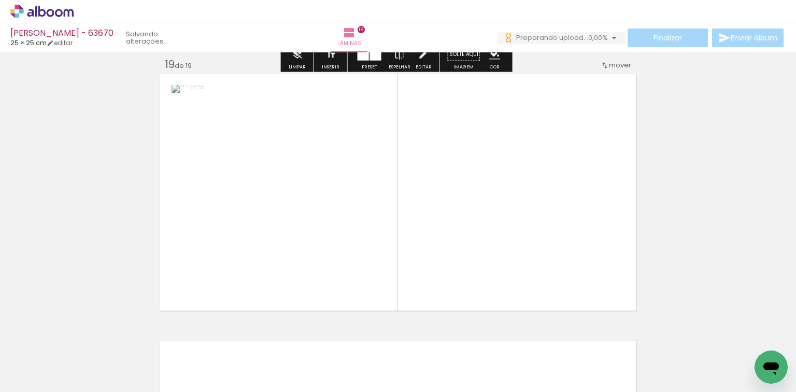
scroll to position [4818, 0]
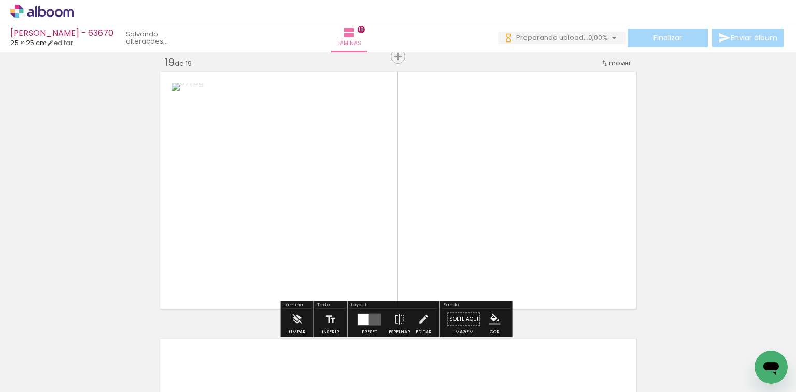
drag, startPoint x: 601, startPoint y: 357, endPoint x: 355, endPoint y: 275, distance: 259.5
click at [493, 228] on quentale-workspace at bounding box center [398, 196] width 796 height 392
click at [363, 323] on div at bounding box center [369, 319] width 12 height 12
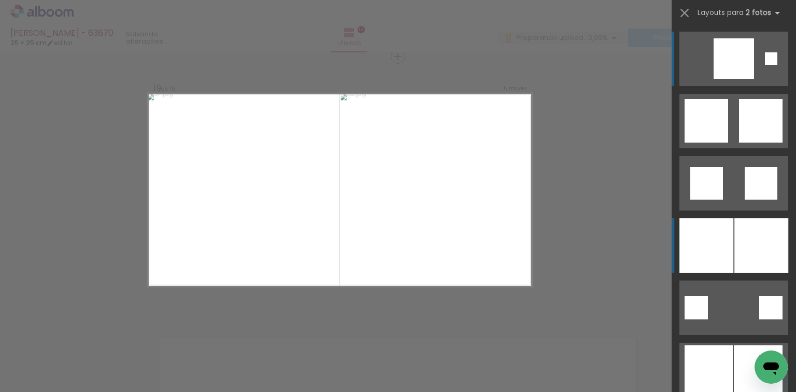
click at [689, 238] on div at bounding box center [707, 245] width 54 height 54
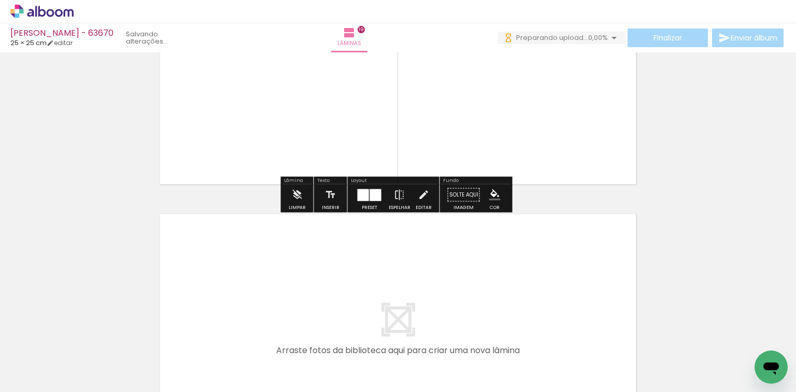
drag, startPoint x: 655, startPoint y: 368, endPoint x: 792, endPoint y: 346, distance: 138.7
click at [554, 291] on quentale-workspace at bounding box center [398, 196] width 796 height 392
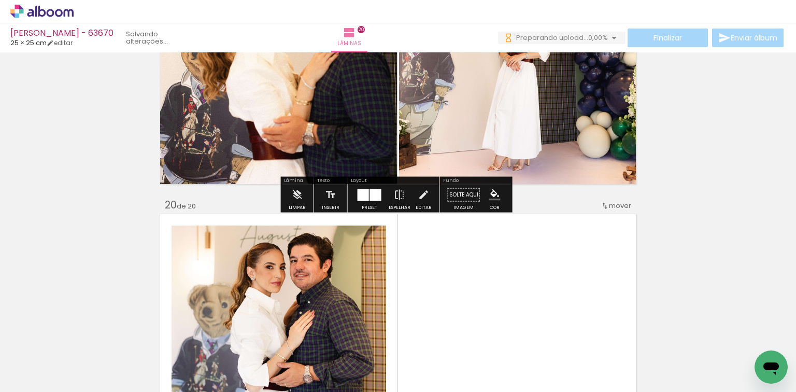
scroll to position [5085, 0]
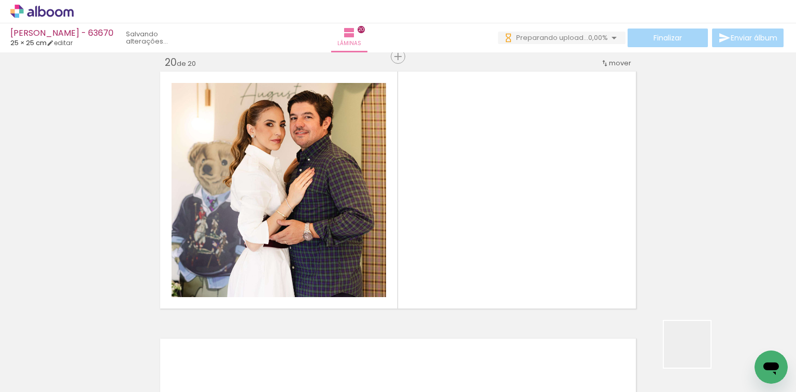
drag, startPoint x: 712, startPoint y: 353, endPoint x: 457, endPoint y: 281, distance: 264.4
click at [565, 309] on quentale-workspace at bounding box center [398, 196] width 796 height 392
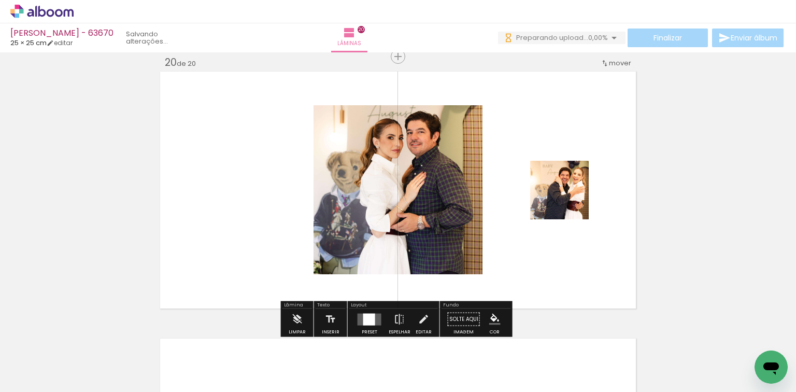
click at [364, 315] on div at bounding box center [369, 319] width 12 height 12
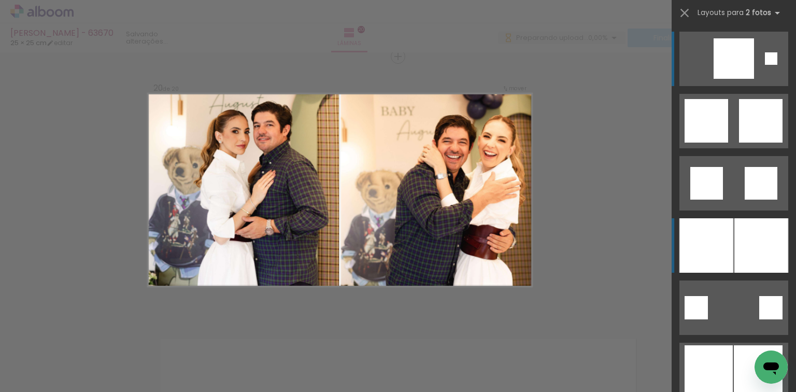
click at [746, 239] on div at bounding box center [762, 245] width 54 height 54
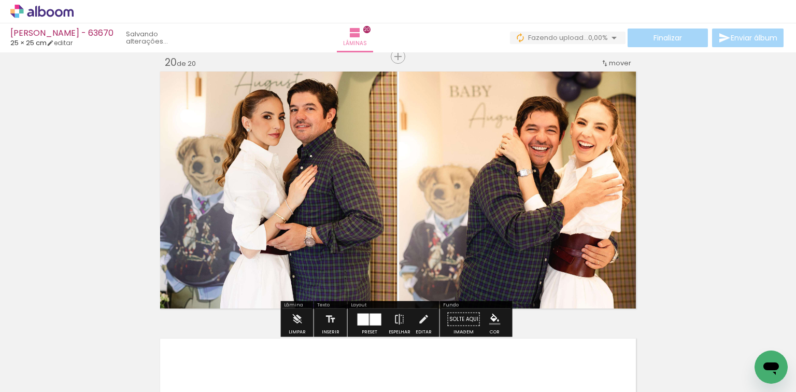
scroll to position [0, 2072]
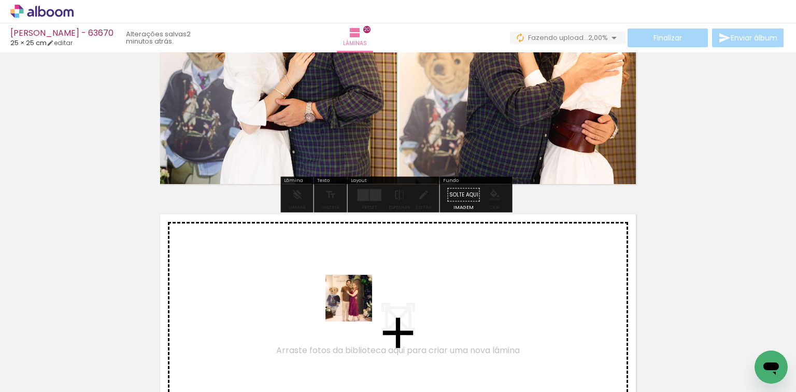
drag, startPoint x: 351, startPoint y: 338, endPoint x: 406, endPoint y: 344, distance: 54.7
click at [359, 301] on quentale-workspace at bounding box center [398, 196] width 796 height 392
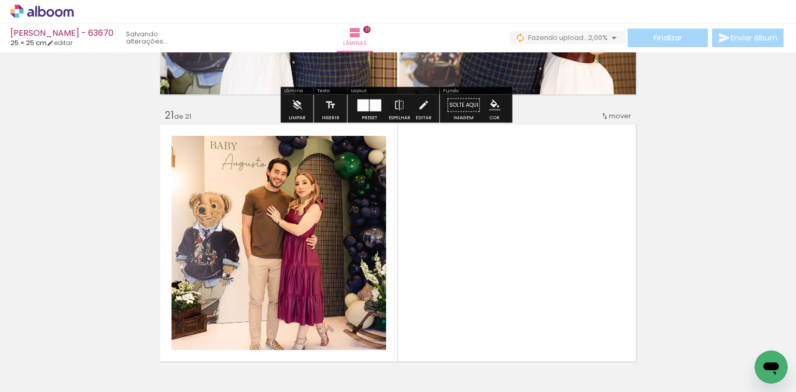
drag, startPoint x: 406, startPoint y: 344, endPoint x: 398, endPoint y: 311, distance: 34.6
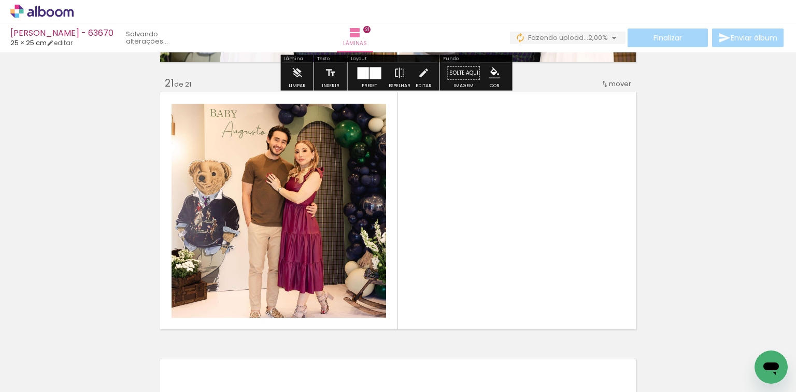
click at [406, 288] on quentale-workspace at bounding box center [398, 196] width 796 height 392
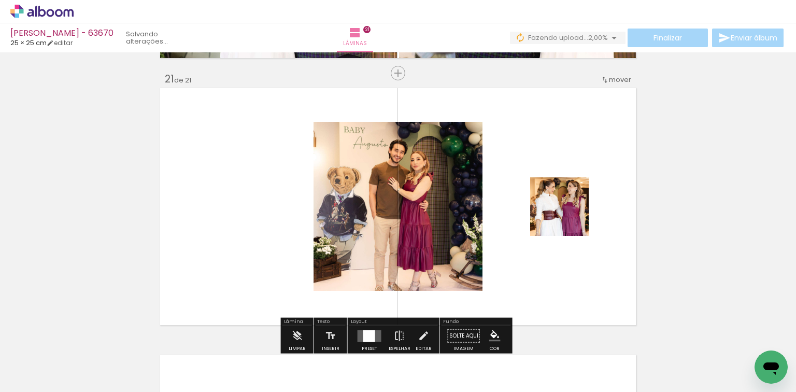
scroll to position [5352, 0]
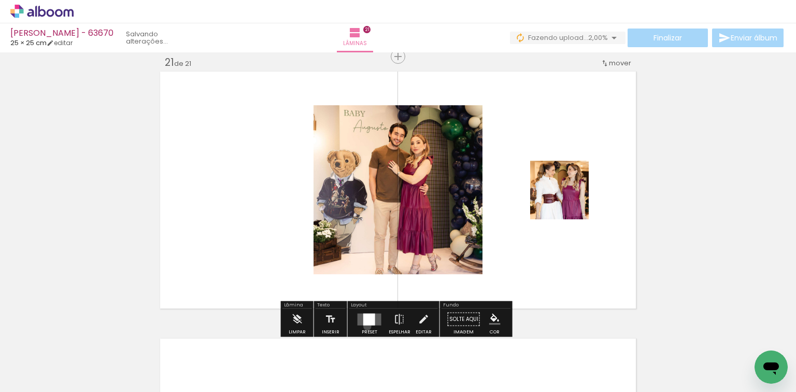
click at [365, 326] on div at bounding box center [370, 319] width 28 height 21
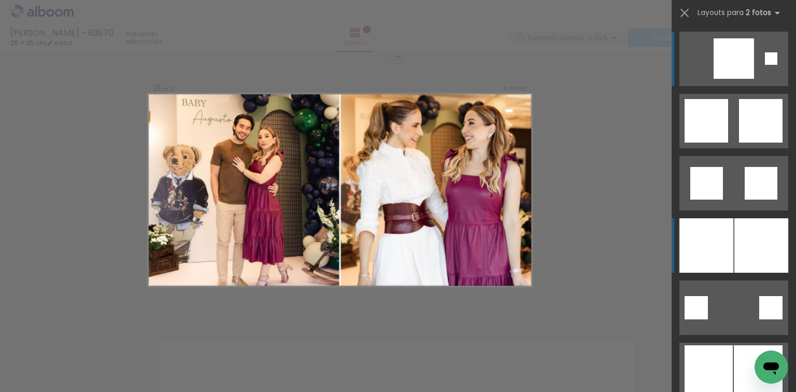
click at [693, 249] on div at bounding box center [707, 245] width 54 height 54
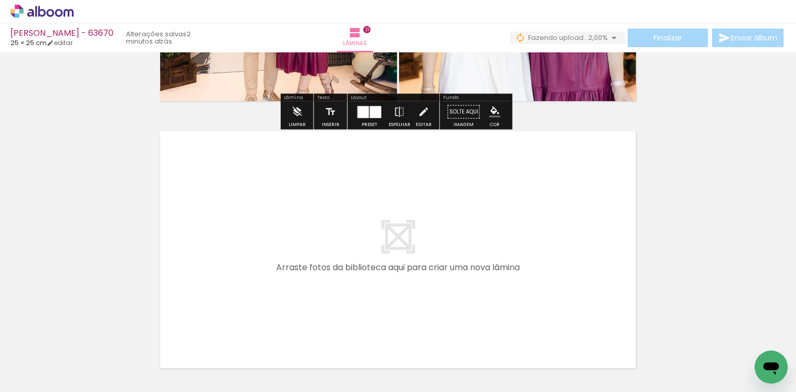
drag, startPoint x: 483, startPoint y: 360, endPoint x: 526, endPoint y: 347, distance: 44.8
click at [491, 320] on quentale-workspace at bounding box center [398, 196] width 796 height 392
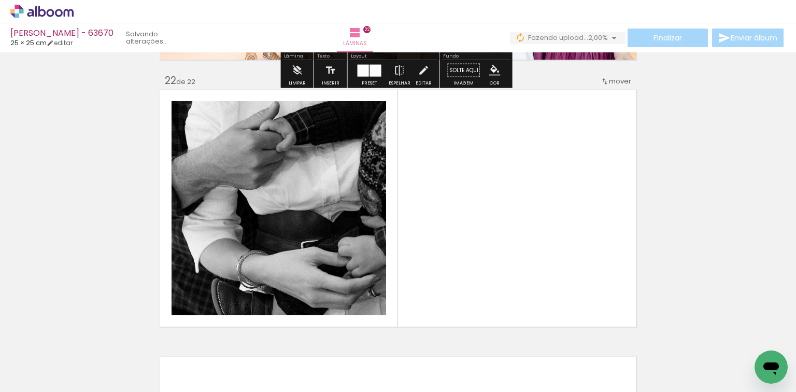
drag, startPoint x: 527, startPoint y: 348, endPoint x: 510, endPoint y: 240, distance: 109.1
click at [527, 263] on quentale-workspace at bounding box center [398, 196] width 796 height 392
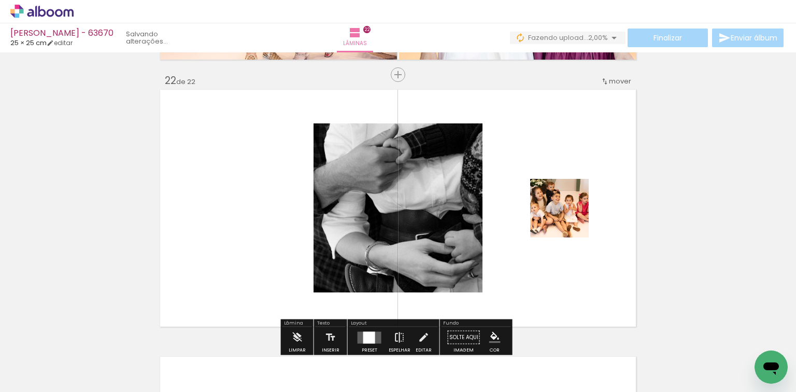
scroll to position [5619, 0]
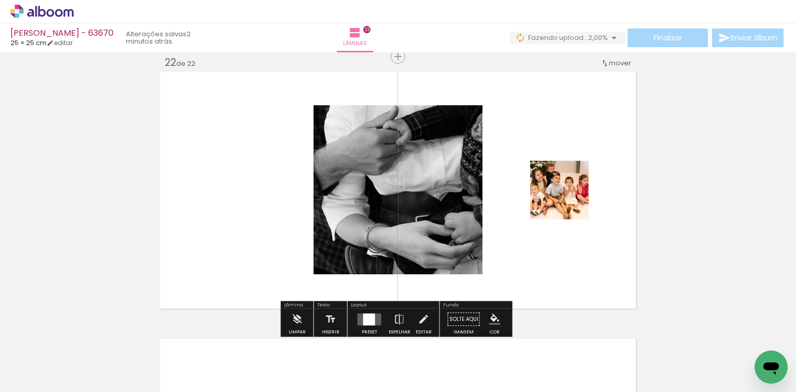
click at [364, 315] on div at bounding box center [369, 319] width 12 height 12
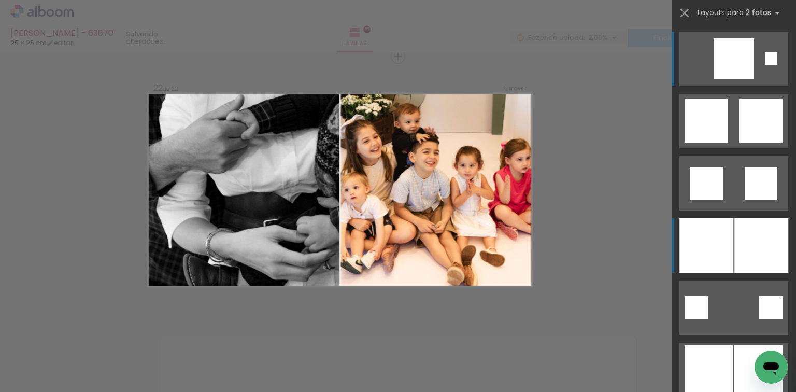
click at [730, 237] on quentale-layouter at bounding box center [734, 245] width 109 height 54
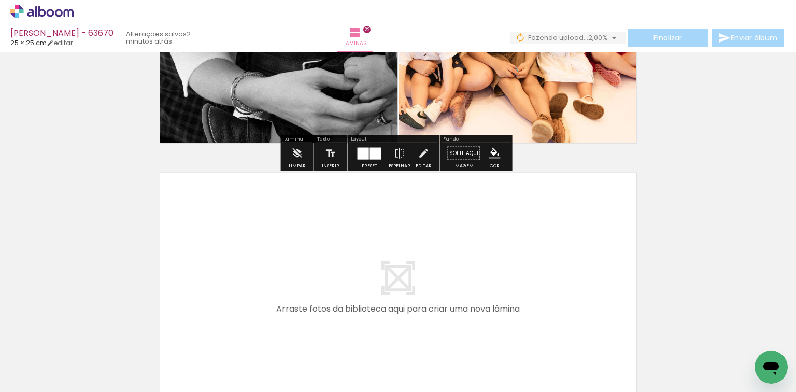
drag, startPoint x: 574, startPoint y: 369, endPoint x: 553, endPoint y: 311, distance: 61.3
click at [553, 311] on quentale-workspace at bounding box center [398, 196] width 796 height 392
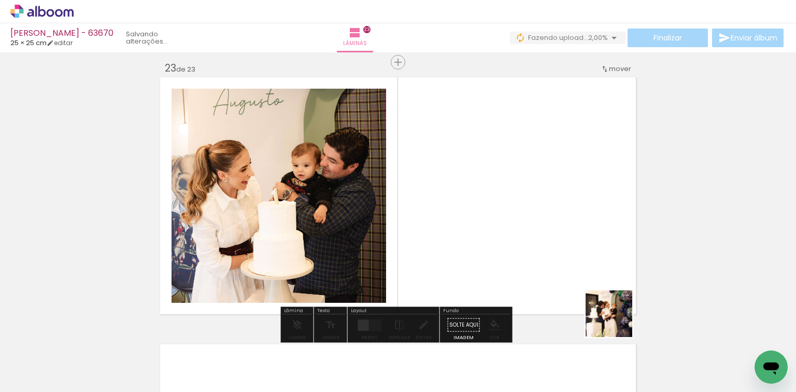
drag, startPoint x: 640, startPoint y: 345, endPoint x: 421, endPoint y: 286, distance: 227.1
click at [565, 291] on quentale-workspace at bounding box center [398, 196] width 796 height 392
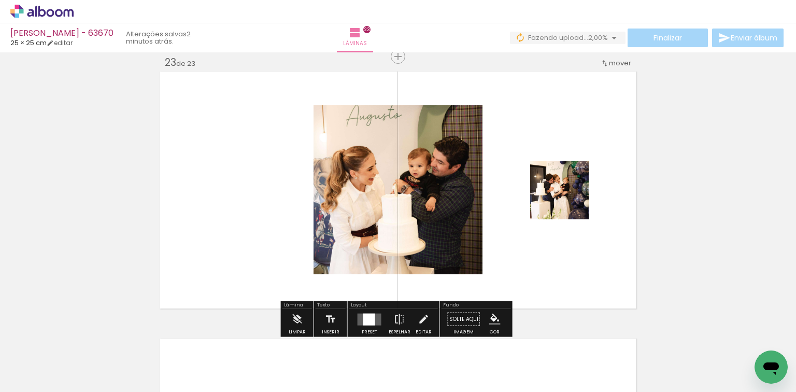
click at [376, 309] on div "Layout Preset Espelhar Editar" at bounding box center [394, 319] width 92 height 36
click at [373, 312] on div at bounding box center [370, 319] width 28 height 21
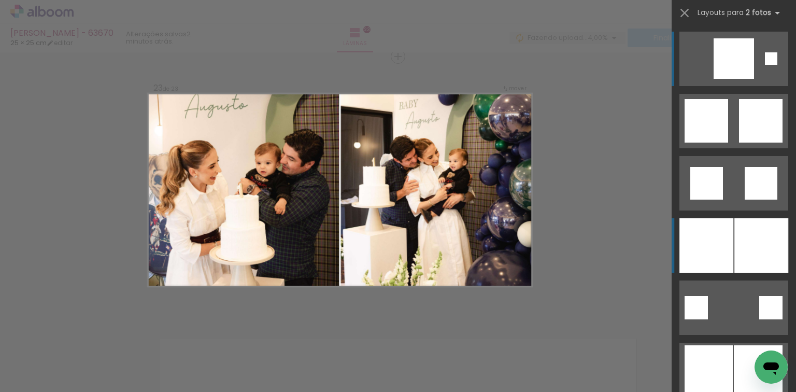
click at [682, 243] on div at bounding box center [707, 245] width 54 height 54
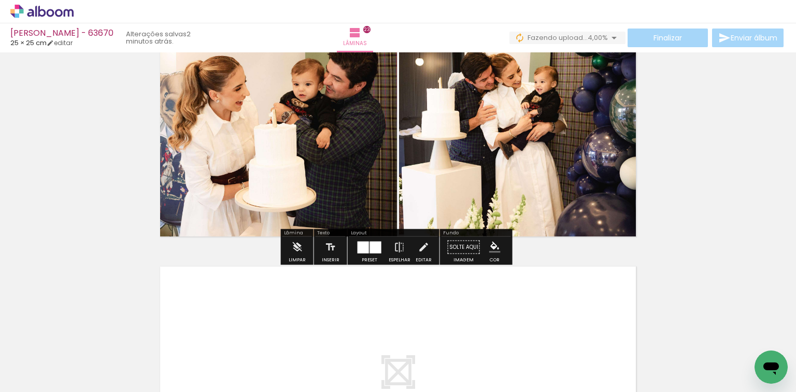
scroll to position [6093, 0]
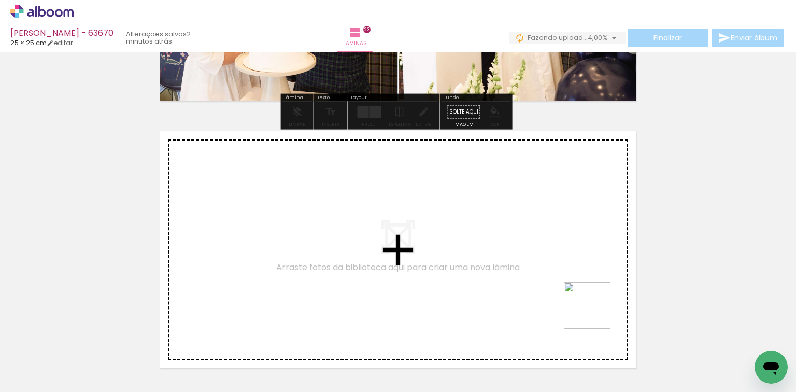
drag, startPoint x: 684, startPoint y: 352, endPoint x: 579, endPoint y: 309, distance: 113.9
click at [579, 309] on quentale-workspace at bounding box center [398, 196] width 796 height 392
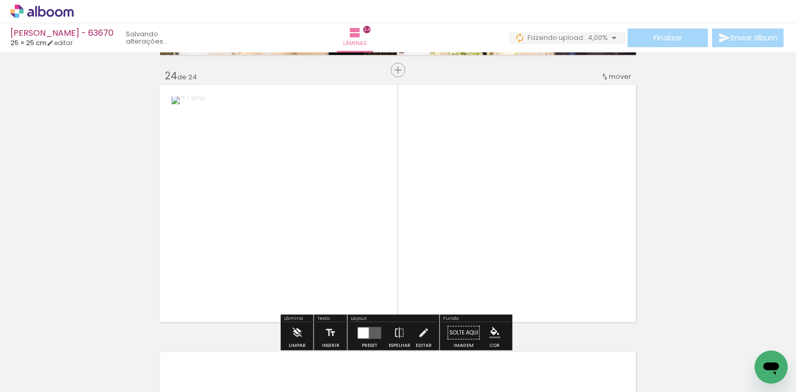
scroll to position [6153, 0]
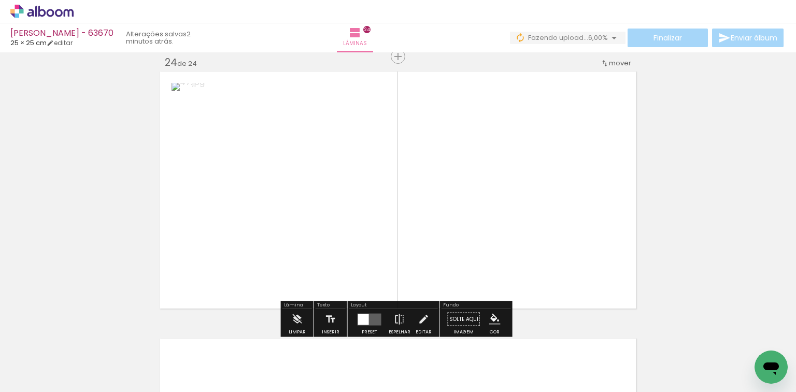
drag, startPoint x: 773, startPoint y: 340, endPoint x: 344, endPoint y: 323, distance: 429.0
click at [519, 285] on quentale-workspace at bounding box center [398, 196] width 796 height 392
click at [359, 320] on quentale-layouter at bounding box center [370, 319] width 24 height 12
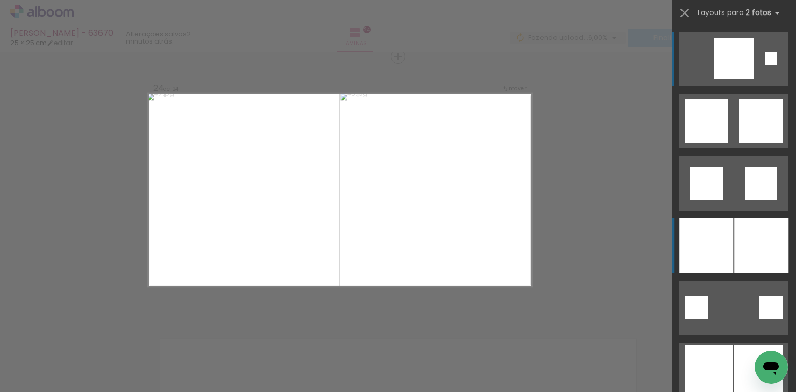
click at [744, 232] on div at bounding box center [762, 245] width 54 height 54
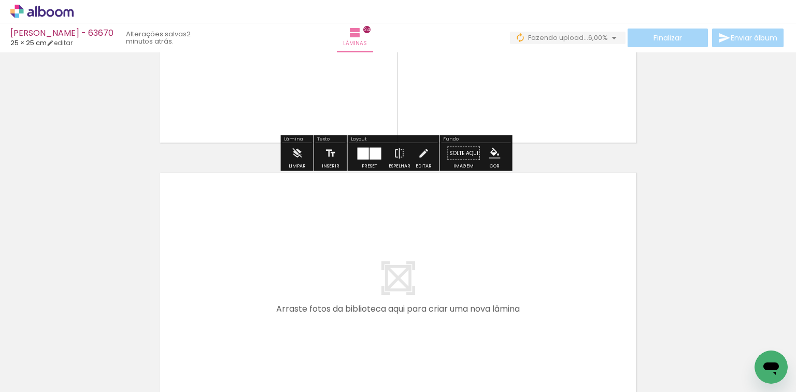
scroll to position [0, 2194]
click at [586, 286] on quentale-workspace at bounding box center [398, 196] width 796 height 392
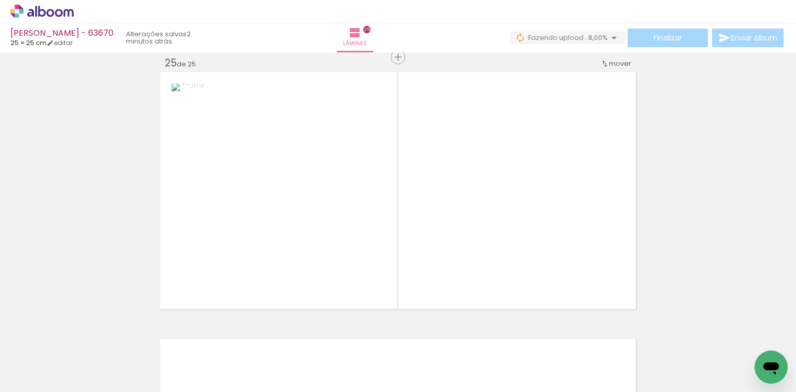
scroll to position [6420, 0]
drag, startPoint x: 739, startPoint y: 342, endPoint x: 395, endPoint y: 326, distance: 344.6
click at [595, 252] on quentale-workspace at bounding box center [398, 196] width 796 height 392
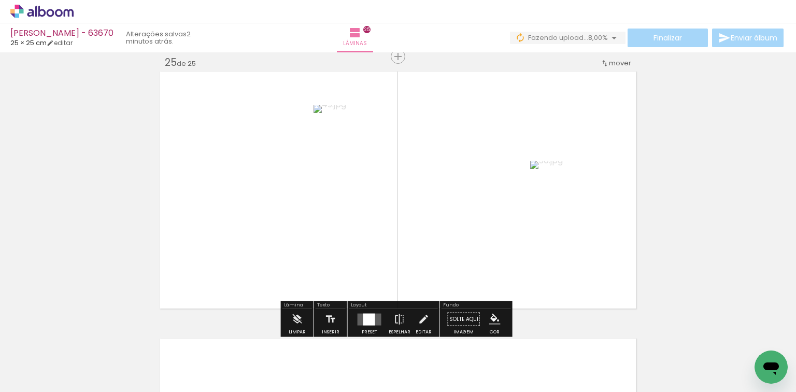
click at [358, 319] on quentale-layouter at bounding box center [370, 319] width 24 height 12
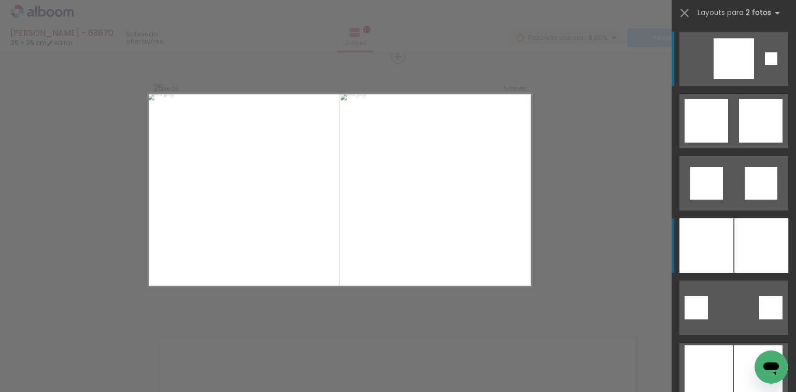
click at [730, 232] on div at bounding box center [707, 245] width 54 height 54
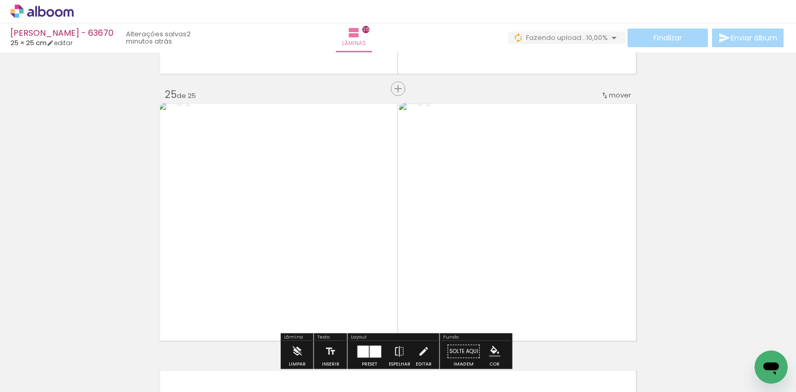
scroll to position [6586, 0]
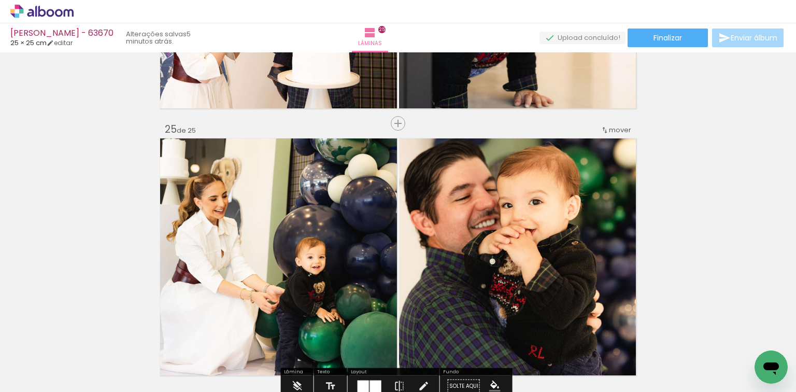
scroll to position [6337, 0]
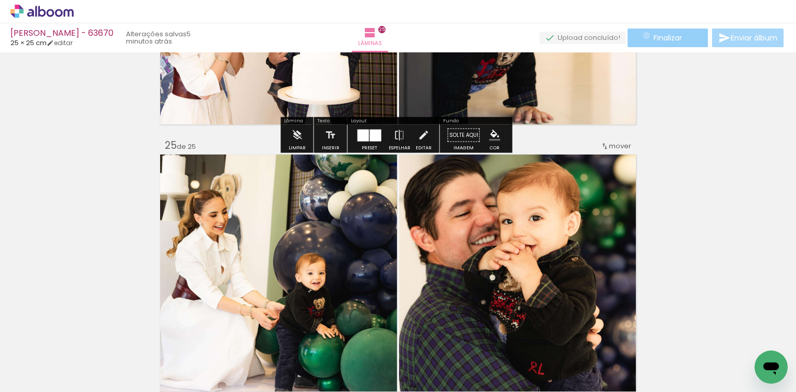
click at [643, 35] on paper-button "Finalizar" at bounding box center [668, 38] width 80 height 19
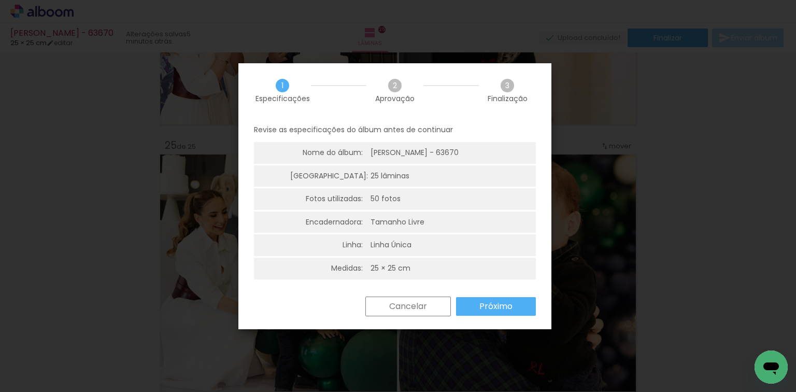
click at [514, 306] on paper-button "Próximo" at bounding box center [496, 306] width 80 height 19
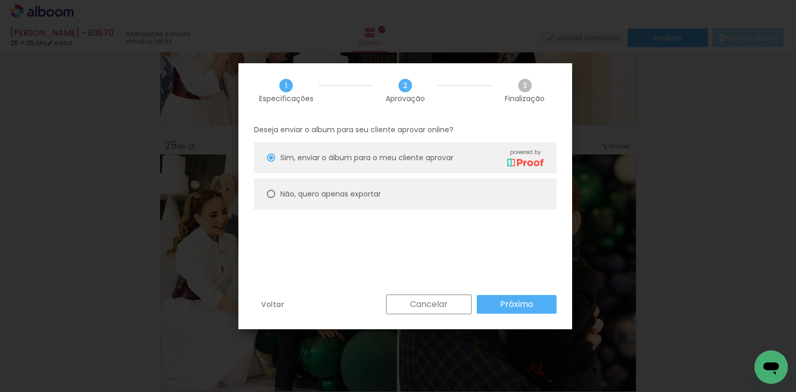
click at [415, 203] on paper-radio-button "Não, quero apenas exportar" at bounding box center [405, 193] width 303 height 31
type paper-radio-button "on"
click at [514, 313] on paper-button "Próximo" at bounding box center [517, 304] width 80 height 19
type input "Alta, 300 DPI"
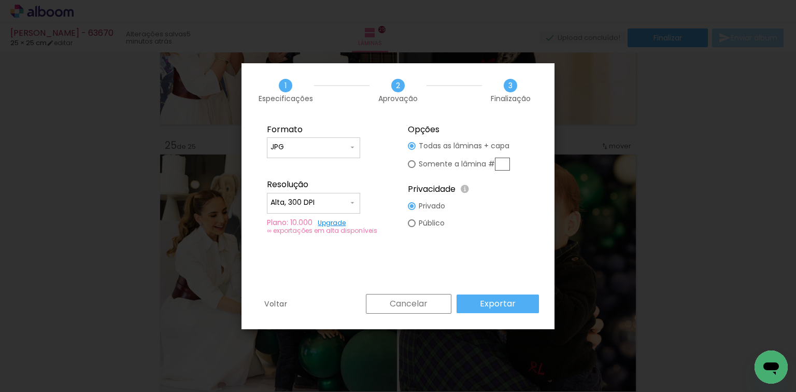
click at [514, 313] on paper-button "Exportar" at bounding box center [498, 303] width 82 height 19
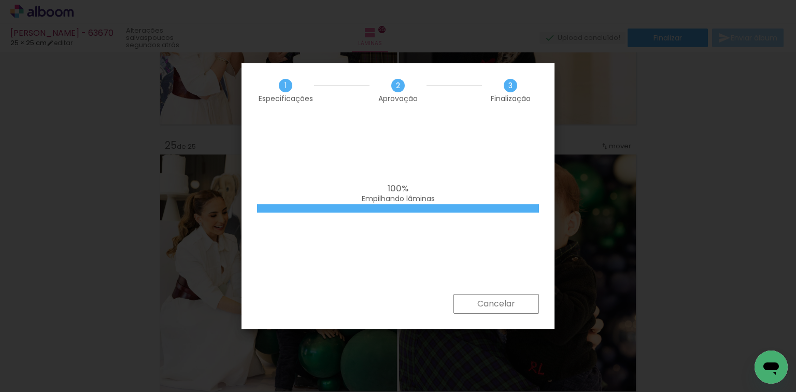
scroll to position [0, 2194]
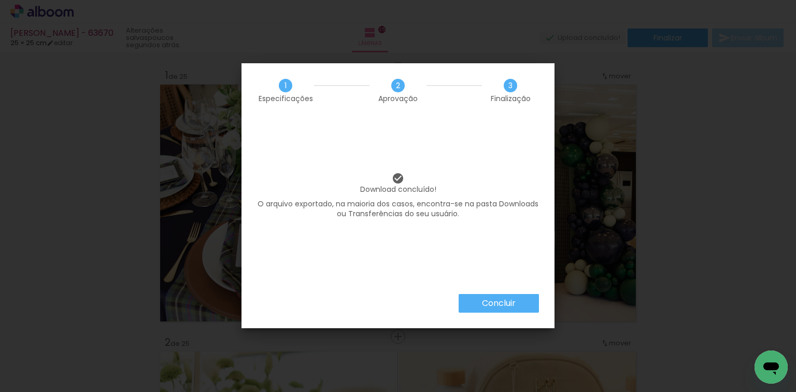
scroll to position [0, 2194]
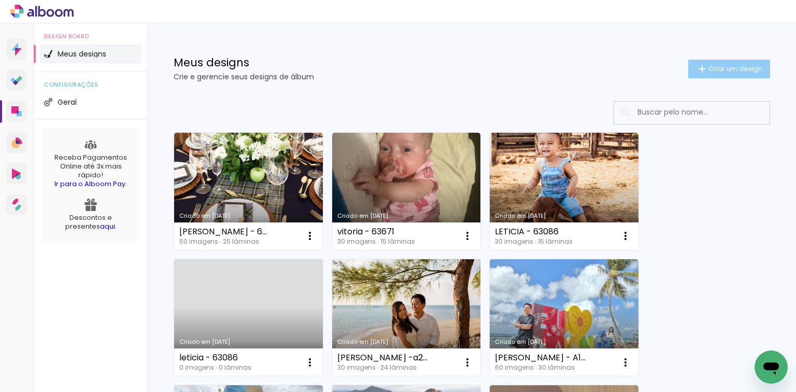
click at [726, 72] on span "Criar um design" at bounding box center [736, 68] width 54 height 7
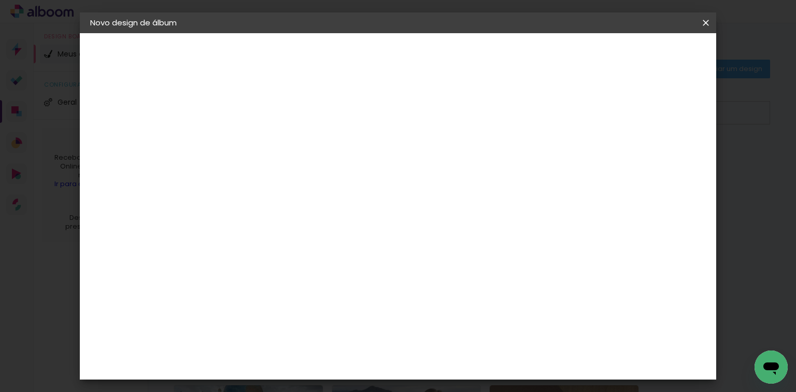
click at [260, 142] on input at bounding box center [260, 139] width 0 height 16
type input "[PERSON_NAME]- 63667"
type paper-input "[PERSON_NAME]- 63667"
click at [0, 0] on slot "Avançar" at bounding box center [0, 0] width 0 height 0
click at [454, 158] on paper-item "Tamanho Livre" at bounding box center [404, 157] width 100 height 23
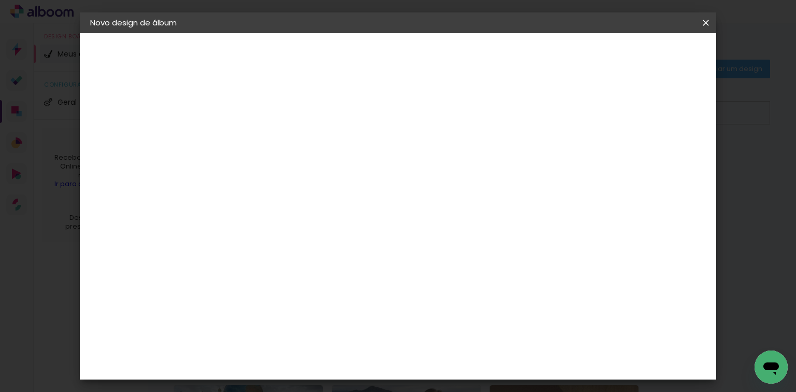
click at [0, 0] on slot "Avançar" at bounding box center [0, 0] width 0 height 0
click at [457, 320] on input "60" at bounding box center [456, 317] width 27 height 16
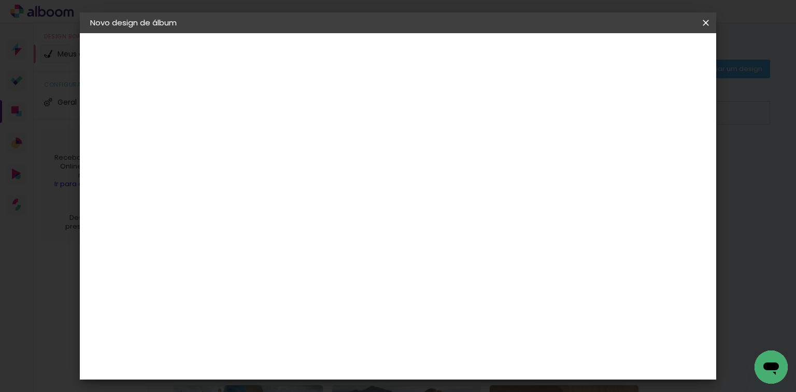
type input "40,6"
type paper-input "40,6"
click at [272, 301] on input "30" at bounding box center [262, 305] width 27 height 16
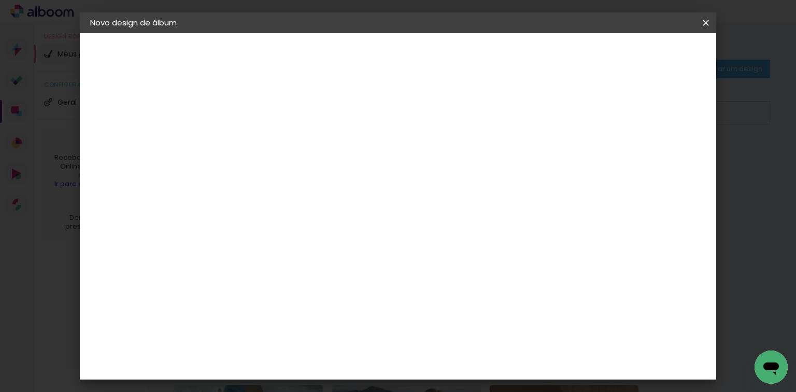
type input "20,"
type paper-input "20,"
type input "20,3"
type paper-input "20,3"
type input "4"
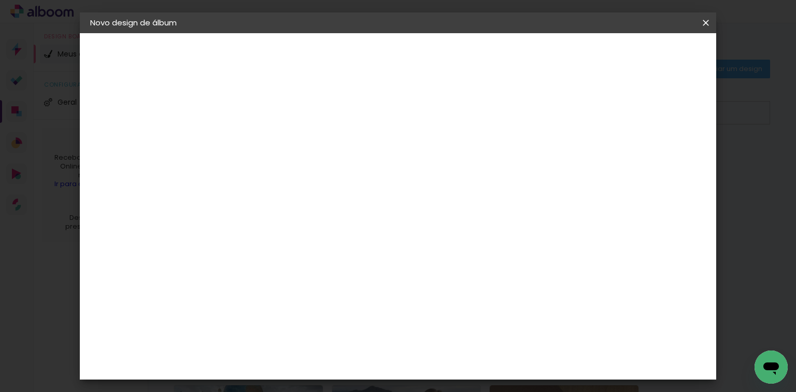
type paper-input "4"
click at [660, 157] on input "4" at bounding box center [651, 157] width 19 height 16
type input "3"
type paper-input "3"
click at [660, 157] on input "3" at bounding box center [653, 157] width 19 height 16
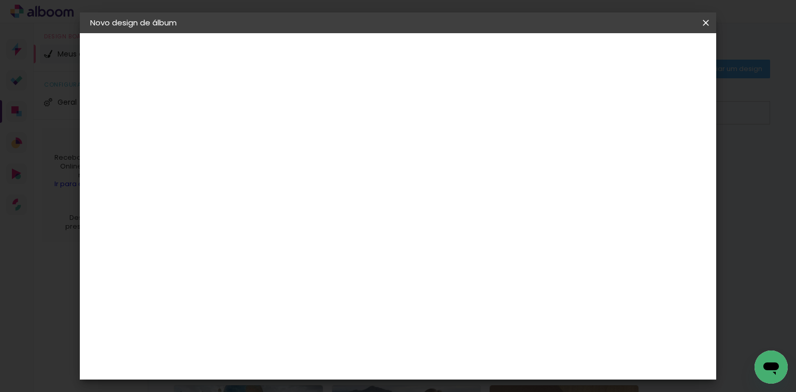
type input "2"
type paper-input "2"
click at [660, 157] on input "2" at bounding box center [655, 157] width 19 height 16
click at [643, 59] on span "Iniciar design" at bounding box center [619, 54] width 47 height 7
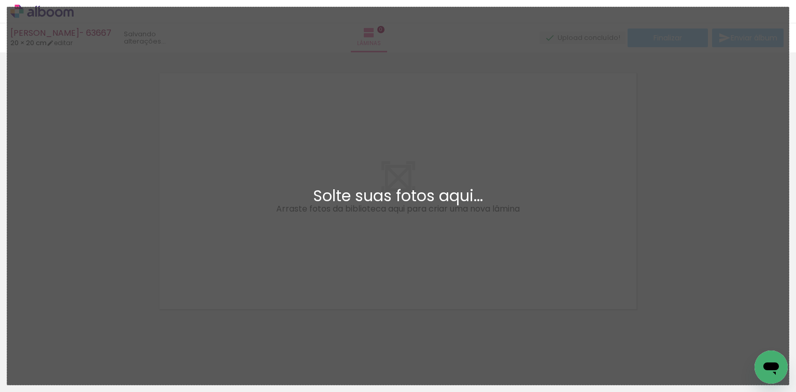
scroll to position [13, 0]
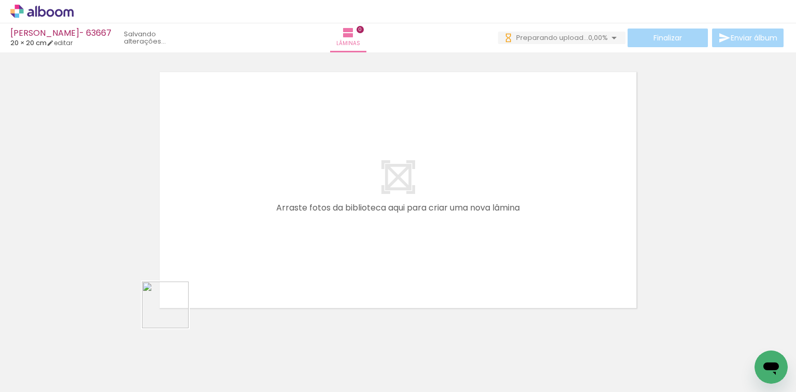
drag, startPoint x: 116, startPoint y: 359, endPoint x: 189, endPoint y: 350, distance: 73.6
click at [205, 291] on quentale-workspace at bounding box center [398, 196] width 796 height 392
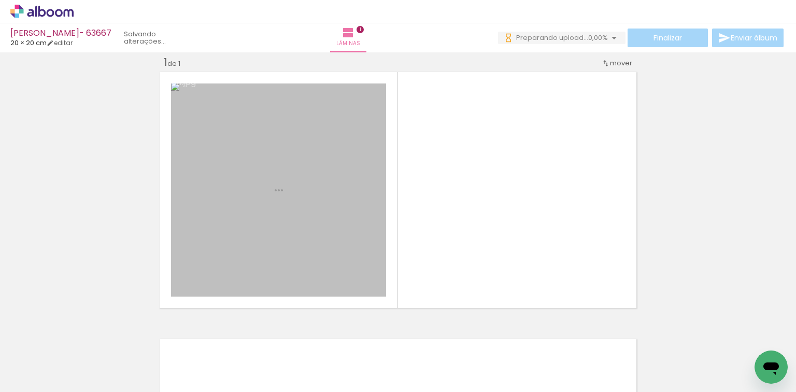
drag, startPoint x: 189, startPoint y: 350, endPoint x: 286, endPoint y: 337, distance: 98.2
click at [241, 282] on quentale-workspace at bounding box center [398, 196] width 796 height 392
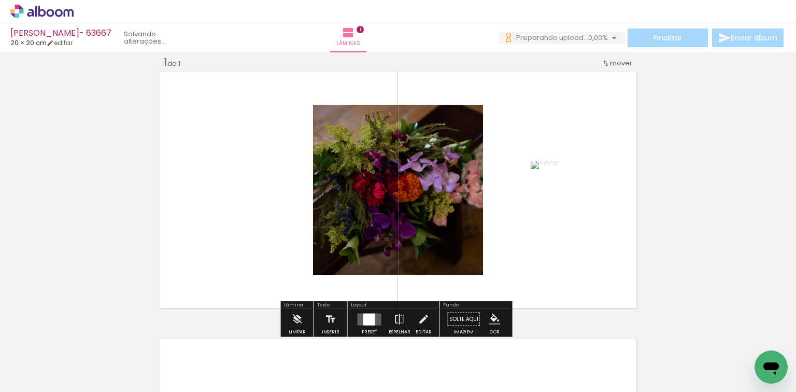
scroll to position [0, 0]
drag, startPoint x: 367, startPoint y: 323, endPoint x: 432, endPoint y: 289, distance: 73.3
click at [367, 322] on div at bounding box center [369, 319] width 12 height 12
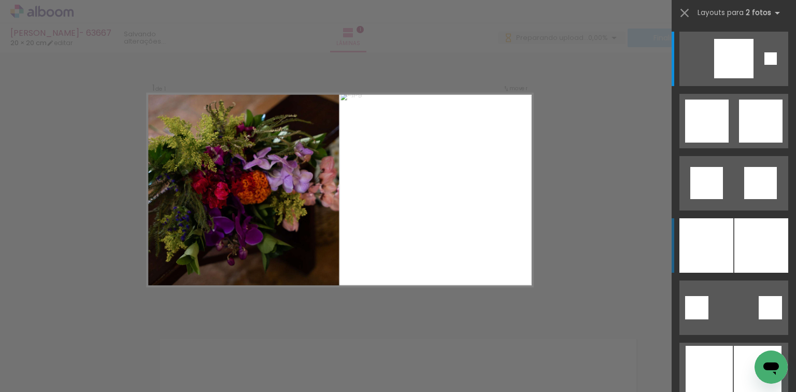
click at [755, 256] on div at bounding box center [762, 245] width 54 height 54
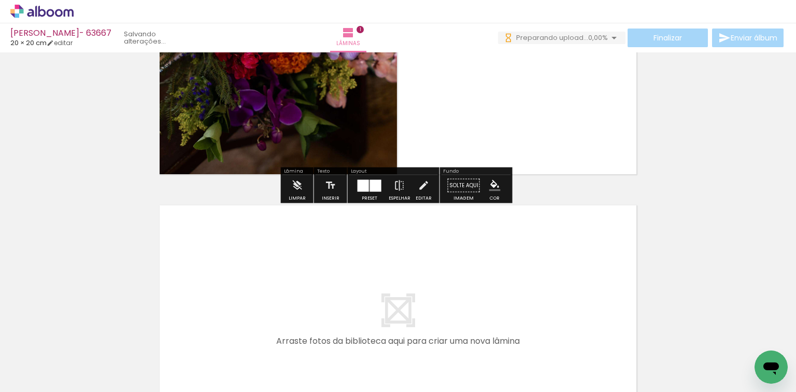
scroll to position [220, 0]
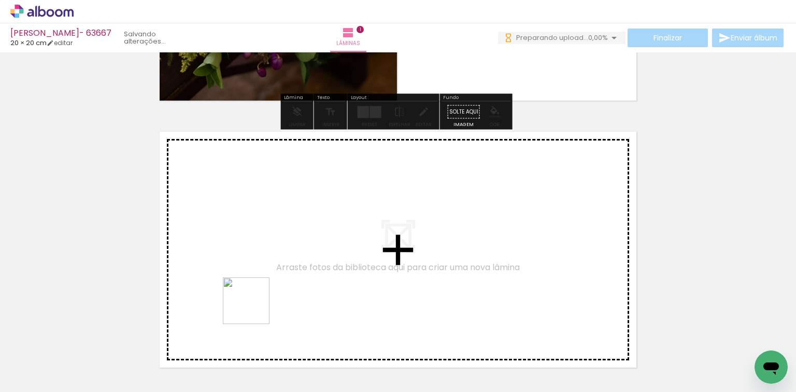
drag, startPoint x: 245, startPoint y: 326, endPoint x: 283, endPoint y: 364, distance: 54.2
click at [261, 299] on quentale-workspace at bounding box center [398, 196] width 796 height 392
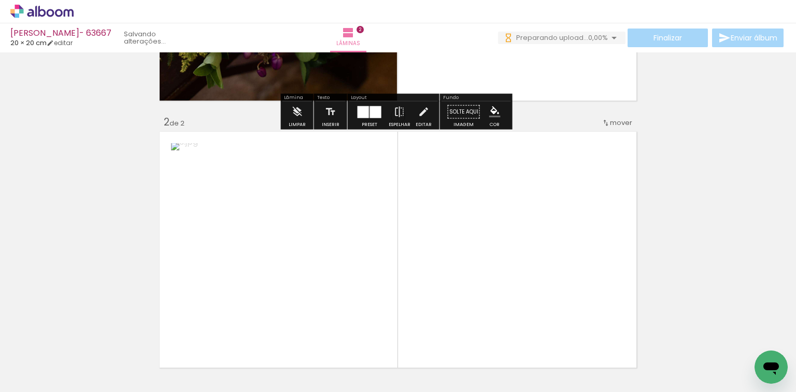
click at [319, 283] on quentale-workspace at bounding box center [398, 196] width 796 height 392
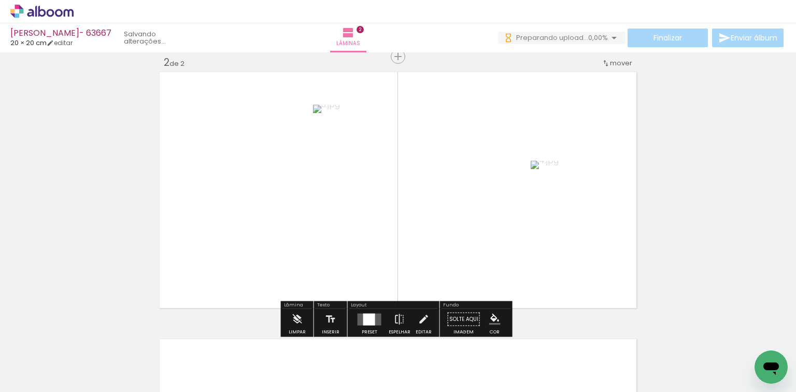
scroll to position [0, 0]
click at [370, 313] on div at bounding box center [369, 319] width 12 height 12
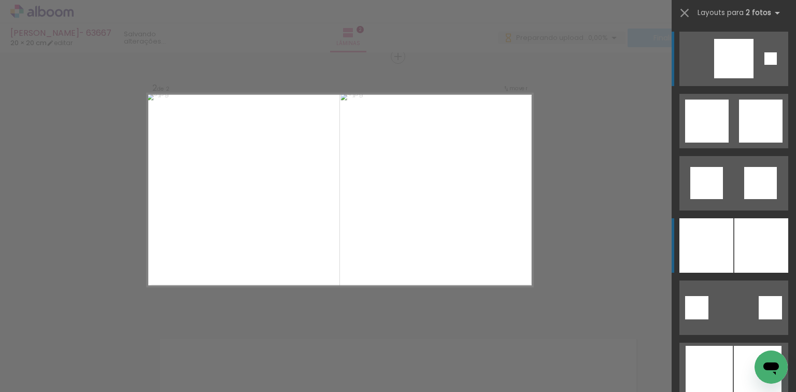
click at [754, 247] on div at bounding box center [762, 245] width 54 height 54
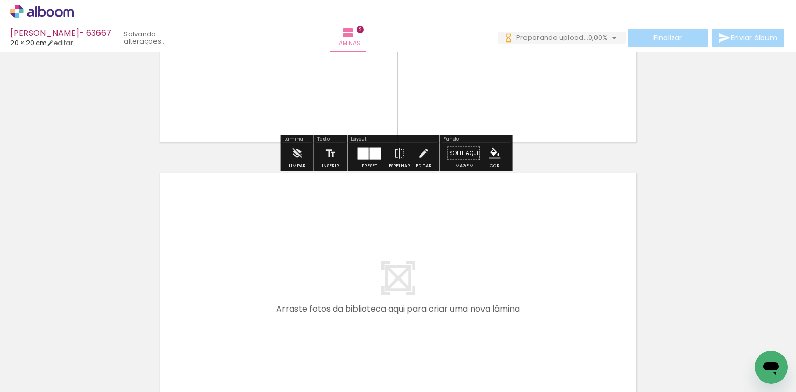
drag, startPoint x: 346, startPoint y: 359, endPoint x: 379, endPoint y: 338, distance: 39.1
click at [354, 308] on quentale-workspace at bounding box center [398, 196] width 796 height 392
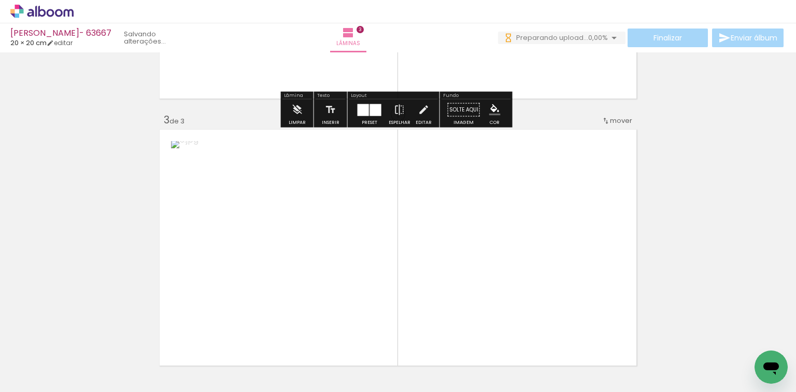
drag, startPoint x: 396, startPoint y: 302, endPoint x: 372, endPoint y: 293, distance: 25.4
click at [396, 292] on quentale-workspace at bounding box center [398, 196] width 796 height 392
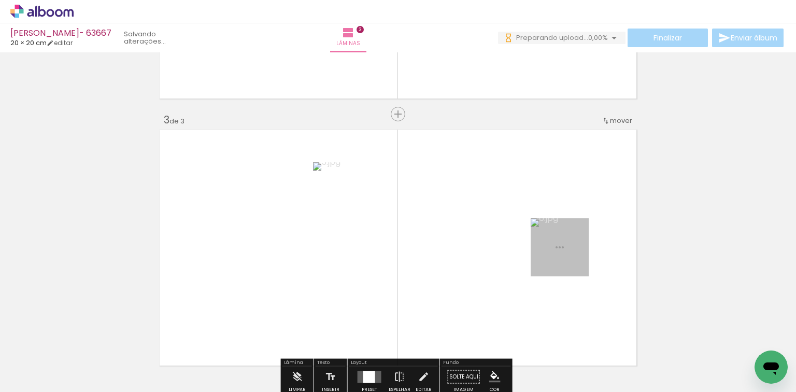
scroll to position [547, 0]
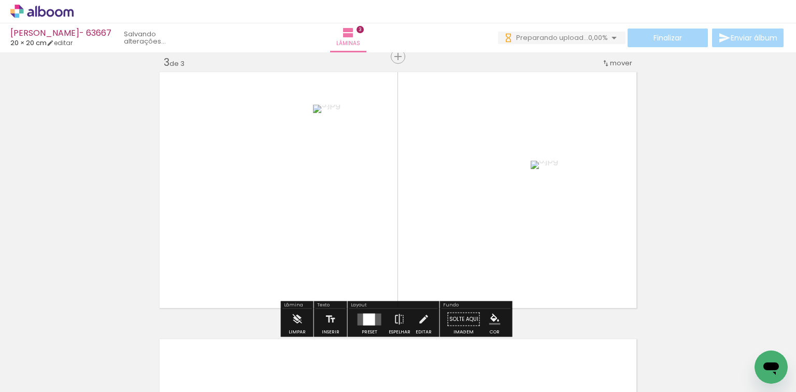
click at [358, 311] on div at bounding box center [370, 319] width 28 height 21
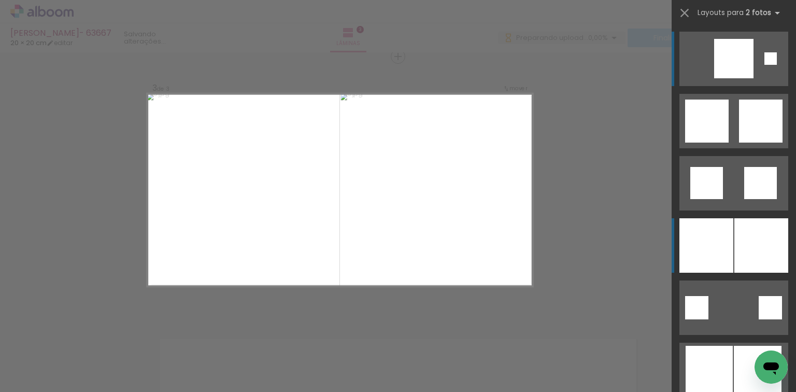
click at [688, 236] on div at bounding box center [707, 245] width 54 height 54
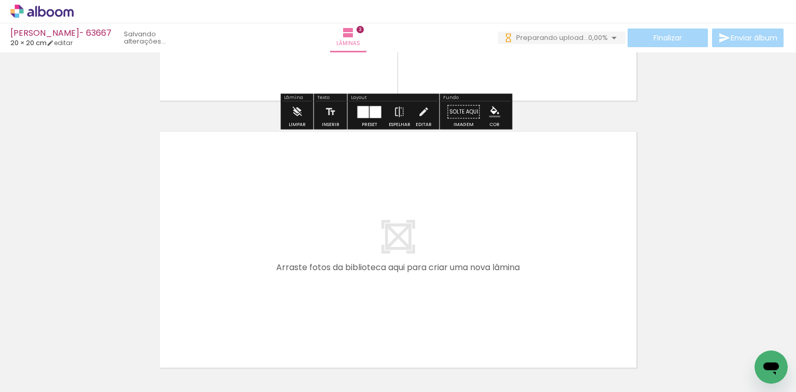
drag, startPoint x: 458, startPoint y: 352, endPoint x: 509, endPoint y: 359, distance: 51.2
click at [464, 321] on quentale-workspace at bounding box center [398, 196] width 796 height 392
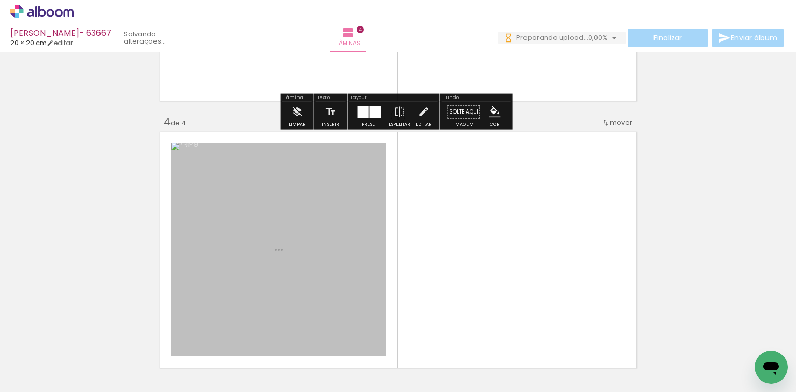
drag, startPoint x: 509, startPoint y: 359, endPoint x: 458, endPoint y: 311, distance: 70.1
click at [514, 305] on quentale-workspace at bounding box center [398, 196] width 796 height 392
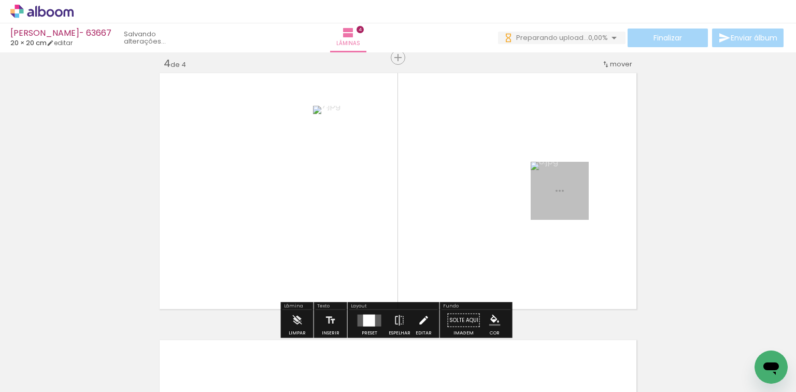
scroll to position [814, 0]
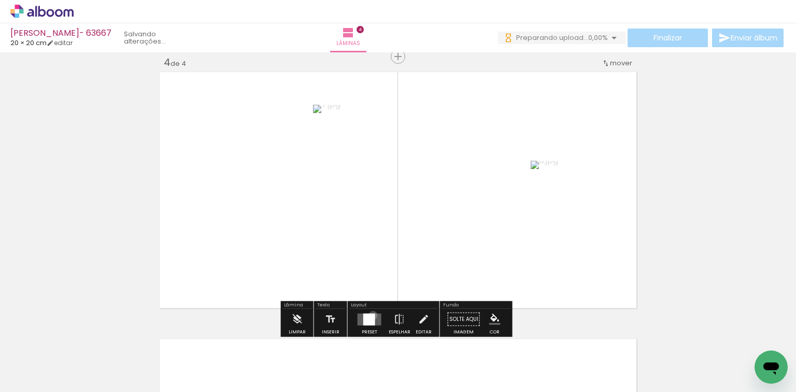
click at [370, 314] on div at bounding box center [369, 319] width 12 height 12
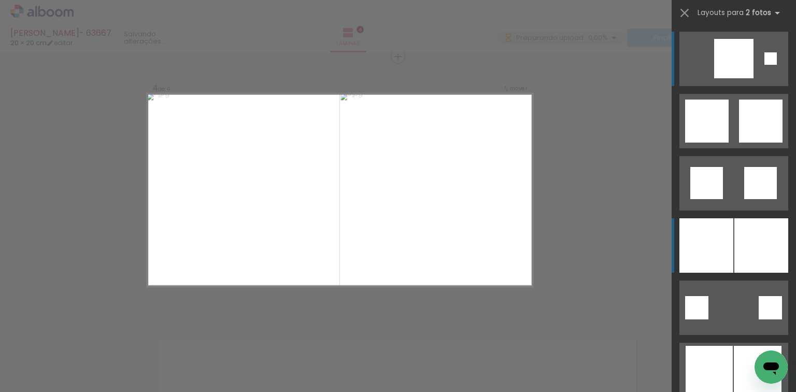
click at [703, 234] on div at bounding box center [707, 245] width 54 height 54
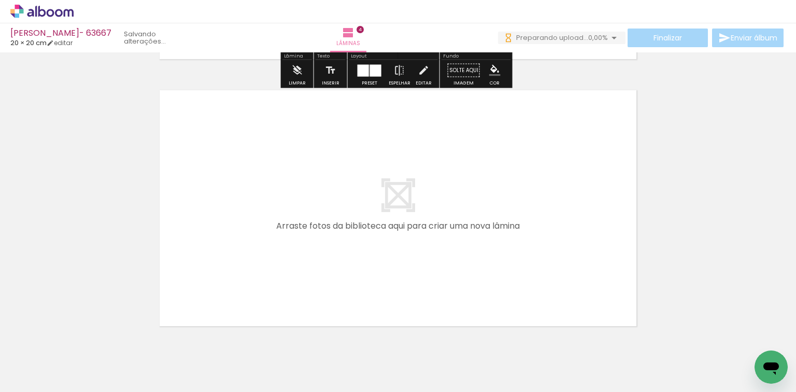
drag, startPoint x: 574, startPoint y: 342, endPoint x: 614, endPoint y: 338, distance: 39.5
click at [564, 290] on quentale-workspace at bounding box center [398, 196] width 796 height 392
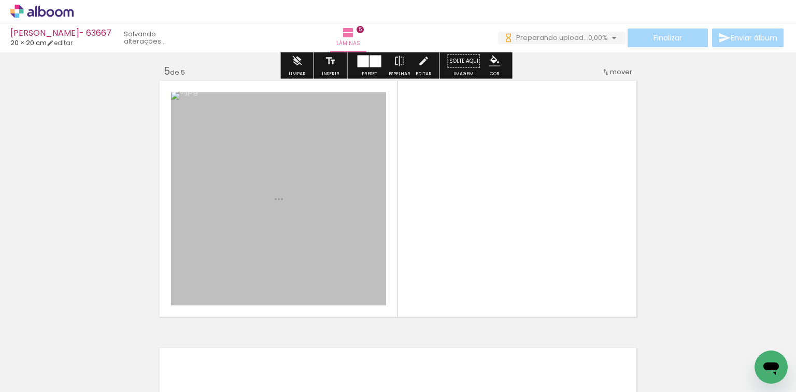
drag, startPoint x: 584, startPoint y: 288, endPoint x: 421, endPoint y: 271, distance: 163.7
click at [576, 282] on quentale-workspace at bounding box center [398, 196] width 796 height 392
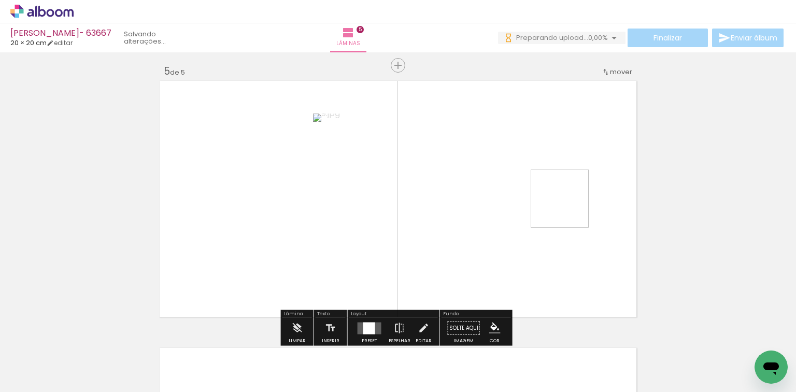
scroll to position [1081, 0]
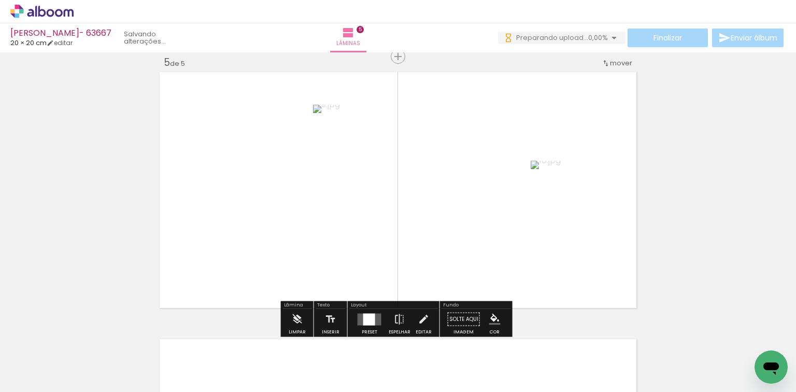
click at [359, 315] on quentale-layouter at bounding box center [370, 319] width 24 height 12
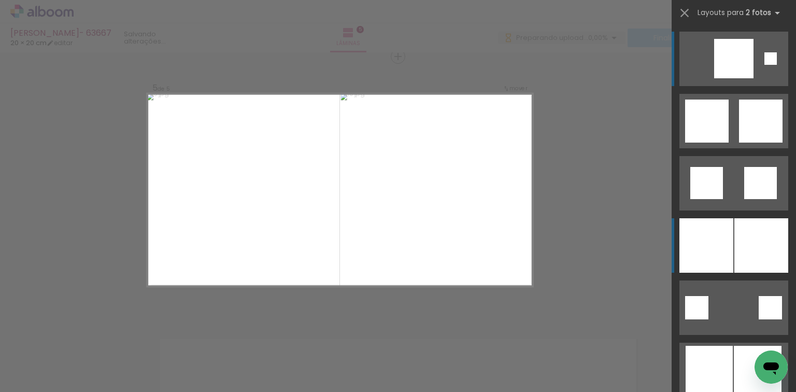
click at [696, 228] on div at bounding box center [707, 245] width 54 height 54
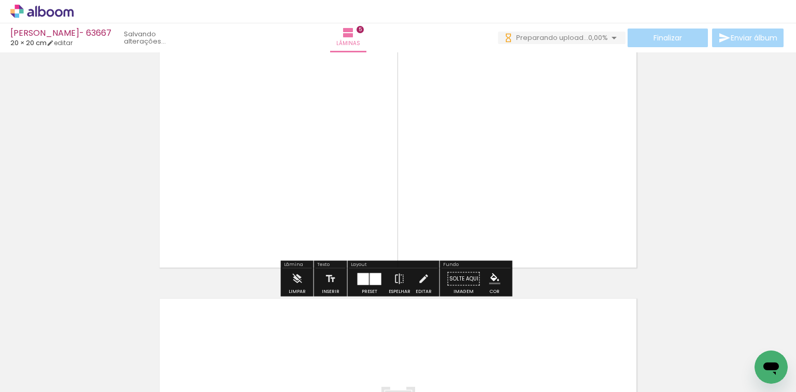
scroll to position [1122, 0]
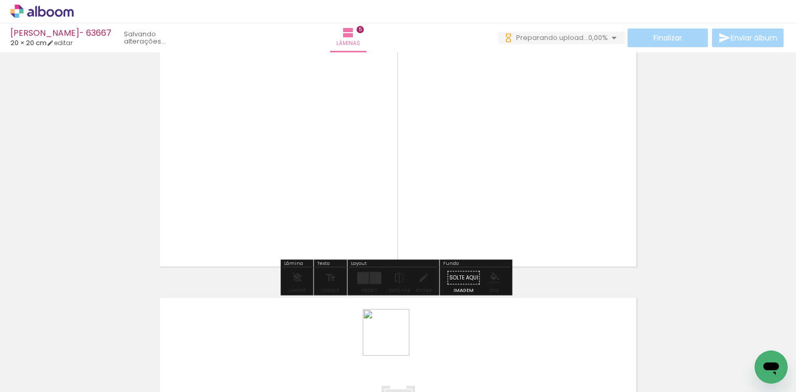
drag, startPoint x: 392, startPoint y: 345, endPoint x: 428, endPoint y: 350, distance: 36.7
click at [393, 334] on div at bounding box center [369, 357] width 47 height 47
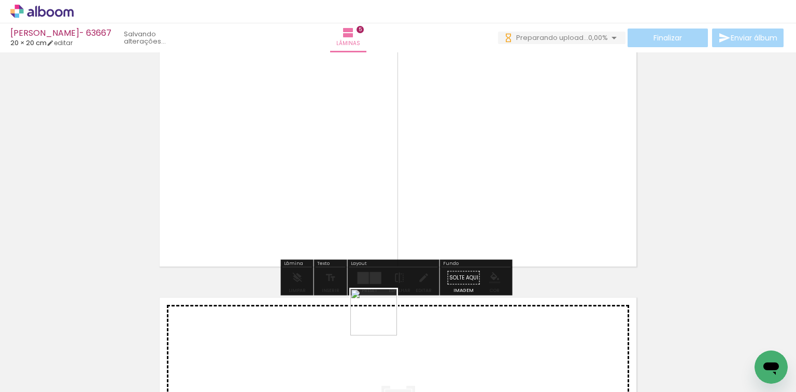
drag, startPoint x: 379, startPoint y: 349, endPoint x: 393, endPoint y: 340, distance: 17.3
click at [384, 313] on quentale-workspace at bounding box center [398, 196] width 796 height 392
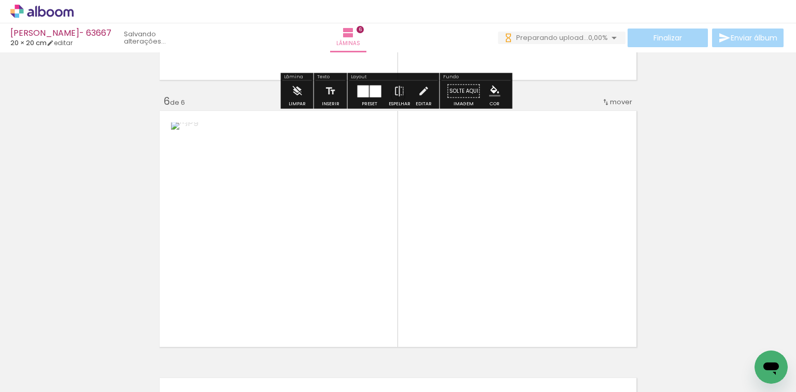
scroll to position [1348, 0]
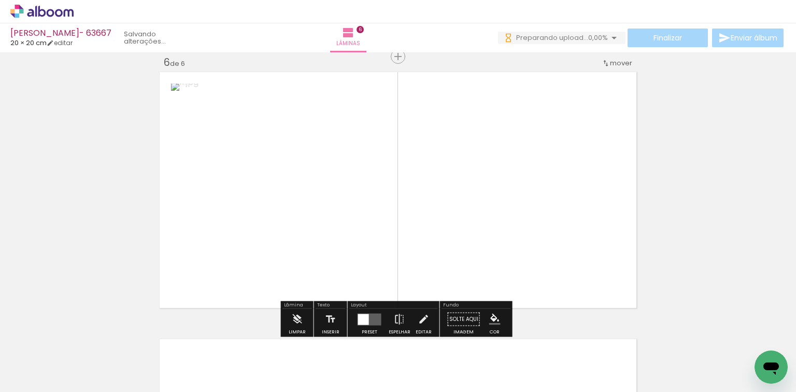
drag, startPoint x: 440, startPoint y: 365, endPoint x: 386, endPoint y: 276, distance: 104.2
click at [429, 246] on quentale-workspace at bounding box center [398, 196] width 796 height 392
click at [377, 311] on div at bounding box center [370, 319] width 28 height 21
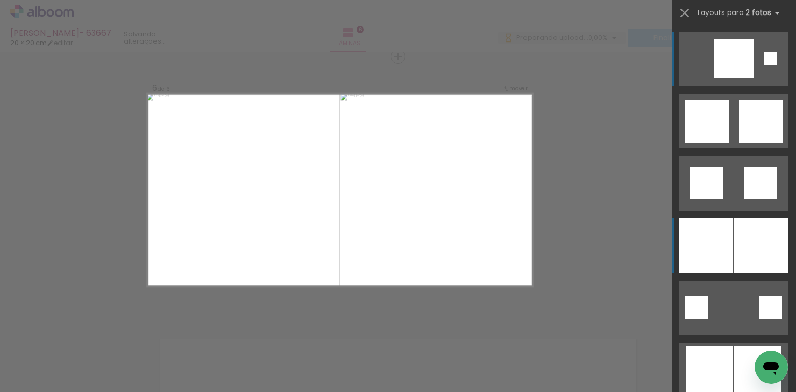
click at [741, 254] on div at bounding box center [762, 245] width 54 height 54
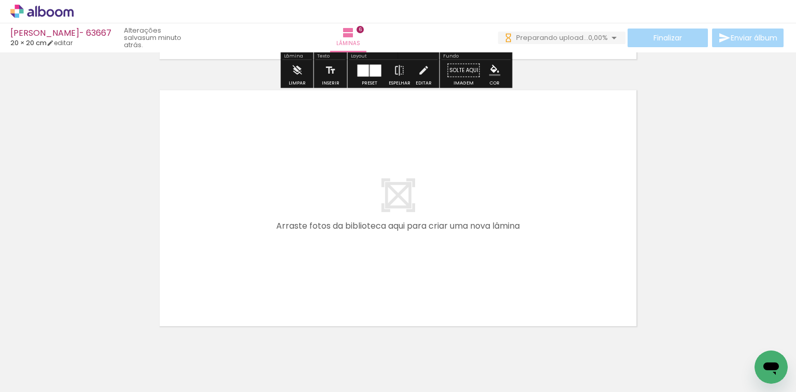
drag, startPoint x: 468, startPoint y: 337, endPoint x: 477, endPoint y: 312, distance: 27.2
click at [477, 312] on quentale-workspace at bounding box center [398, 196] width 796 height 392
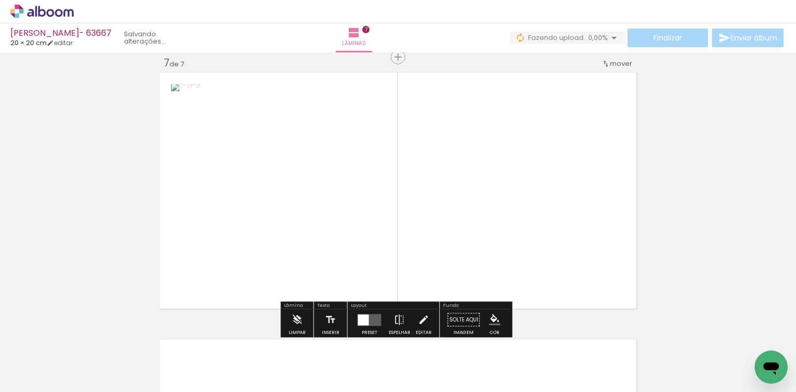
drag, startPoint x: 553, startPoint y: 326, endPoint x: 424, endPoint y: 284, distance: 135.7
click at [537, 276] on quentale-workspace at bounding box center [398, 196] width 796 height 392
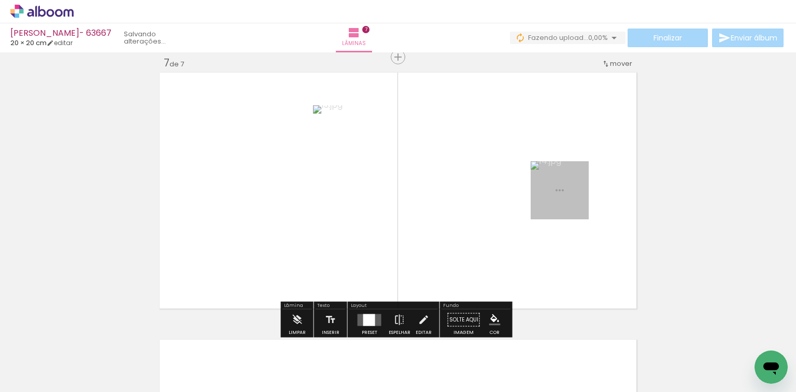
scroll to position [1615, 0]
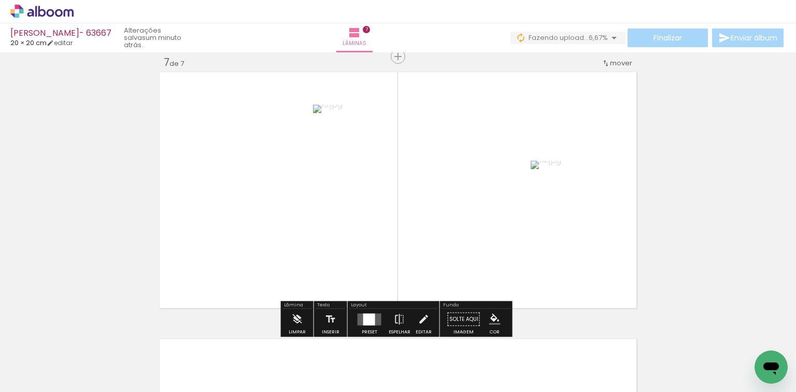
click at [377, 314] on quentale-layouter at bounding box center [370, 319] width 24 height 12
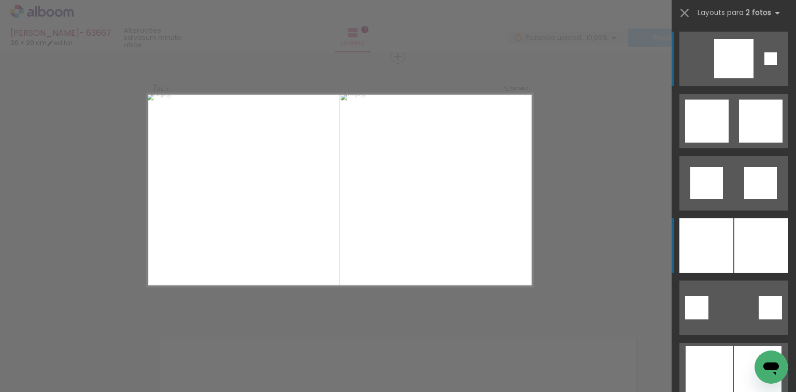
click at [722, 243] on div at bounding box center [707, 245] width 54 height 54
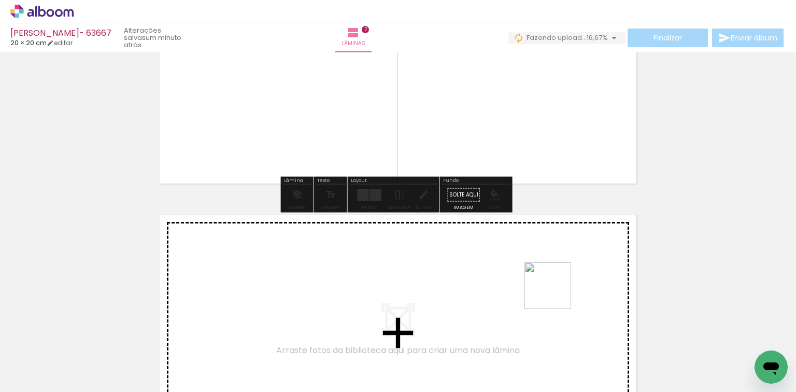
drag, startPoint x: 609, startPoint y: 335, endPoint x: 657, endPoint y: 331, distance: 47.9
click at [549, 290] on quentale-workspace at bounding box center [398, 196] width 796 height 392
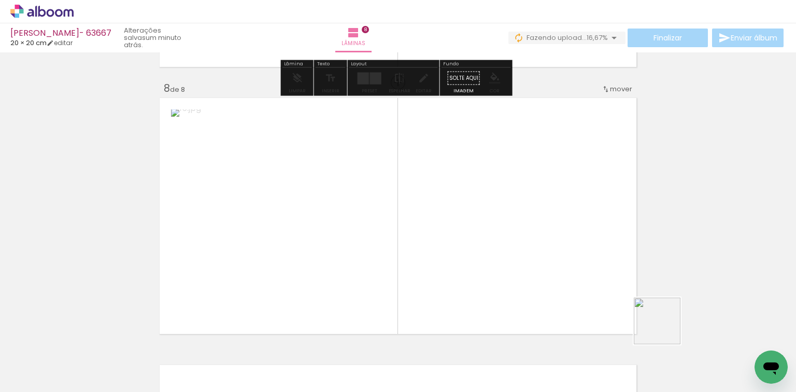
scroll to position [1882, 0]
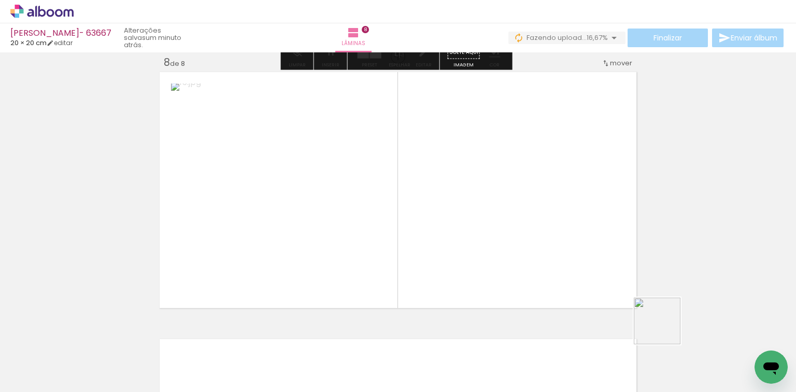
drag, startPoint x: 665, startPoint y: 329, endPoint x: 369, endPoint y: 259, distance: 304.1
click at [500, 247] on quentale-workspace at bounding box center [398, 196] width 796 height 392
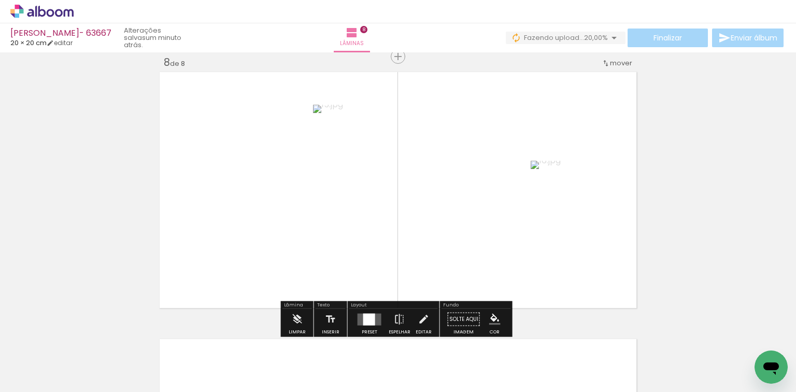
click at [367, 312] on div at bounding box center [370, 319] width 28 height 21
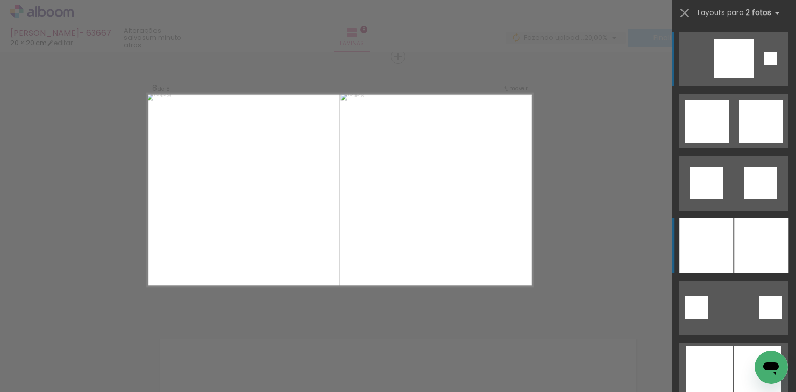
click at [735, 232] on div at bounding box center [762, 245] width 54 height 54
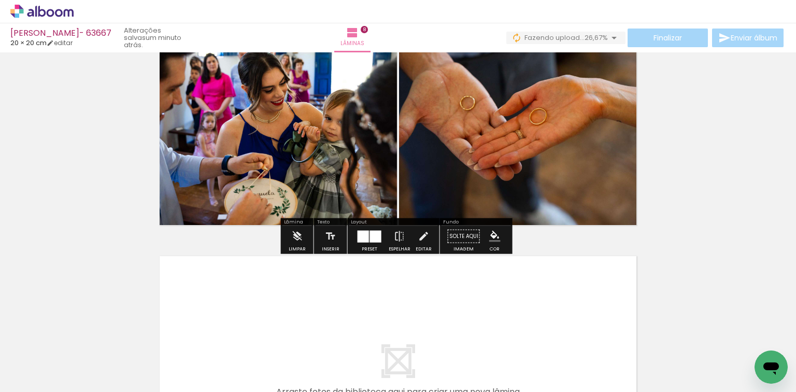
scroll to position [0, 636]
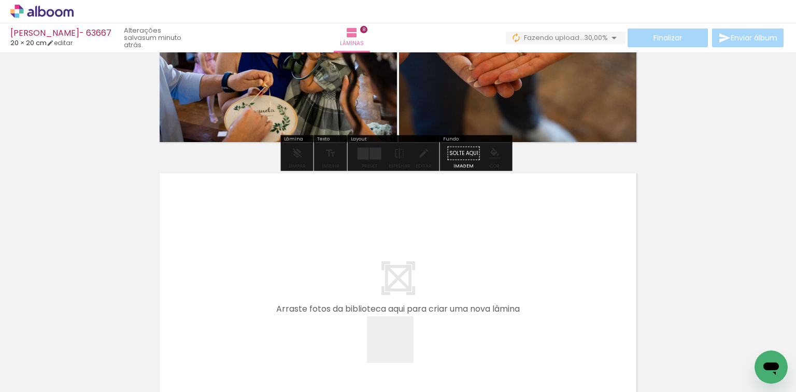
drag, startPoint x: 398, startPoint y: 347, endPoint x: 453, endPoint y: 363, distance: 56.6
click at [404, 303] on quentale-workspace at bounding box center [398, 196] width 796 height 392
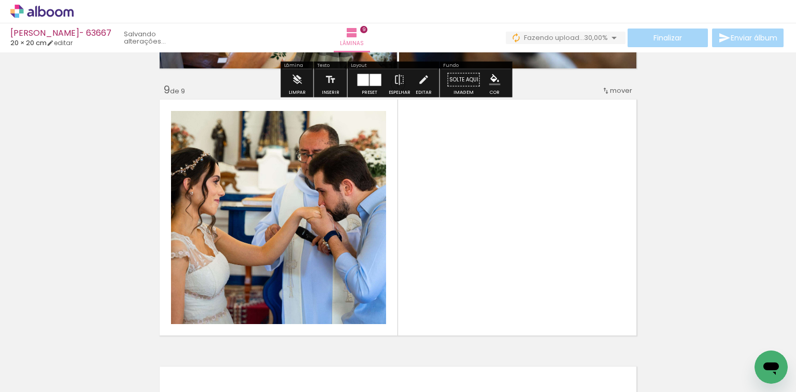
click at [420, 256] on quentale-workspace at bounding box center [398, 196] width 796 height 392
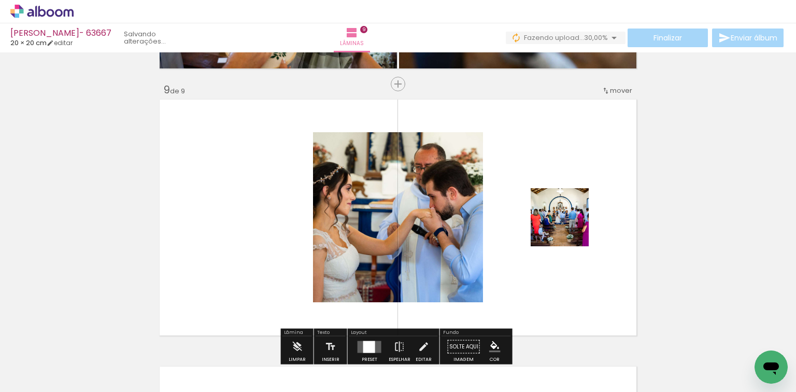
scroll to position [2149, 0]
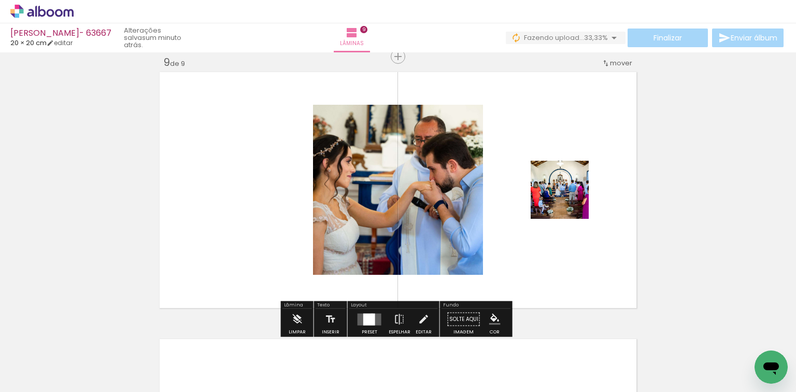
click at [370, 314] on div at bounding box center [369, 319] width 12 height 12
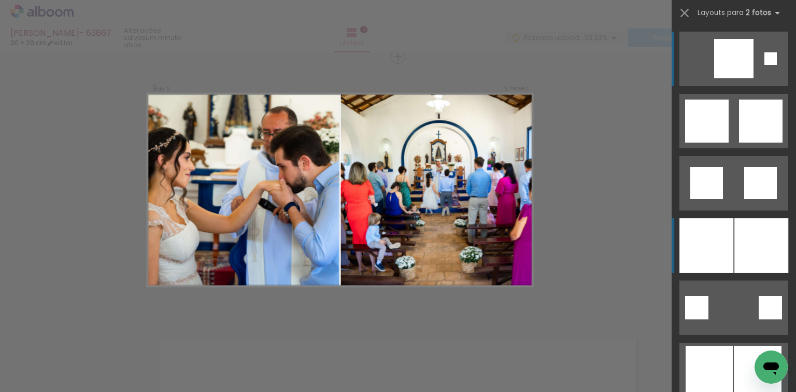
click at [737, 241] on div at bounding box center [762, 245] width 54 height 54
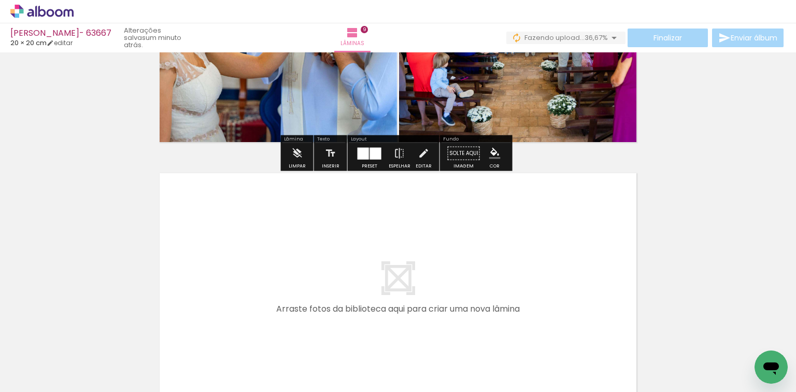
drag, startPoint x: 518, startPoint y: 341, endPoint x: 573, endPoint y: 352, distance: 56.0
click at [520, 323] on quentale-workspace at bounding box center [398, 196] width 796 height 392
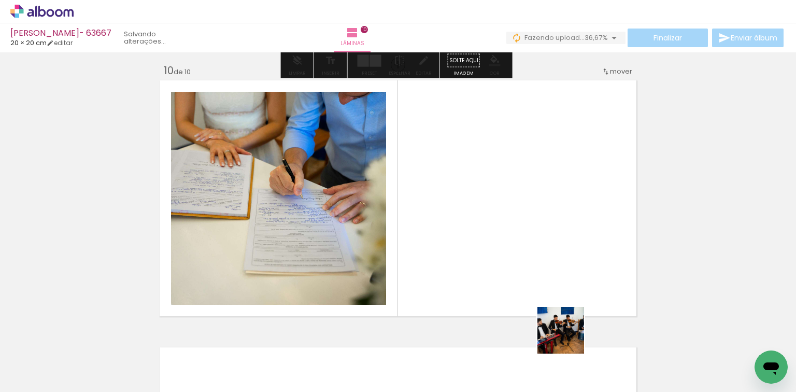
drag, startPoint x: 569, startPoint y: 338, endPoint x: 414, endPoint y: 283, distance: 164.0
click at [529, 279] on quentale-workspace at bounding box center [398, 196] width 796 height 392
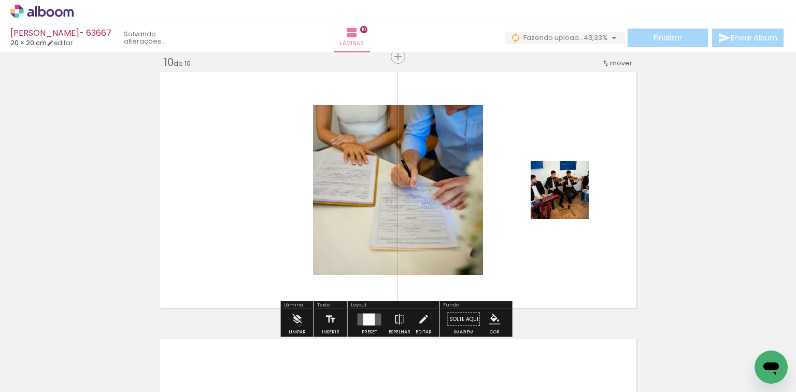
scroll to position [2416, 0]
click at [364, 311] on div at bounding box center [370, 319] width 28 height 21
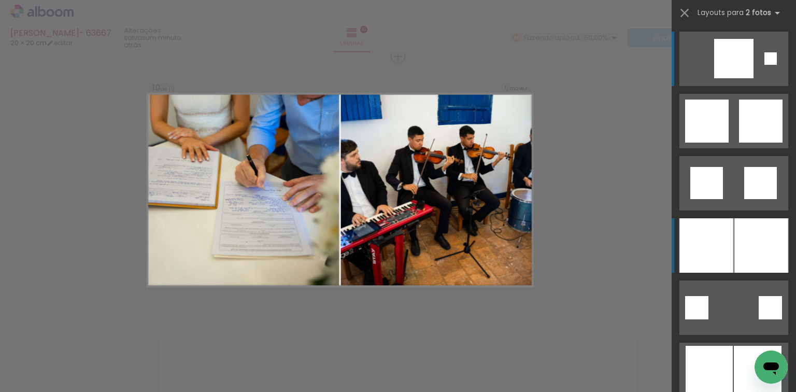
click at [702, 241] on div at bounding box center [707, 245] width 54 height 54
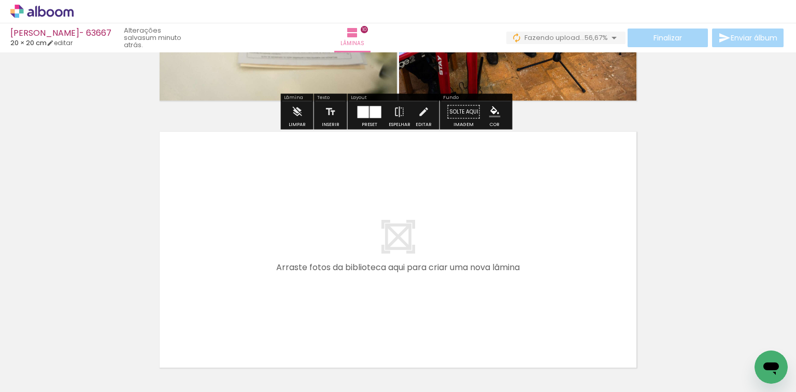
drag, startPoint x: 612, startPoint y: 310, endPoint x: 665, endPoint y: 319, distance: 54.2
click at [529, 243] on quentale-workspace at bounding box center [398, 196] width 796 height 392
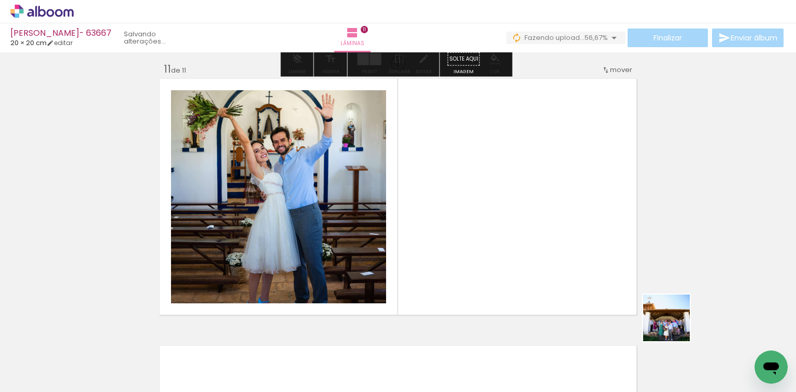
scroll to position [2683, 0]
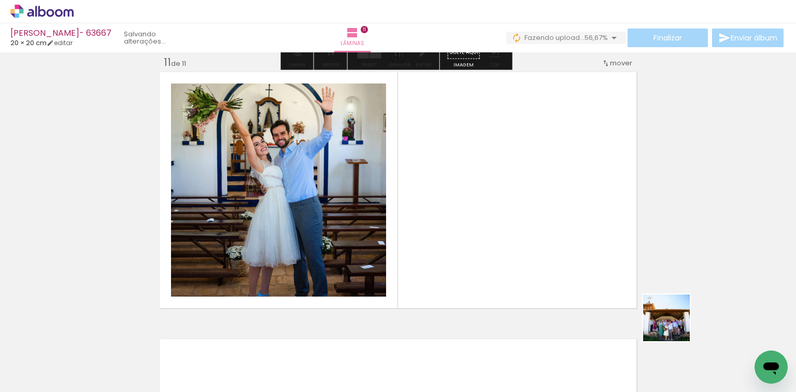
drag, startPoint x: 690, startPoint y: 328, endPoint x: 390, endPoint y: 266, distance: 305.8
click at [510, 260] on quentale-workspace at bounding box center [398, 196] width 796 height 392
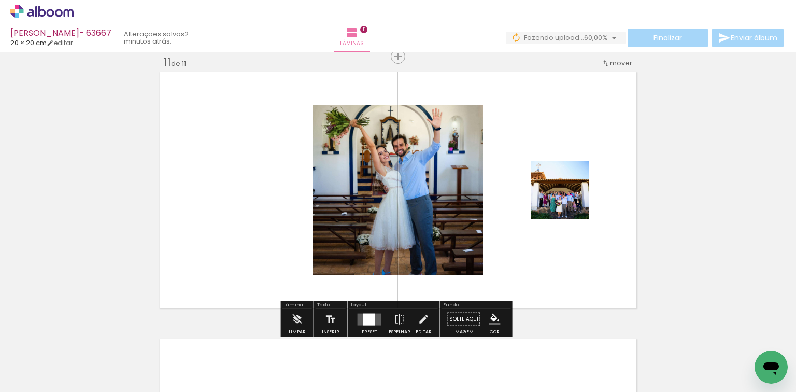
click at [366, 313] on div at bounding box center [369, 319] width 12 height 12
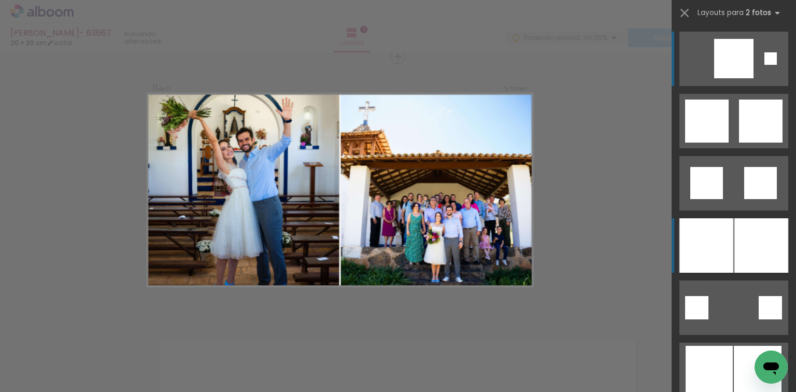
click at [689, 247] on div at bounding box center [707, 245] width 54 height 54
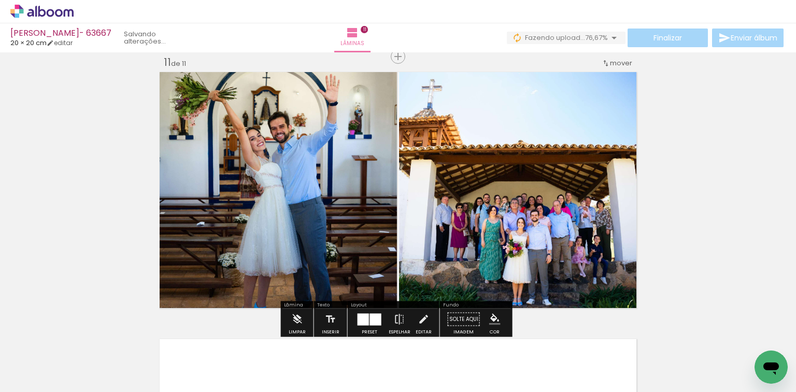
scroll to position [0, 1033]
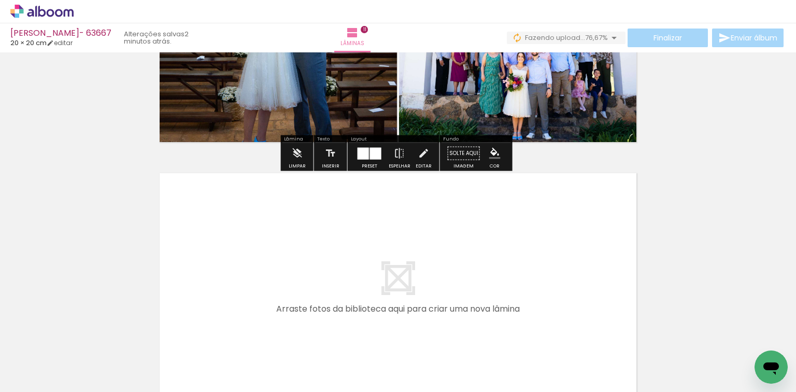
click at [371, 307] on quentale-workspace at bounding box center [398, 196] width 796 height 392
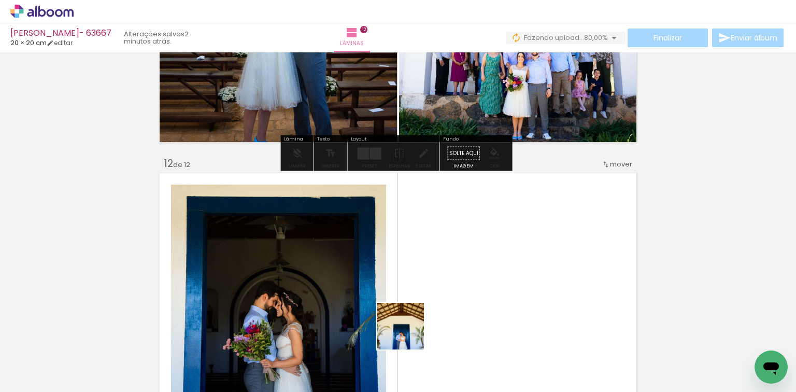
drag, startPoint x: 413, startPoint y: 354, endPoint x: 377, endPoint y: 284, distance: 79.1
click at [406, 260] on quentale-workspace at bounding box center [398, 196] width 796 height 392
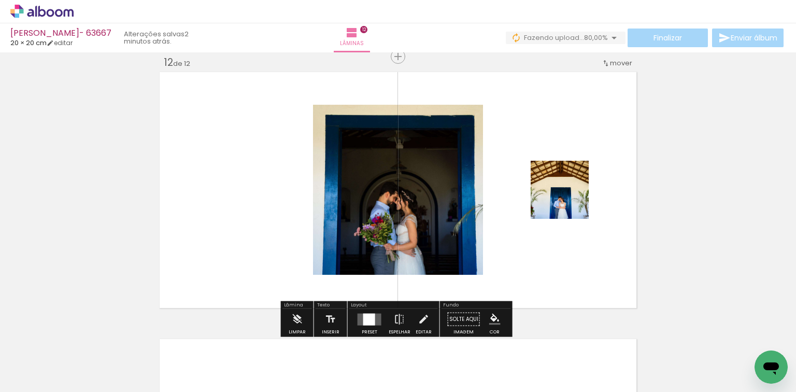
click at [363, 319] on div at bounding box center [369, 319] width 12 height 12
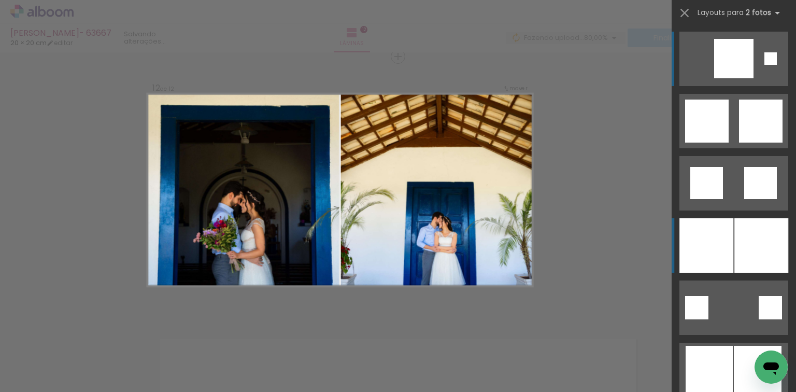
click at [712, 241] on div at bounding box center [707, 245] width 54 height 54
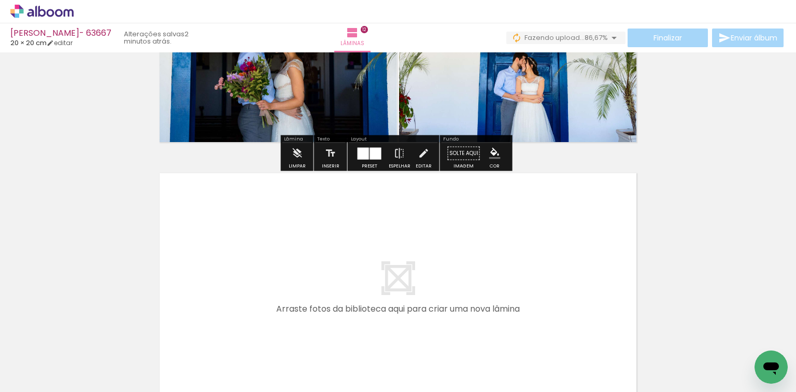
drag, startPoint x: 473, startPoint y: 360, endPoint x: 506, endPoint y: 357, distance: 32.9
click at [471, 324] on quentale-workspace at bounding box center [398, 196] width 796 height 392
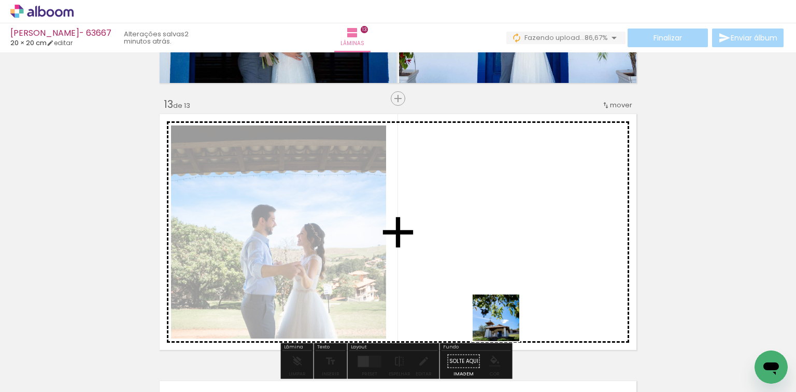
drag, startPoint x: 504, startPoint y: 326, endPoint x: 394, endPoint y: 293, distance: 114.5
click at [481, 276] on quentale-workspace at bounding box center [398, 196] width 796 height 392
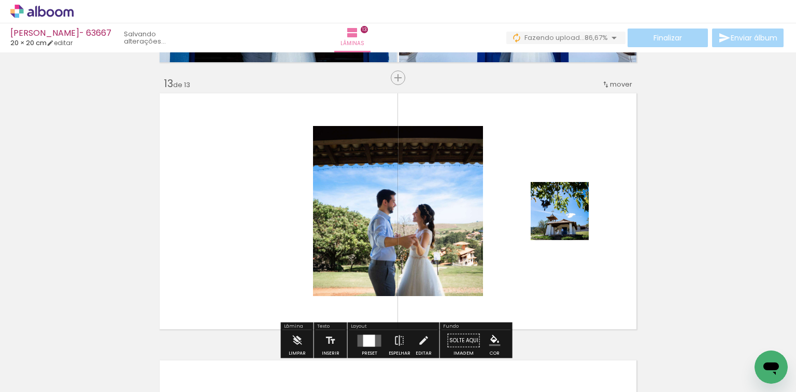
scroll to position [3216, 0]
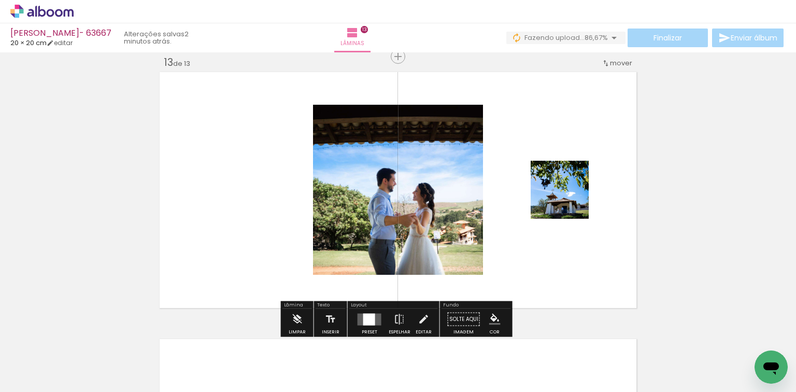
click at [373, 308] on div "Layout Preset Espelhar Editar" at bounding box center [394, 319] width 92 height 36
drag, startPoint x: 371, startPoint y: 315, endPoint x: 435, endPoint y: 286, distance: 70.5
click at [370, 316] on div at bounding box center [369, 319] width 12 height 12
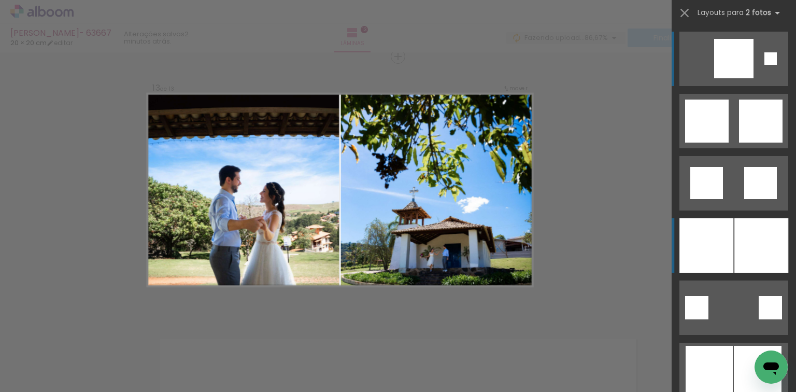
click at [714, 233] on div at bounding box center [707, 245] width 54 height 54
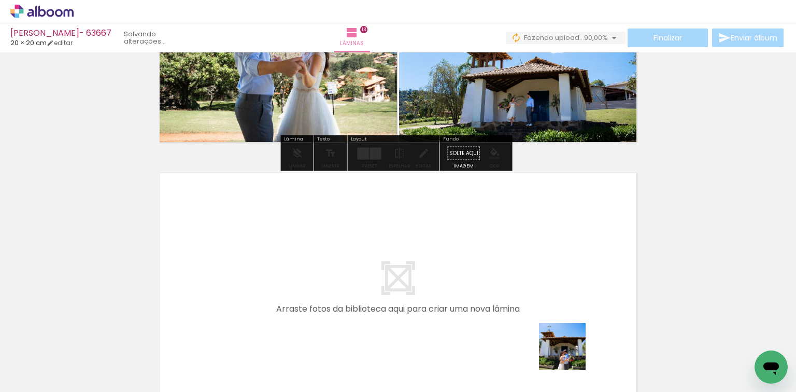
drag, startPoint x: 572, startPoint y: 362, endPoint x: 648, endPoint y: 324, distance: 85.1
click at [547, 292] on quentale-workspace at bounding box center [398, 196] width 796 height 392
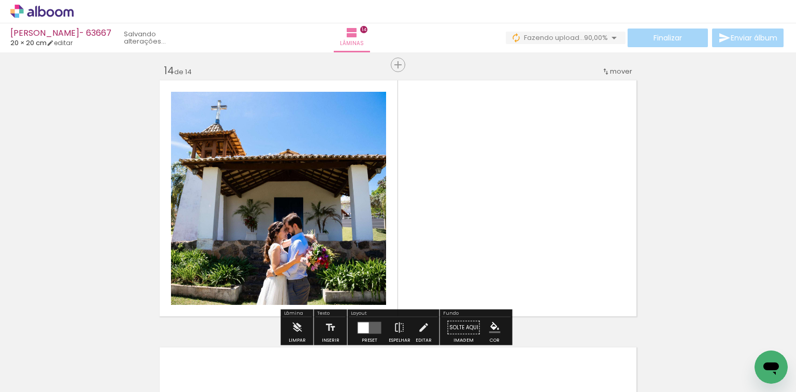
click at [676, 336] on iron-icon at bounding box center [673, 336] width 11 height 11
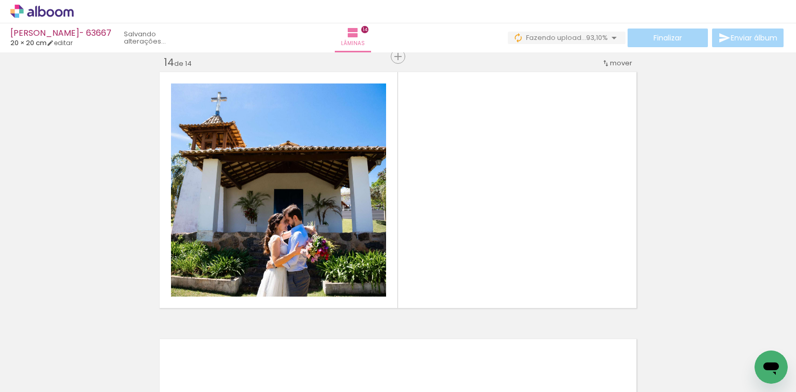
scroll to position [0, 975]
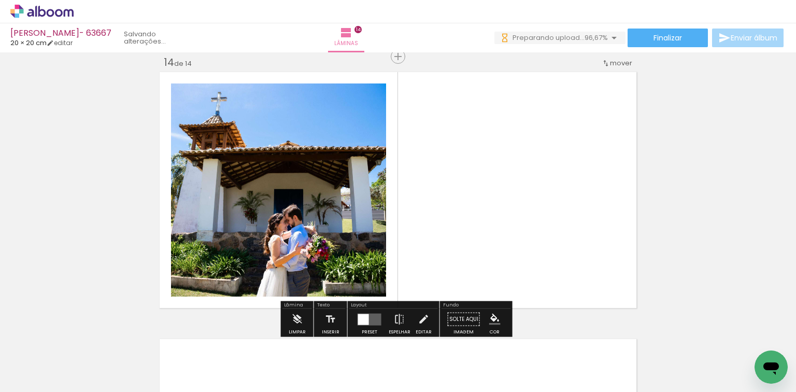
click at [599, 269] on quentale-layouter at bounding box center [398, 189] width 482 height 241
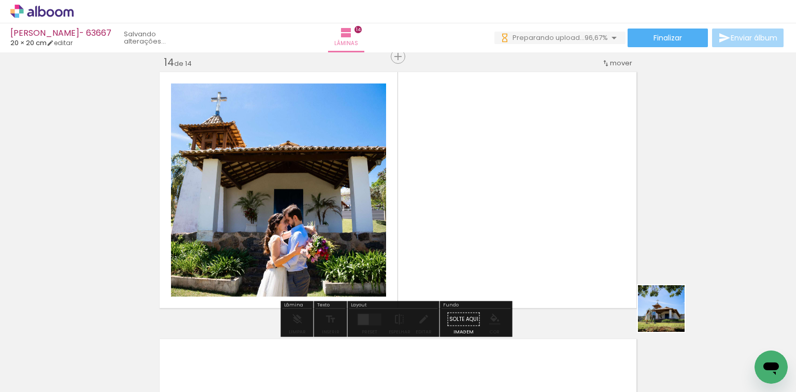
drag, startPoint x: 701, startPoint y: 347, endPoint x: 373, endPoint y: 289, distance: 332.7
click at [460, 233] on quentale-workspace at bounding box center [398, 196] width 796 height 392
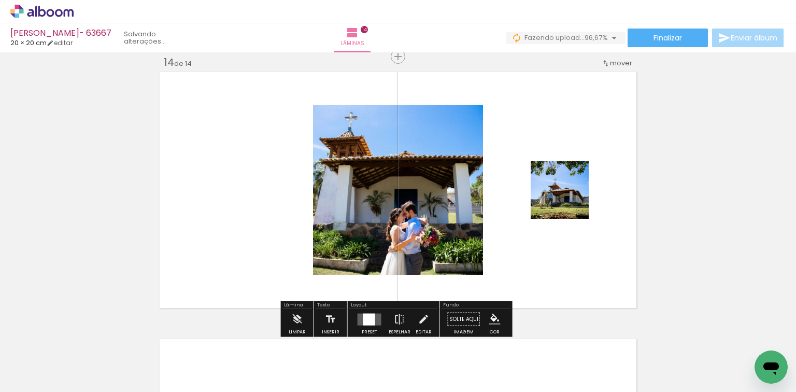
click at [368, 313] on div at bounding box center [369, 319] width 12 height 12
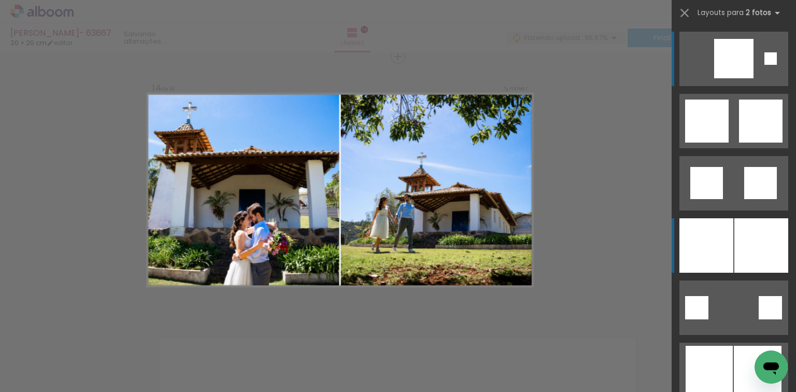
click at [714, 246] on div at bounding box center [707, 245] width 54 height 54
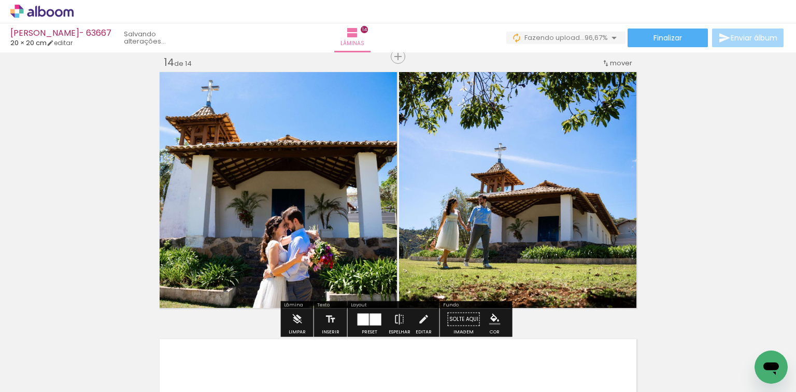
scroll to position [0, 1033]
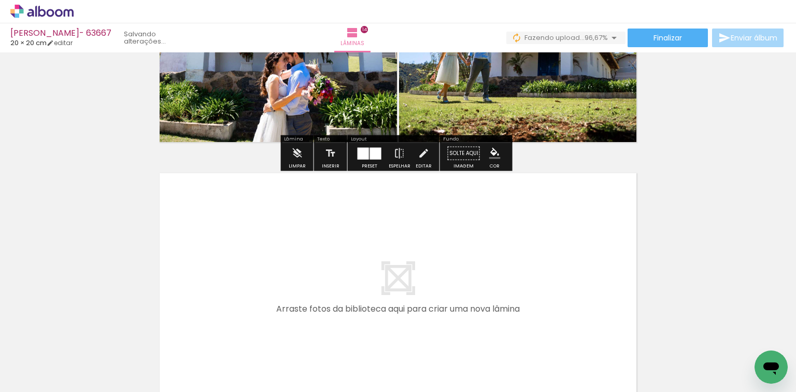
click at [500, 239] on quentale-workspace at bounding box center [398, 196] width 796 height 392
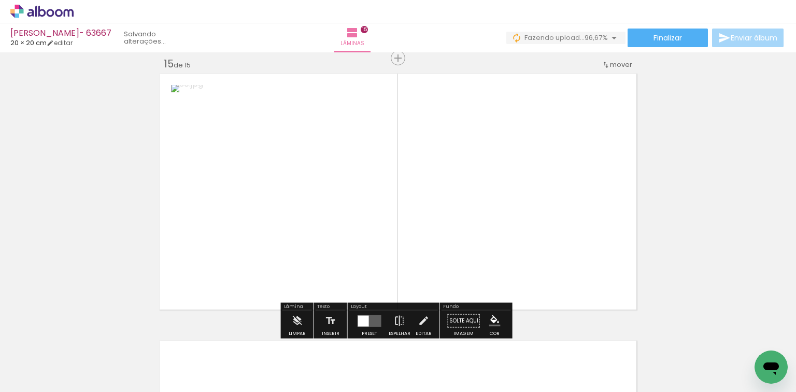
scroll to position [3750, 0]
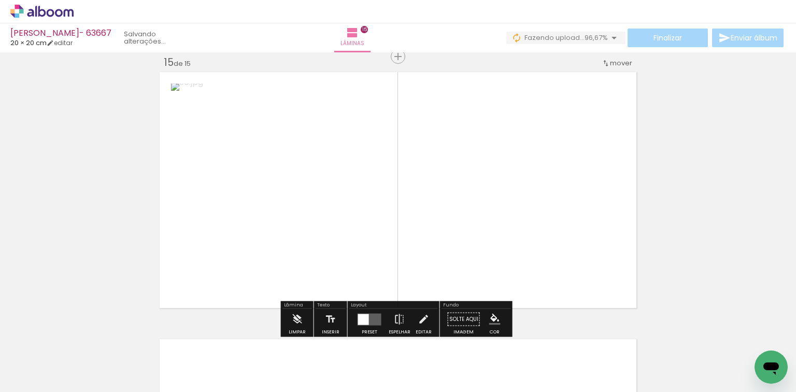
drag, startPoint x: 751, startPoint y: 332, endPoint x: 362, endPoint y: 345, distance: 388.5
click at [551, 264] on quentale-workspace at bounding box center [398, 196] width 796 height 392
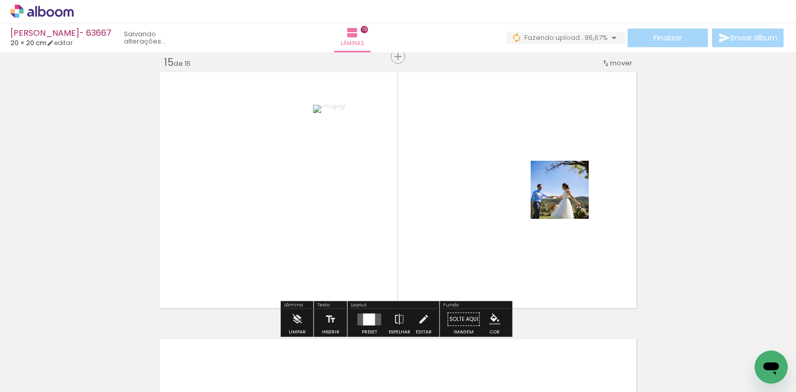
click at [367, 324] on div at bounding box center [369, 319] width 12 height 12
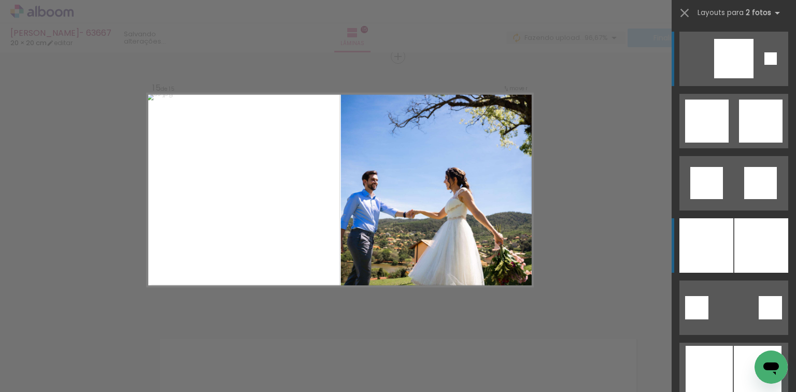
click at [700, 232] on div at bounding box center [707, 245] width 54 height 54
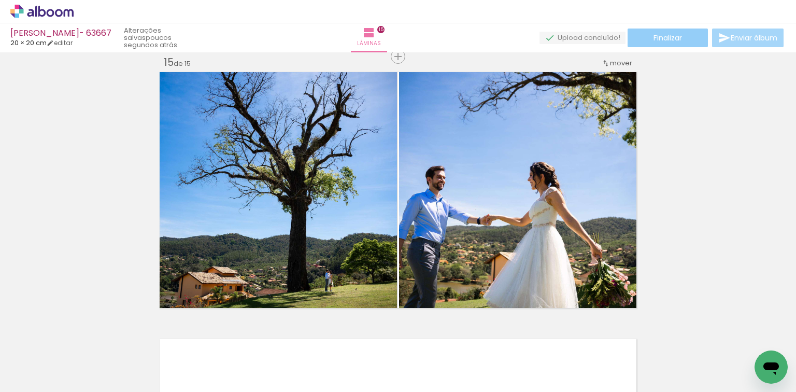
click at [656, 43] on paper-button "Finalizar" at bounding box center [668, 38] width 80 height 19
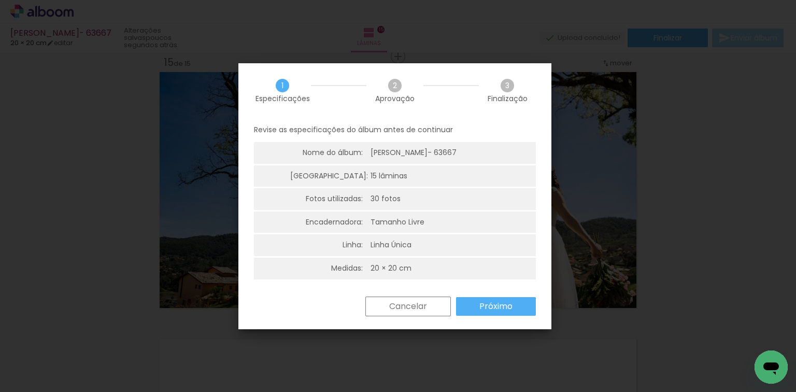
click at [475, 301] on paper-button "Próximo" at bounding box center [496, 306] width 80 height 19
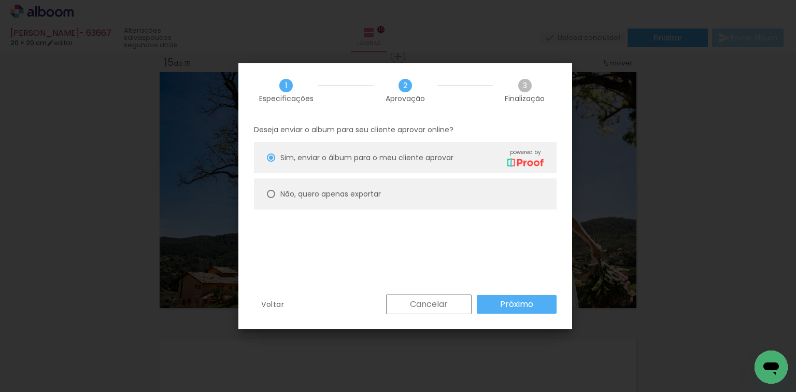
click at [0, 0] on slot "Não, quero apenas exportar" at bounding box center [0, 0] width 0 height 0
type paper-radio-button "on"
click at [0, 0] on slot "Próximo" at bounding box center [0, 0] width 0 height 0
type input "Alta, 300 DPI"
click at [0, 0] on paper-button "Exportar" at bounding box center [0, 0] width 0 height 0
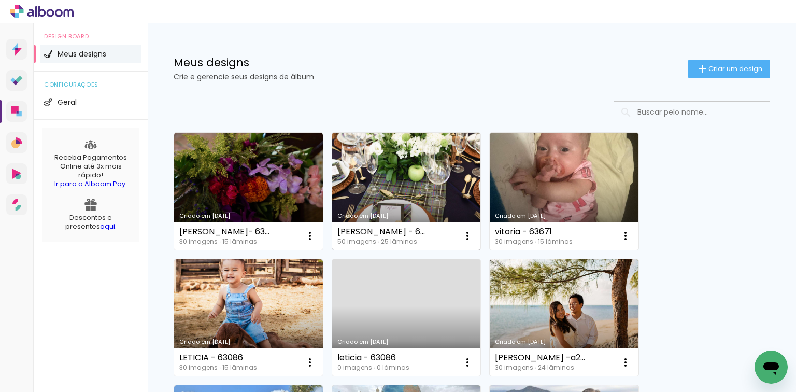
click at [379, 168] on link "Criado em [DATE]" at bounding box center [406, 191] width 149 height 117
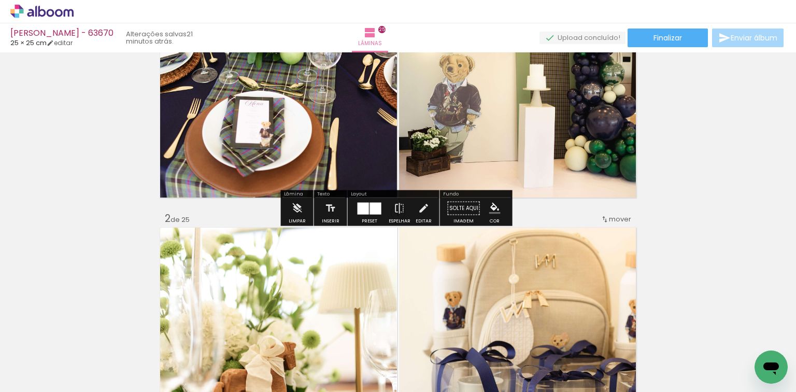
scroll to position [124, 0]
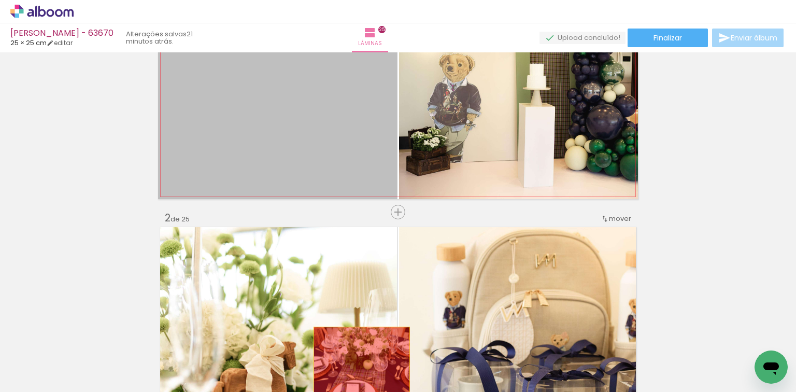
drag, startPoint x: 327, startPoint y: 152, endPoint x: 307, endPoint y: 151, distance: 20.2
click at [357, 376] on quentale-workspace at bounding box center [398, 196] width 796 height 392
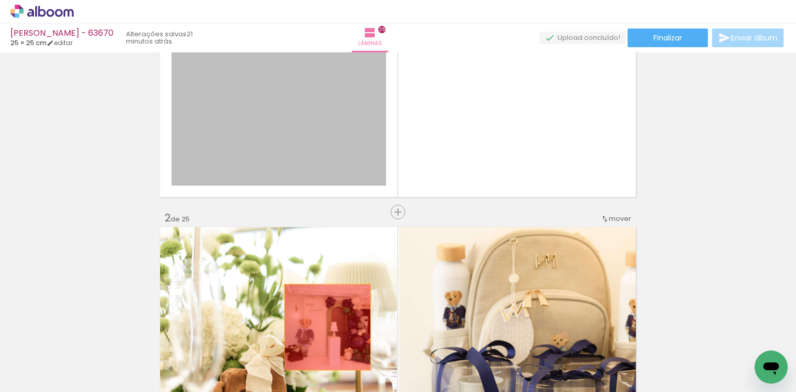
drag, startPoint x: 305, startPoint y: 156, endPoint x: 325, endPoint y: 328, distance: 173.2
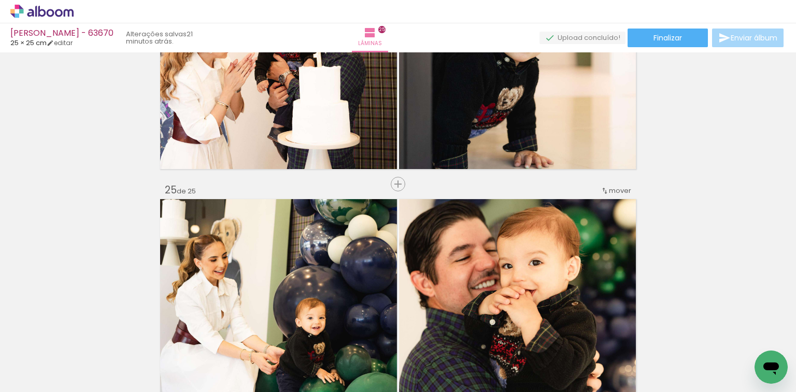
scroll to position [6291, 0]
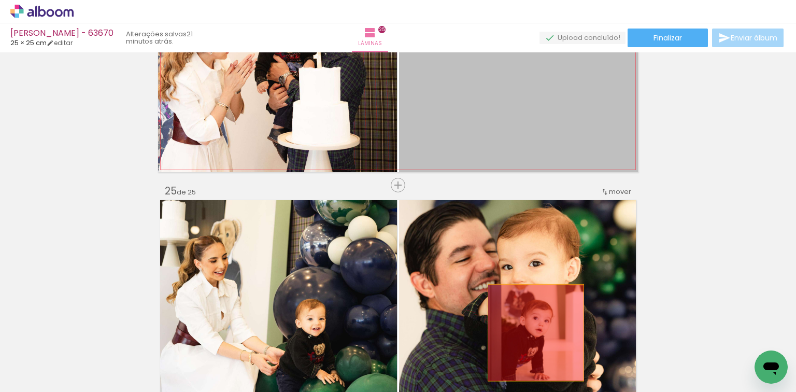
drag, startPoint x: 539, startPoint y: 131, endPoint x: 528, endPoint y: 373, distance: 242.3
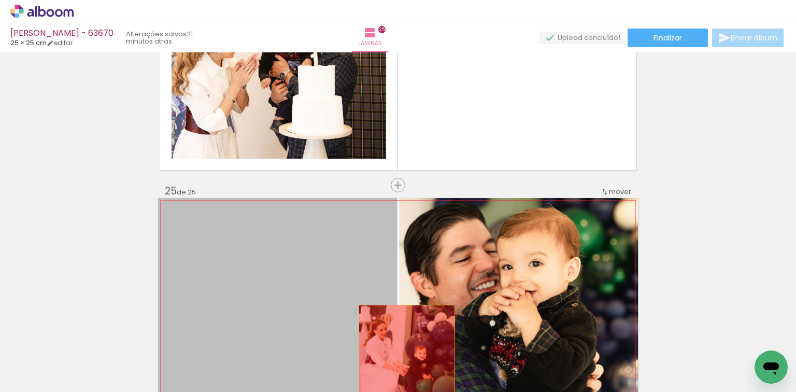
drag, startPoint x: 332, startPoint y: 275, endPoint x: 278, endPoint y: 336, distance: 81.2
click at [404, 354] on quentale-workspace at bounding box center [398, 196] width 796 height 392
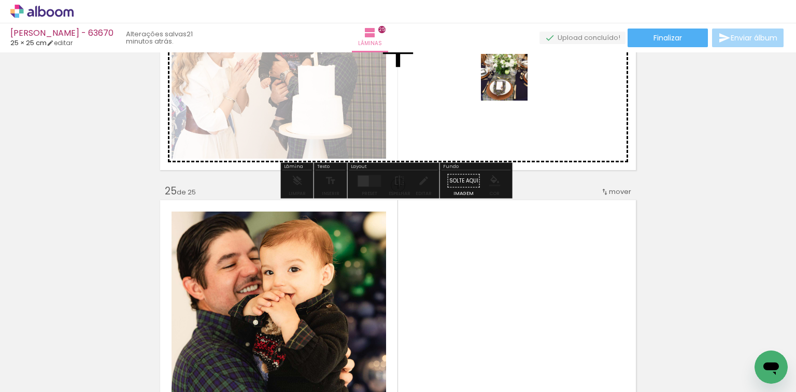
drag, startPoint x: 112, startPoint y: 346, endPoint x: 323, endPoint y: 285, distance: 219.2
click at [520, 82] on quentale-workspace at bounding box center [398, 196] width 796 height 392
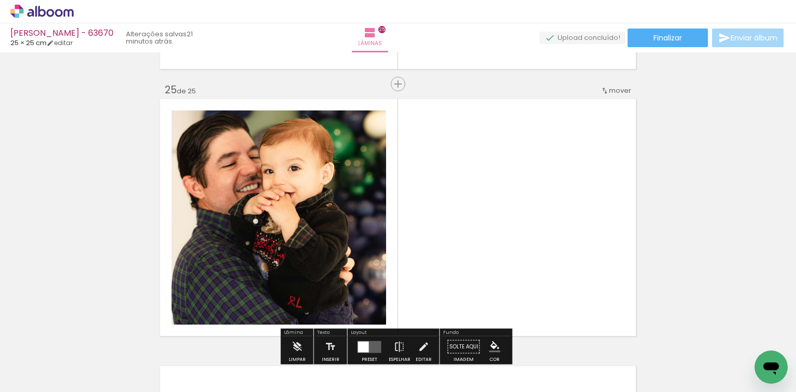
scroll to position [6333, 0]
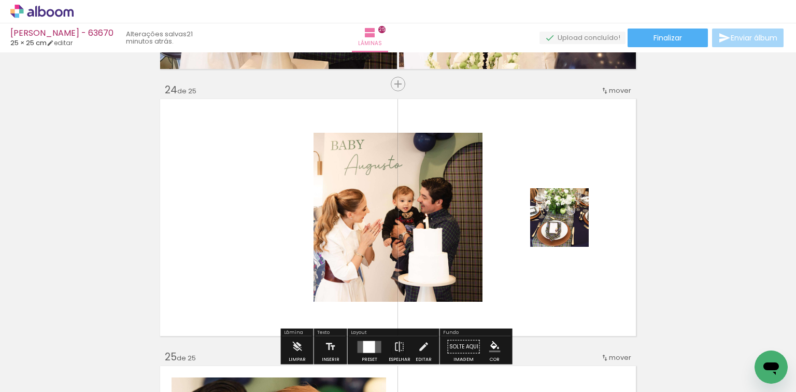
scroll to position [6209, 0]
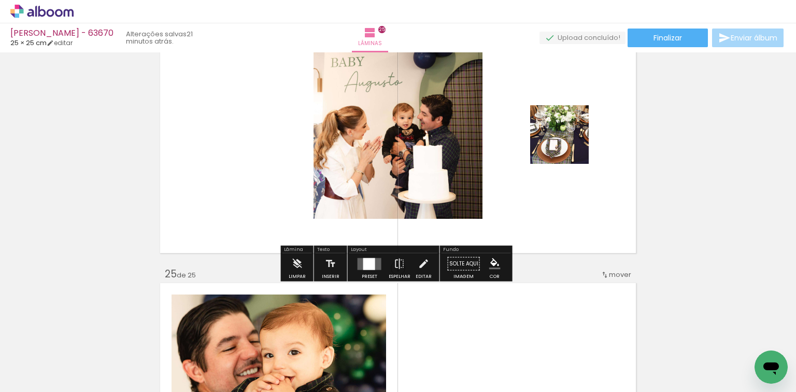
click at [359, 270] on div at bounding box center [370, 263] width 28 height 21
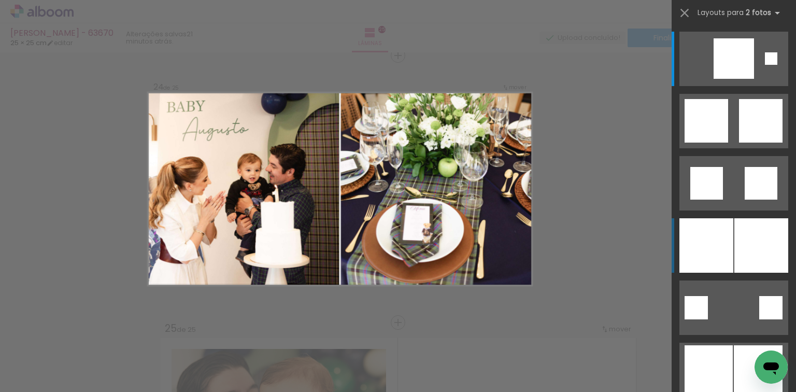
click at [726, 240] on div at bounding box center [707, 245] width 54 height 54
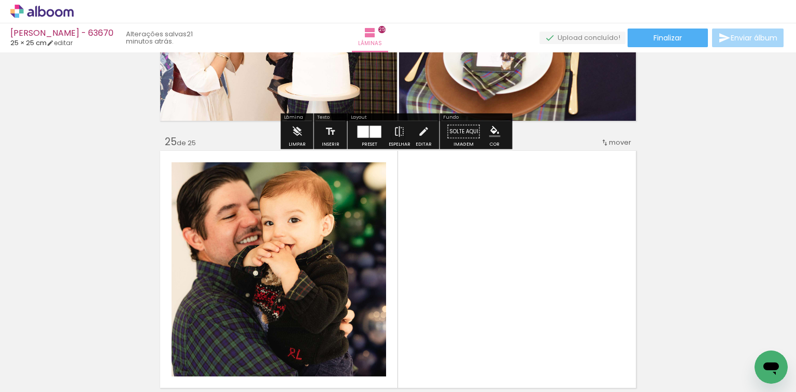
scroll to position [6402, 0]
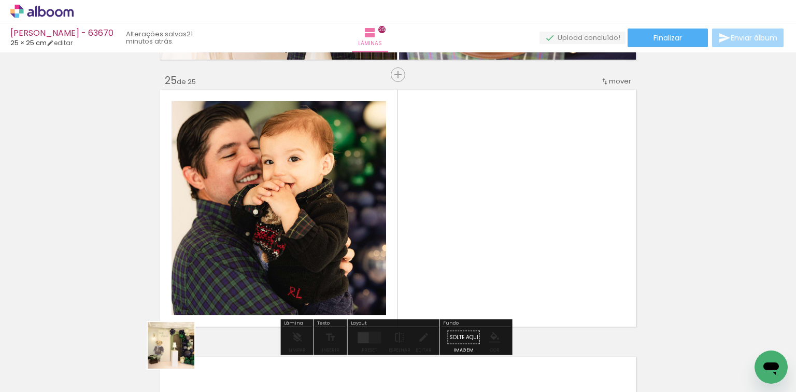
drag, startPoint x: 170, startPoint y: 361, endPoint x: 364, endPoint y: 247, distance: 225.6
click at [364, 247] on quentale-workspace at bounding box center [398, 196] width 796 height 392
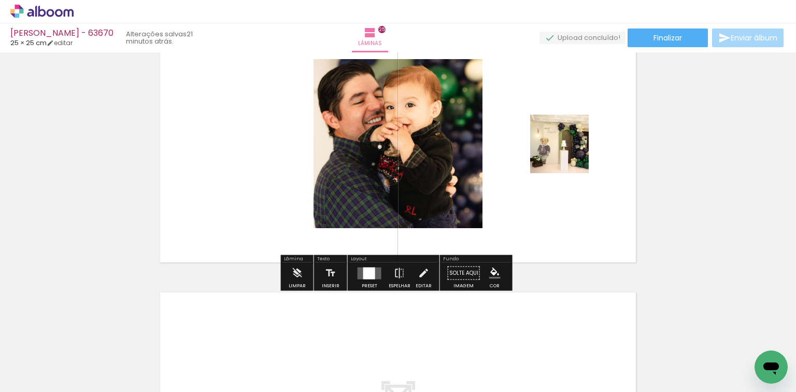
scroll to position [6526, 0]
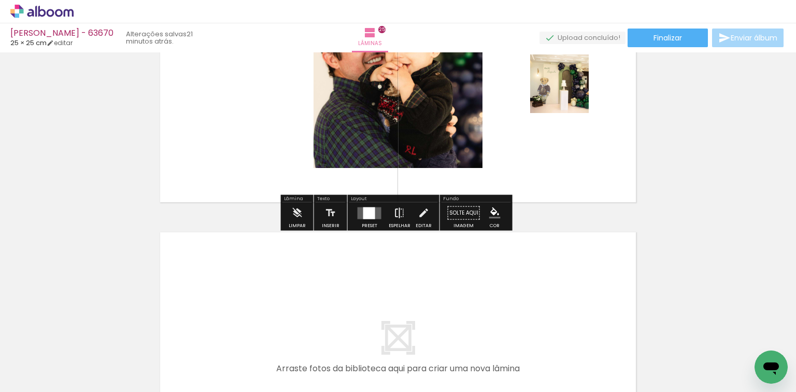
click at [388, 211] on paper-button "Espelhar" at bounding box center [399, 216] width 27 height 26
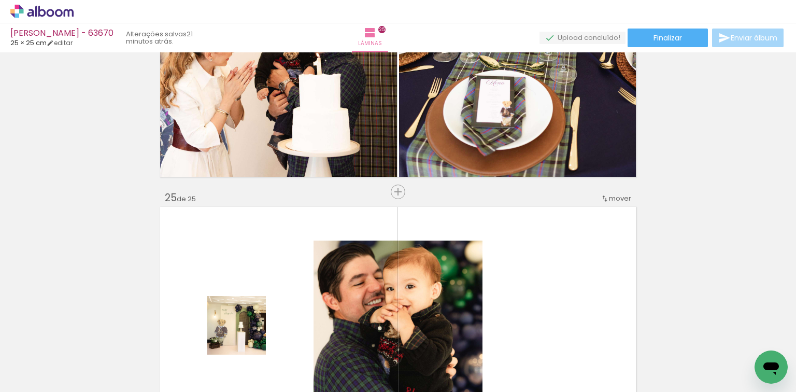
scroll to position [6277, 0]
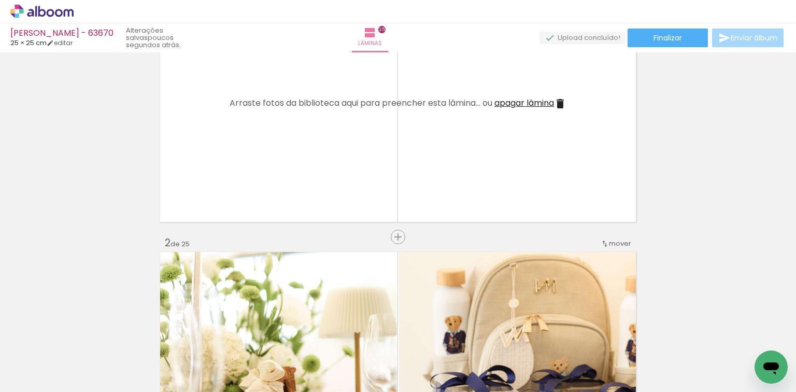
scroll to position [0, 0]
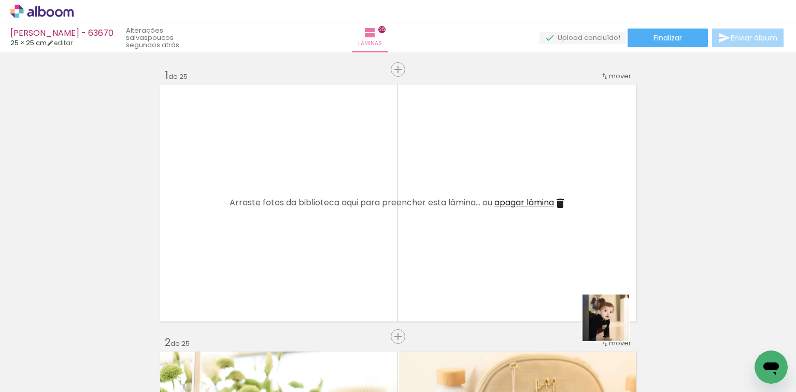
drag, startPoint x: 628, startPoint y: 340, endPoint x: 733, endPoint y: 363, distance: 107.8
click at [543, 261] on quentale-workspace at bounding box center [398, 196] width 796 height 392
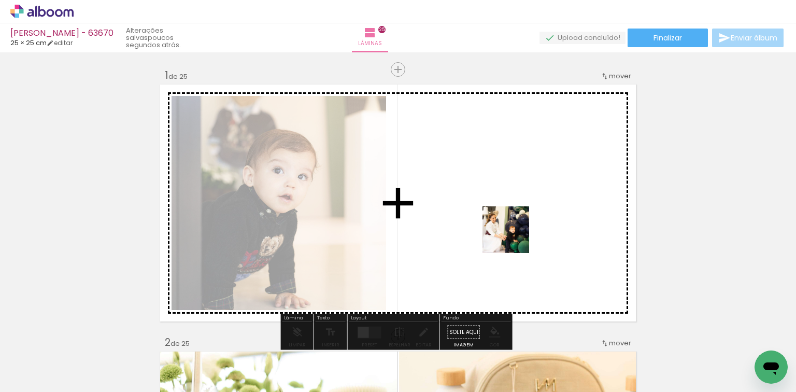
drag, startPoint x: 699, startPoint y: 359, endPoint x: 337, endPoint y: 302, distance: 366.3
click at [464, 220] on quentale-workspace at bounding box center [398, 196] width 796 height 392
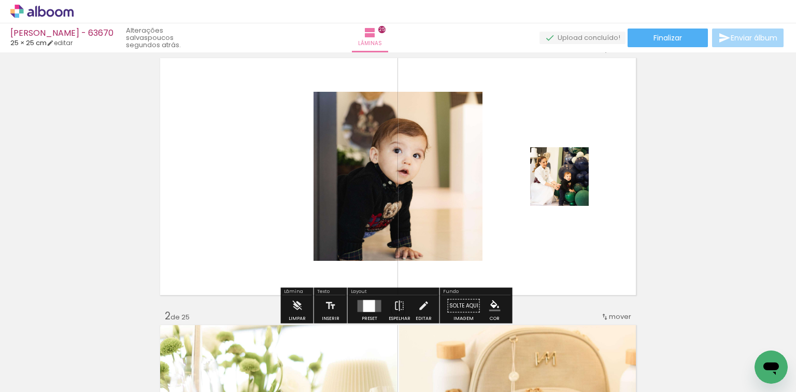
scroll to position [41, 0]
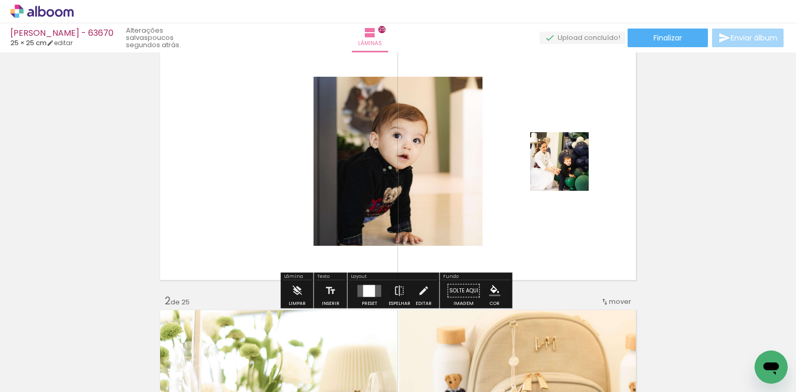
click at [369, 294] on div at bounding box center [369, 291] width 12 height 12
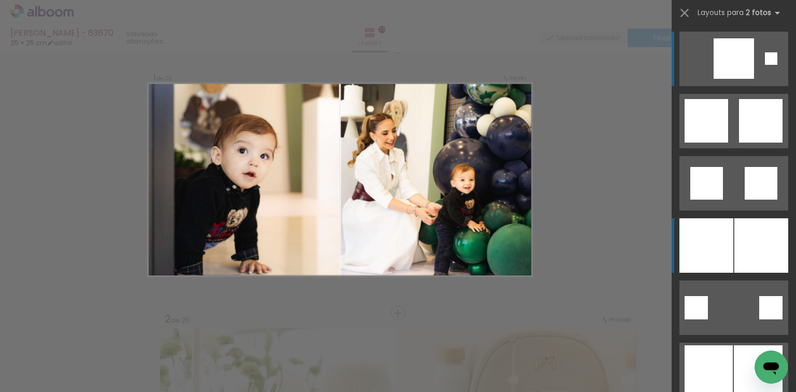
click at [711, 239] on div at bounding box center [707, 245] width 54 height 54
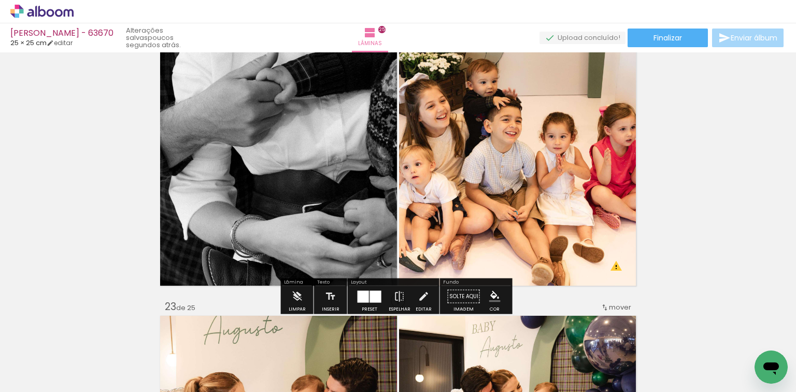
scroll to position [5777, 0]
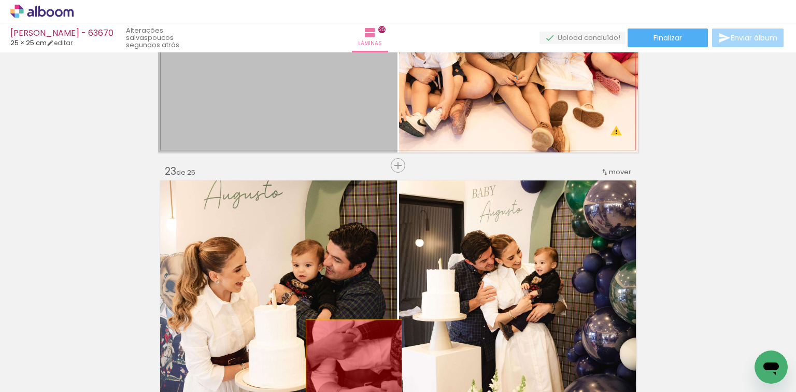
drag, startPoint x: 264, startPoint y: 112, endPoint x: 351, endPoint y: 368, distance: 270.0
click at [351, 368] on quentale-workspace at bounding box center [398, 196] width 796 height 392
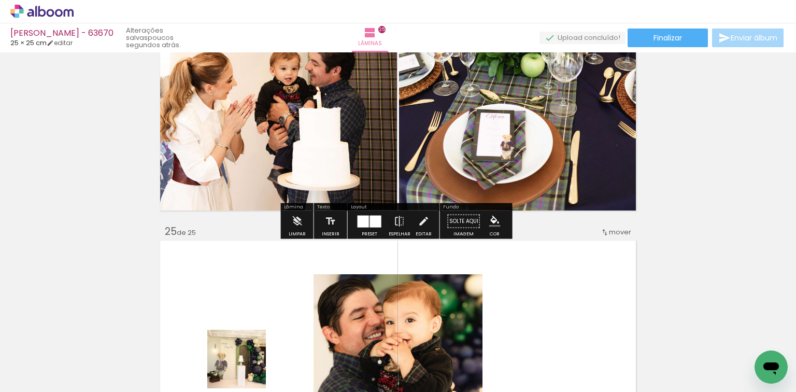
scroll to position [6393, 0]
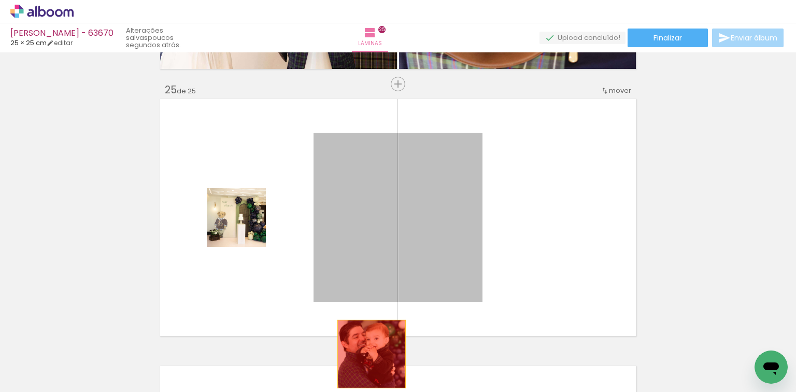
drag, startPoint x: 378, startPoint y: 261, endPoint x: 369, endPoint y: 355, distance: 93.8
click at [369, 355] on quentale-workspace at bounding box center [398, 196] width 796 height 392
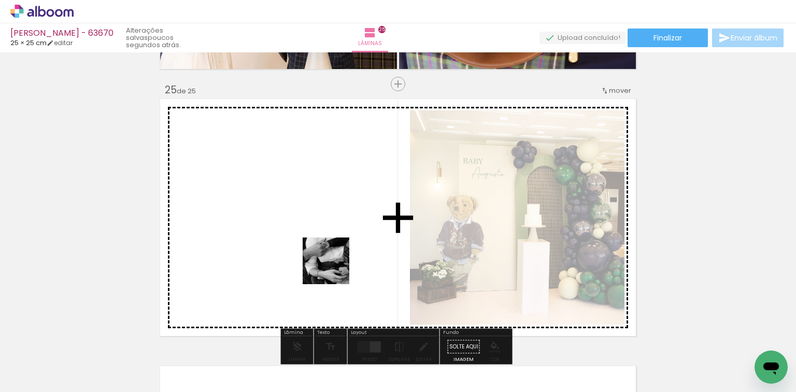
drag, startPoint x: 342, startPoint y: 332, endPoint x: 335, endPoint y: 219, distance: 113.2
click at [331, 238] on quentale-workspace at bounding box center [398, 196] width 796 height 392
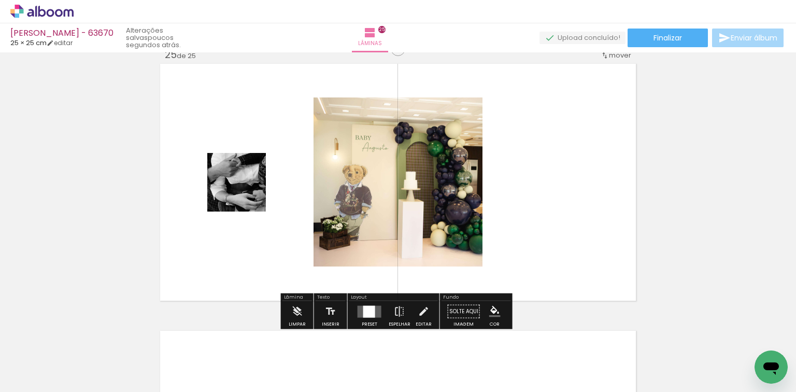
scroll to position [6475, 0]
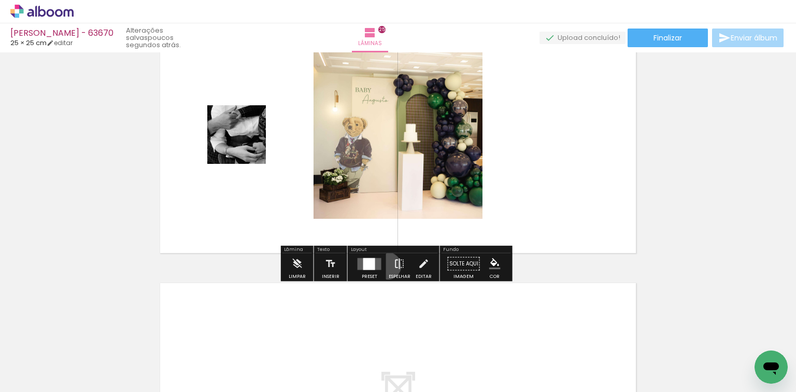
click at [386, 265] on paper-button "Espelhar" at bounding box center [399, 266] width 27 height 26
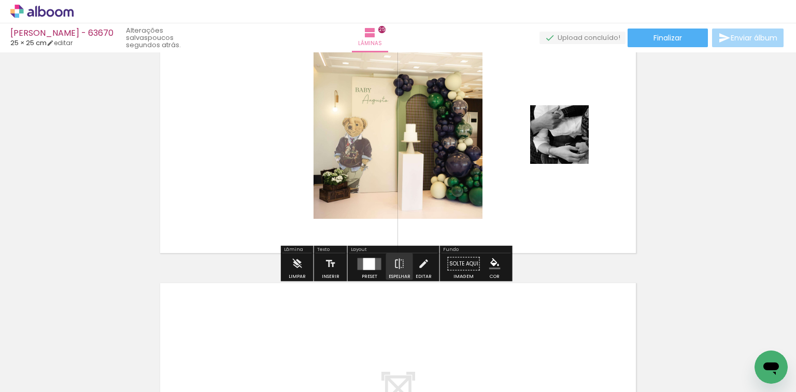
click at [360, 261] on quentale-layouter at bounding box center [370, 264] width 24 height 12
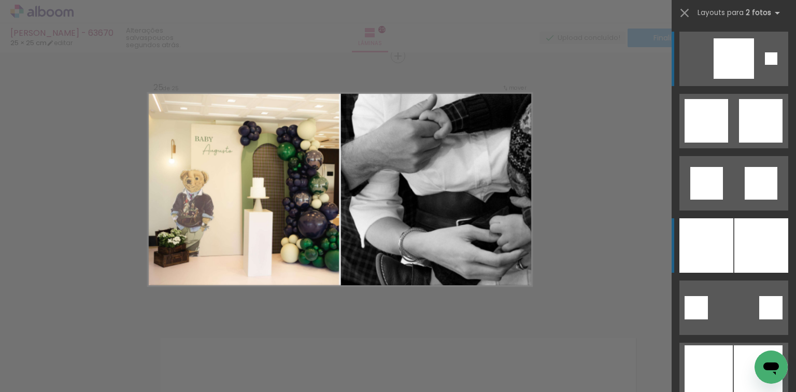
click at [712, 224] on div at bounding box center [707, 245] width 54 height 54
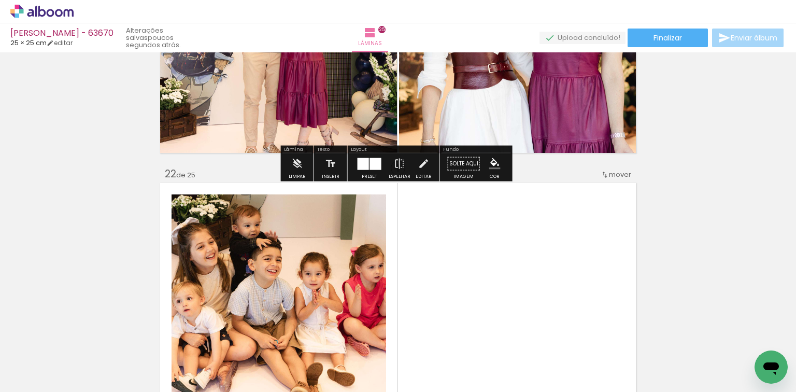
scroll to position [5757, 0]
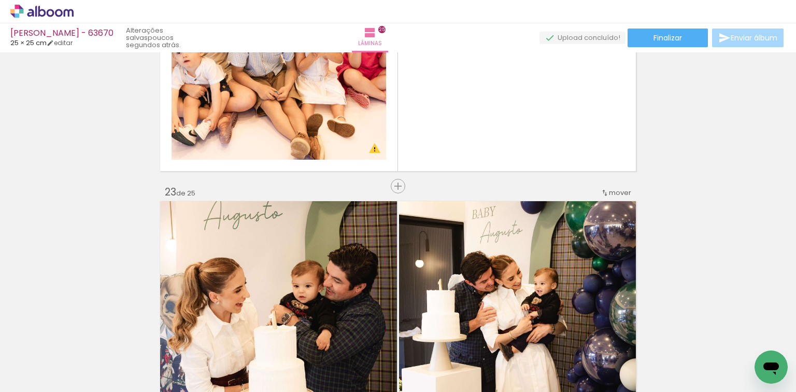
drag, startPoint x: 746, startPoint y: 352, endPoint x: 456, endPoint y: 219, distance: 319.2
click at [501, 129] on quentale-workspace at bounding box center [398, 196] width 796 height 392
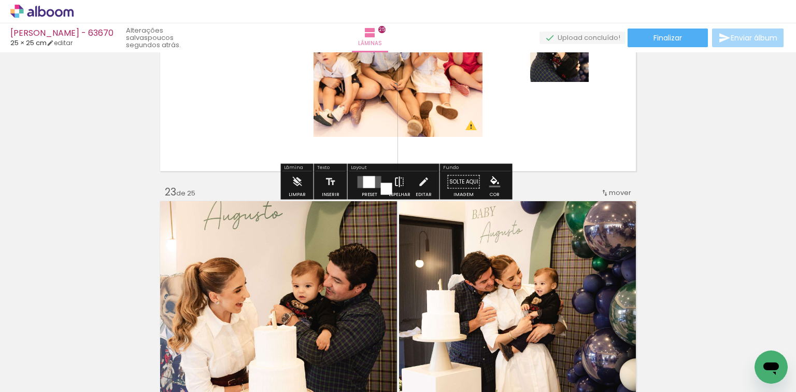
click at [394, 180] on iron-icon at bounding box center [399, 182] width 11 height 21
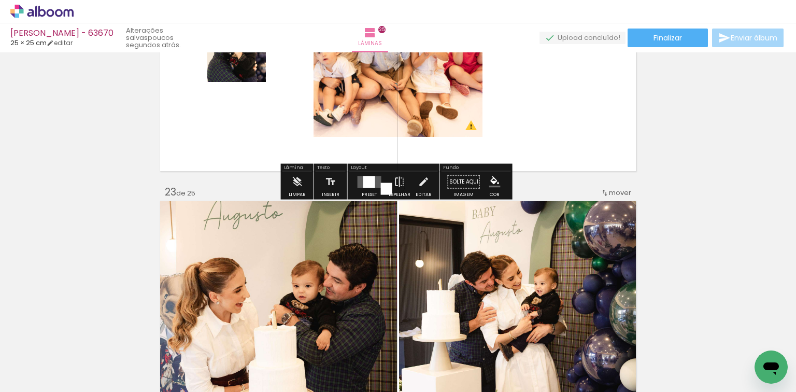
click at [371, 180] on div at bounding box center [369, 182] width 12 height 12
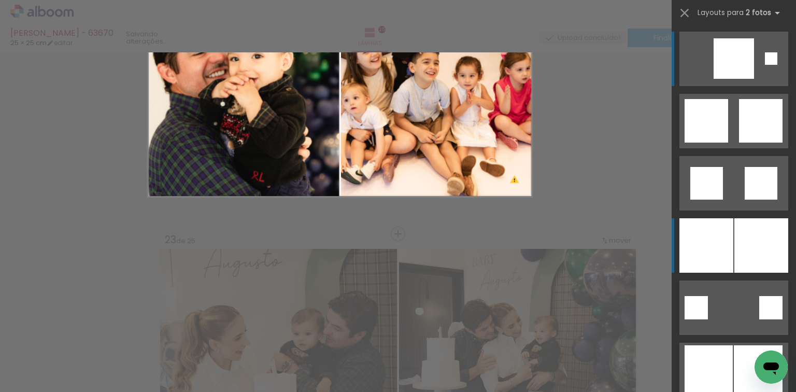
click at [779, 253] on div at bounding box center [762, 245] width 54 height 54
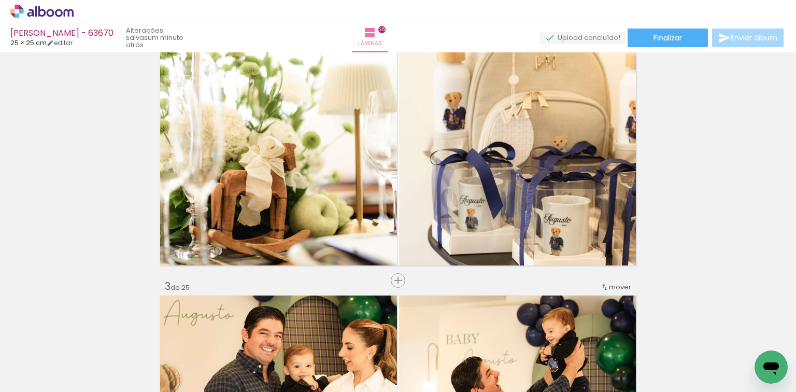
scroll to position [0, 0]
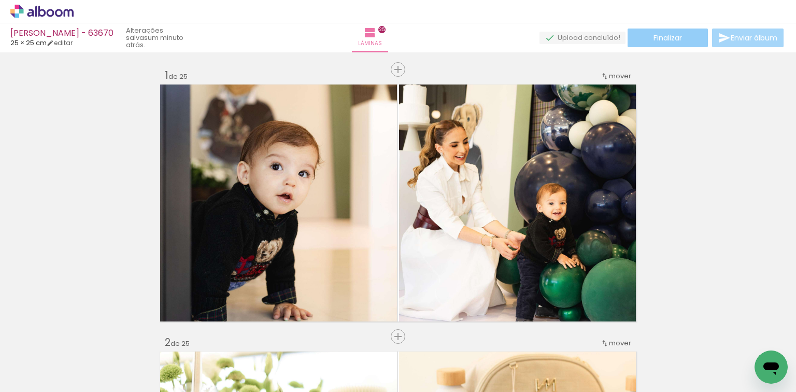
click at [665, 34] on span "Finalizar" at bounding box center [668, 37] width 29 height 7
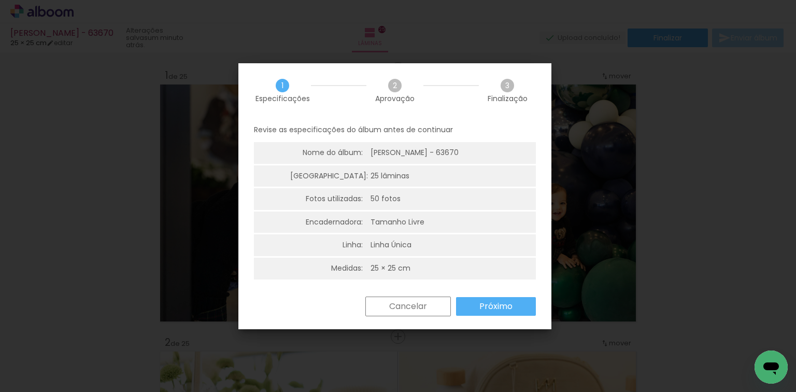
click at [484, 315] on paper-button "Próximo" at bounding box center [496, 306] width 80 height 19
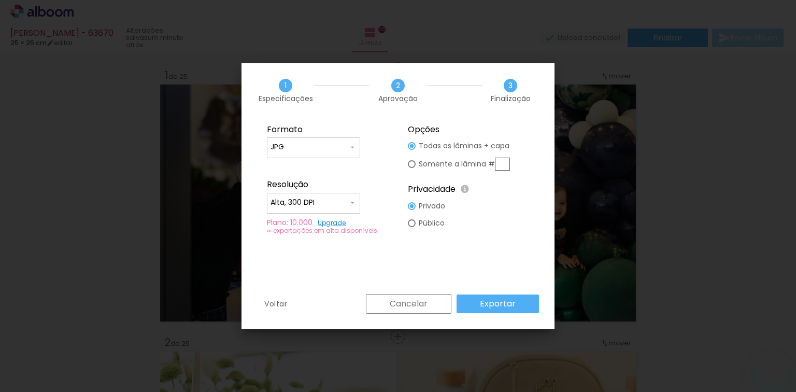
click at [524, 299] on paper-button "Exportar" at bounding box center [498, 303] width 82 height 19
click at [508, 309] on div "Cancelar Exportar" at bounding box center [450, 304] width 178 height 20
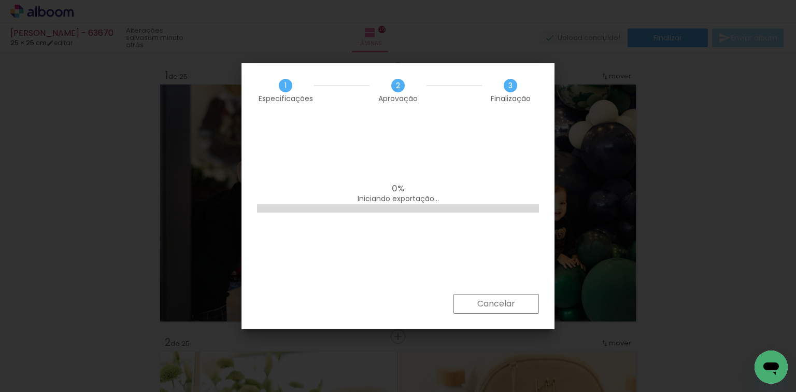
scroll to position [0, 2194]
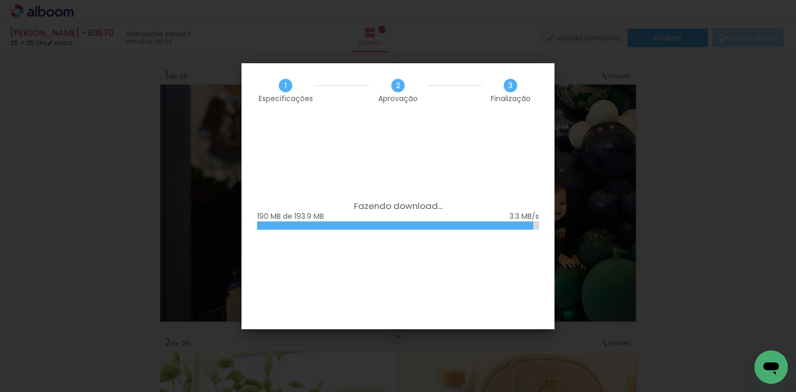
scroll to position [0, 2194]
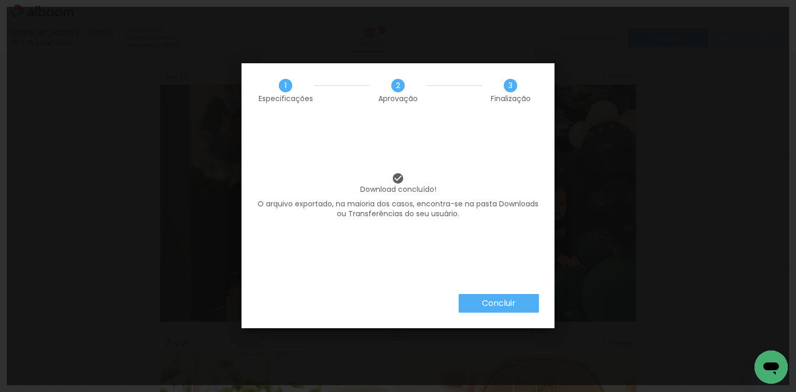
click at [724, 163] on iron-overlay-backdrop at bounding box center [398, 196] width 796 height 392
